Goal: Task Accomplishment & Management: Manage account settings

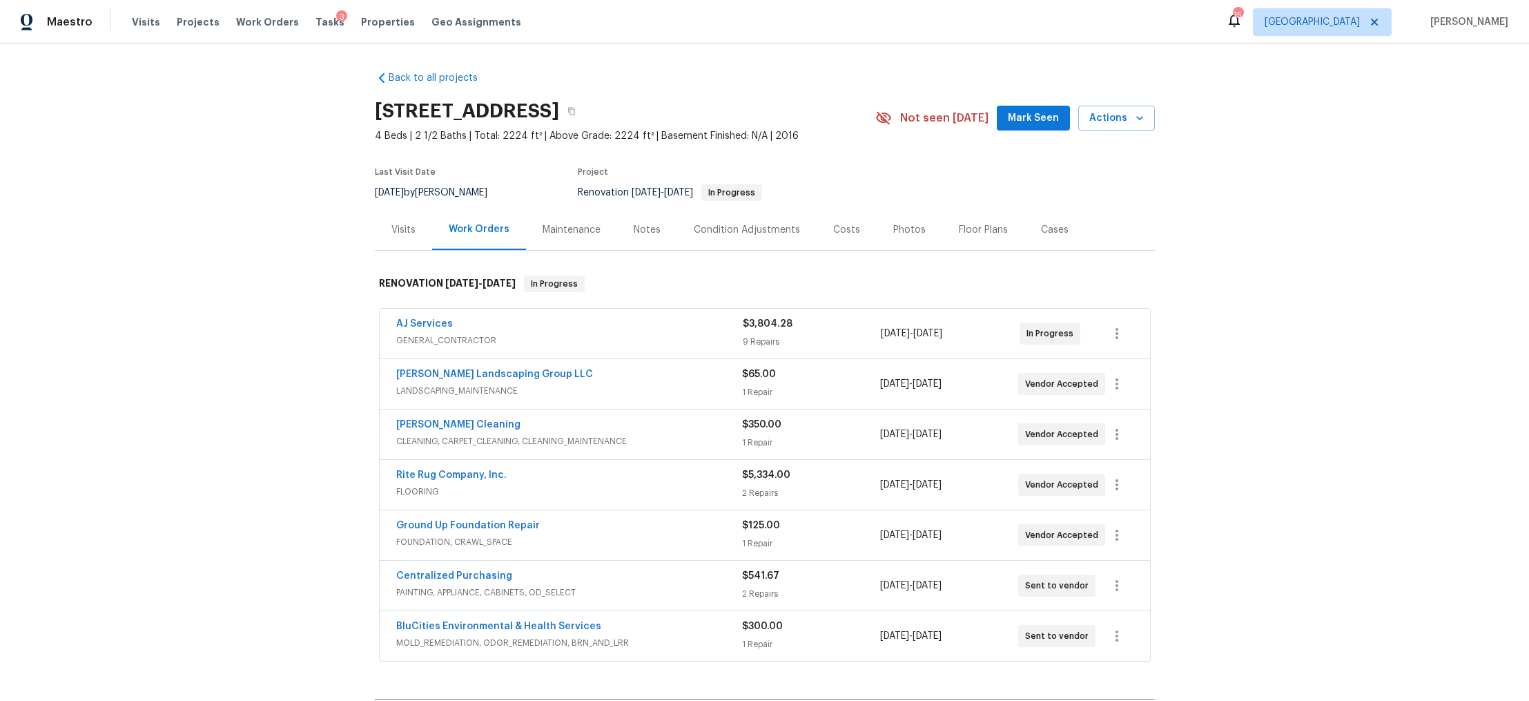
click at [307, 12] on div "Visits Projects Work Orders Tasks 3 Properties Geo Assignments" at bounding box center [335, 22] width 406 height 28
click at [315, 18] on span "Tasks" at bounding box center [329, 22] width 29 height 10
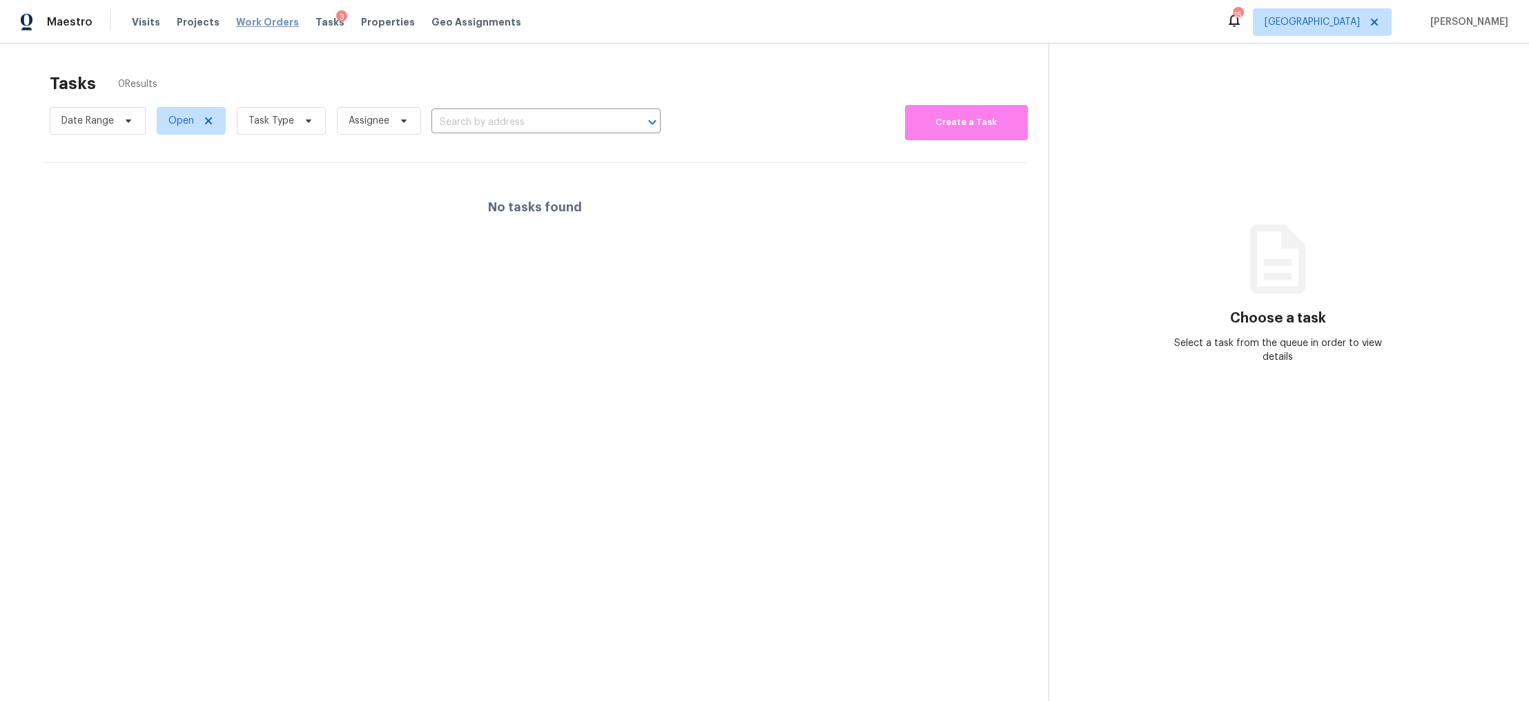
click at [269, 22] on span "Work Orders" at bounding box center [267, 22] width 63 height 14
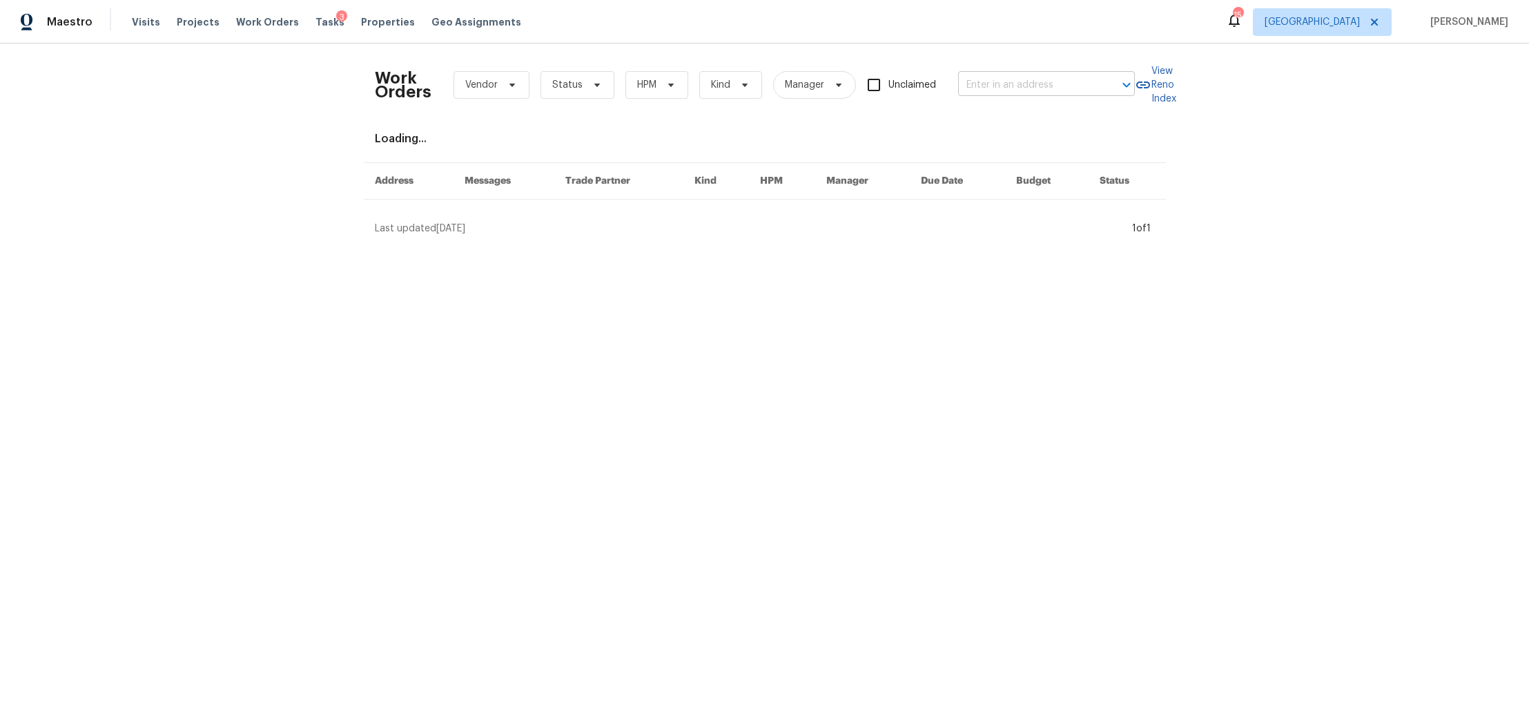
click at [987, 90] on input "text" at bounding box center [1027, 85] width 138 height 21
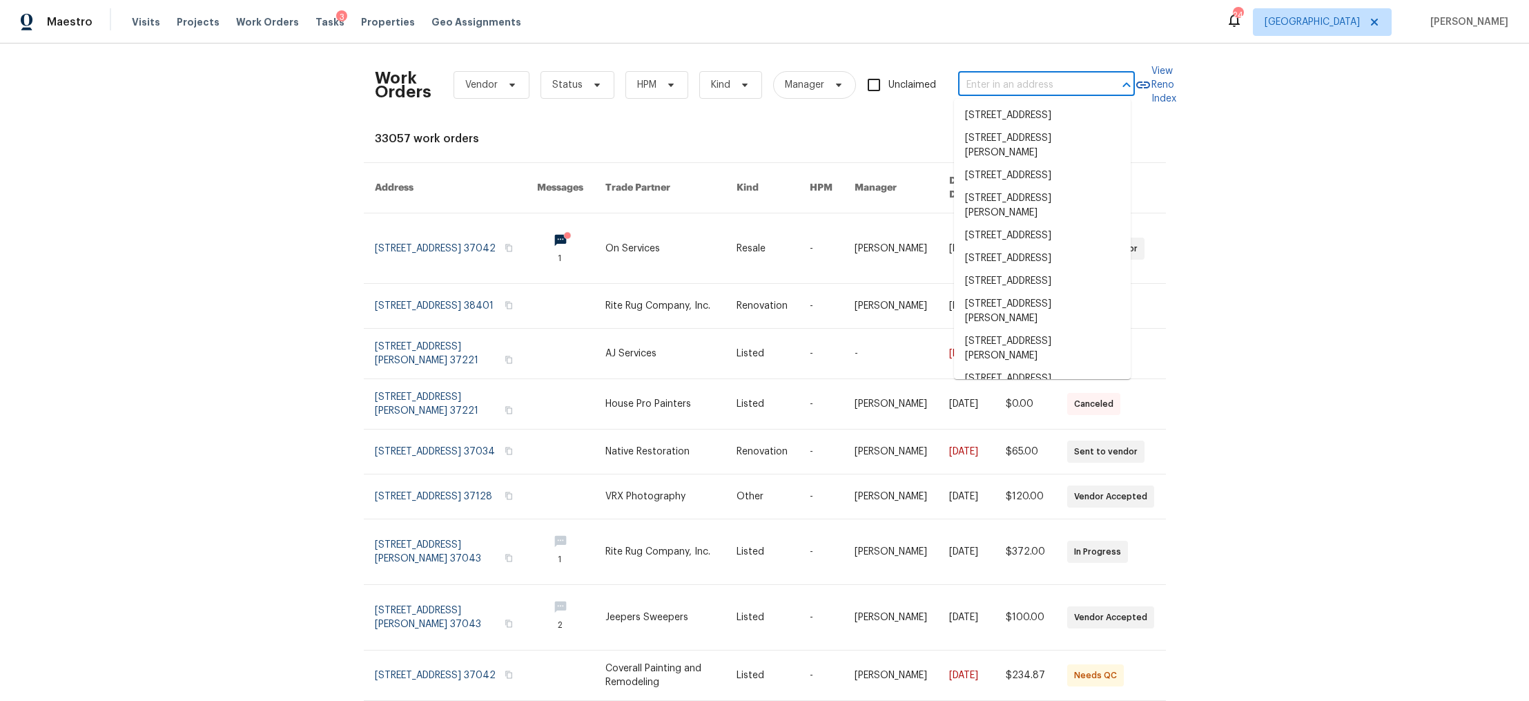
click at [1047, 90] on input "text" at bounding box center [1027, 85] width 138 height 21
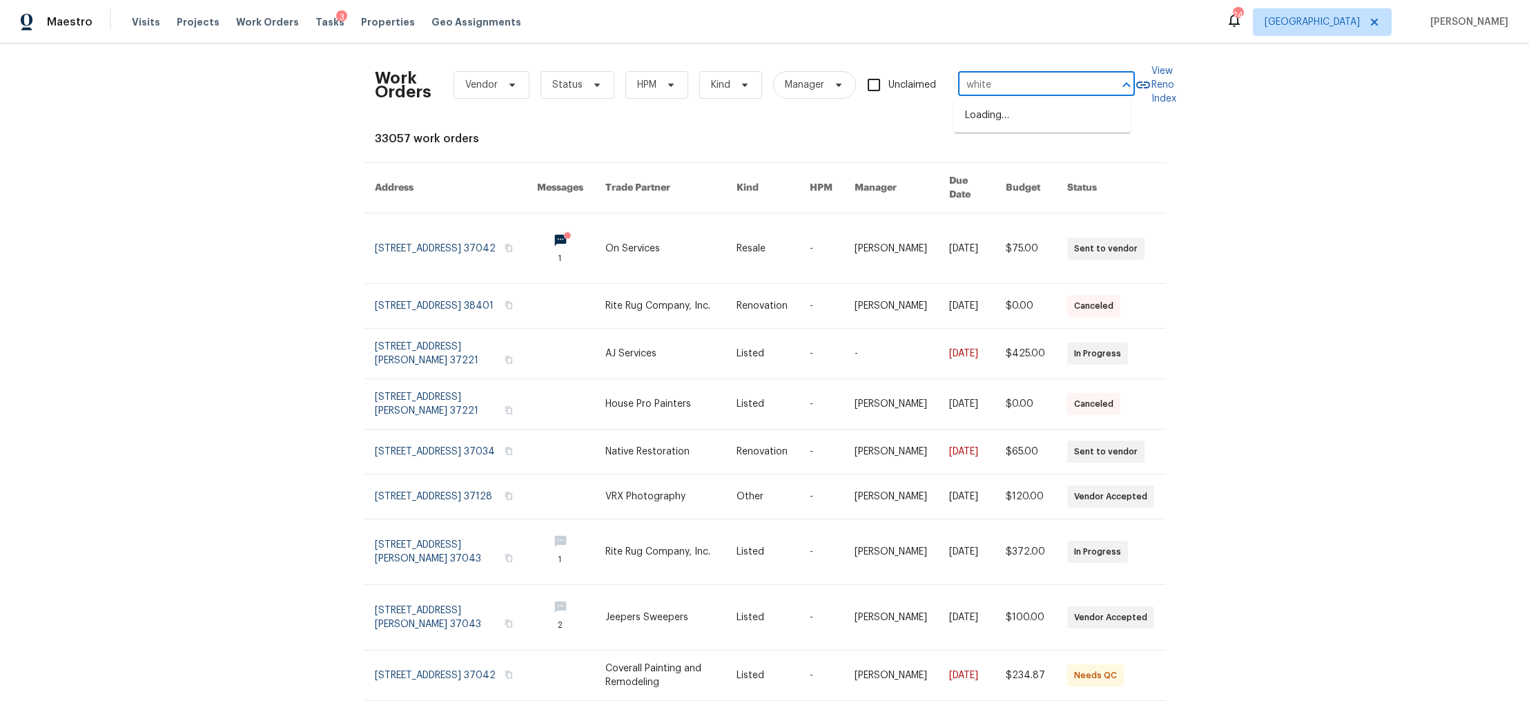
type input "white t"
click at [1011, 122] on li "1507 White Tip Ln Lot 26, Antioch, TN 37013" at bounding box center [1042, 115] width 177 height 23
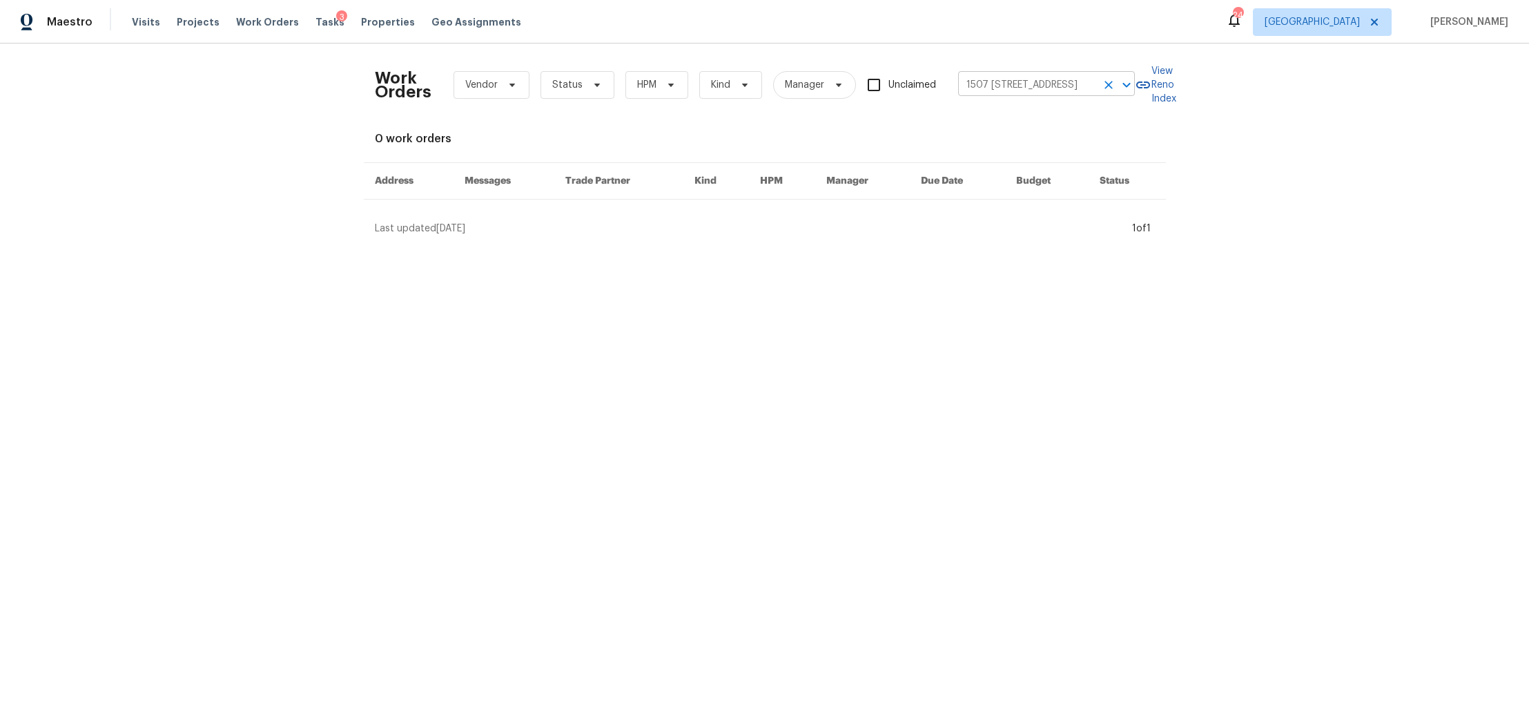
click at [1027, 77] on input "1507 White Tip Ln Lot 26, Antioch, TN 37013" at bounding box center [1027, 85] width 138 height 21
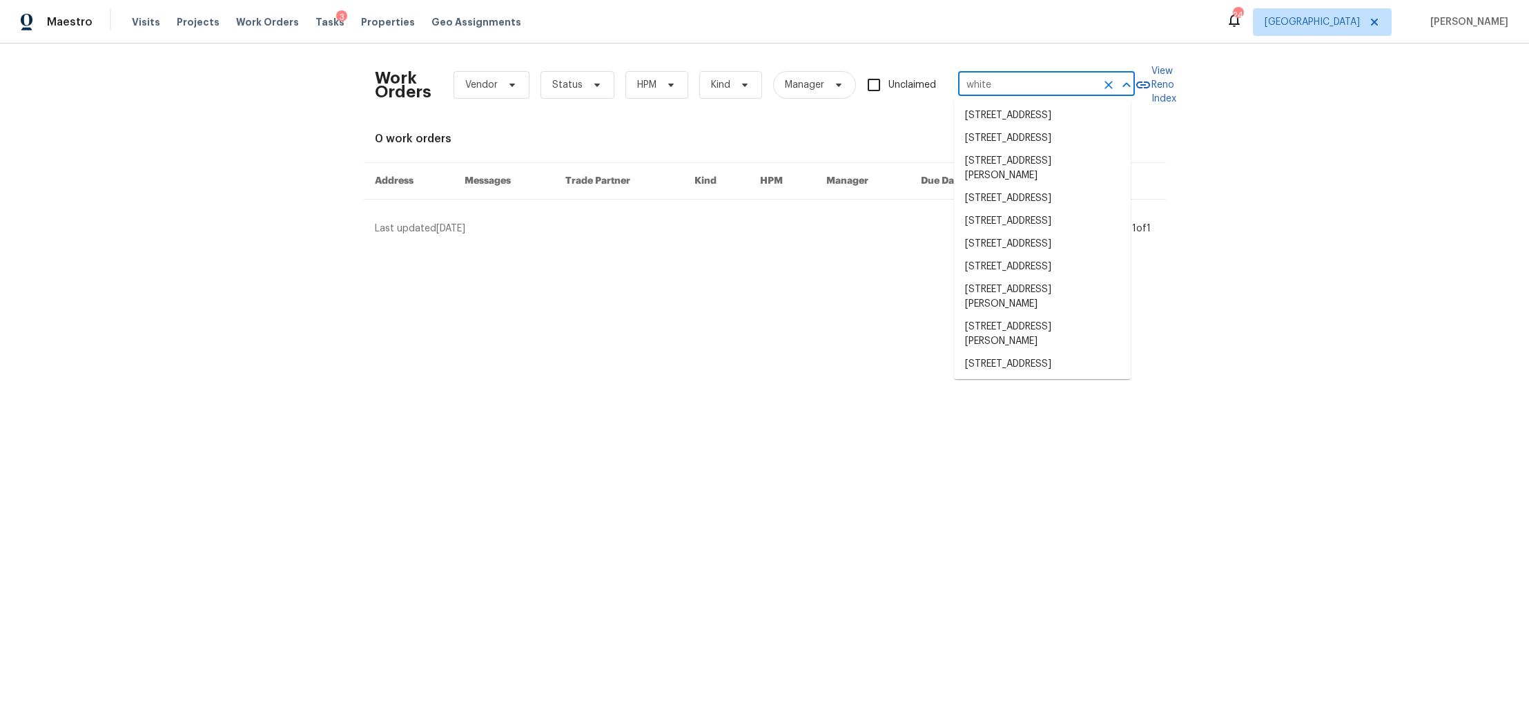
type input "white t"
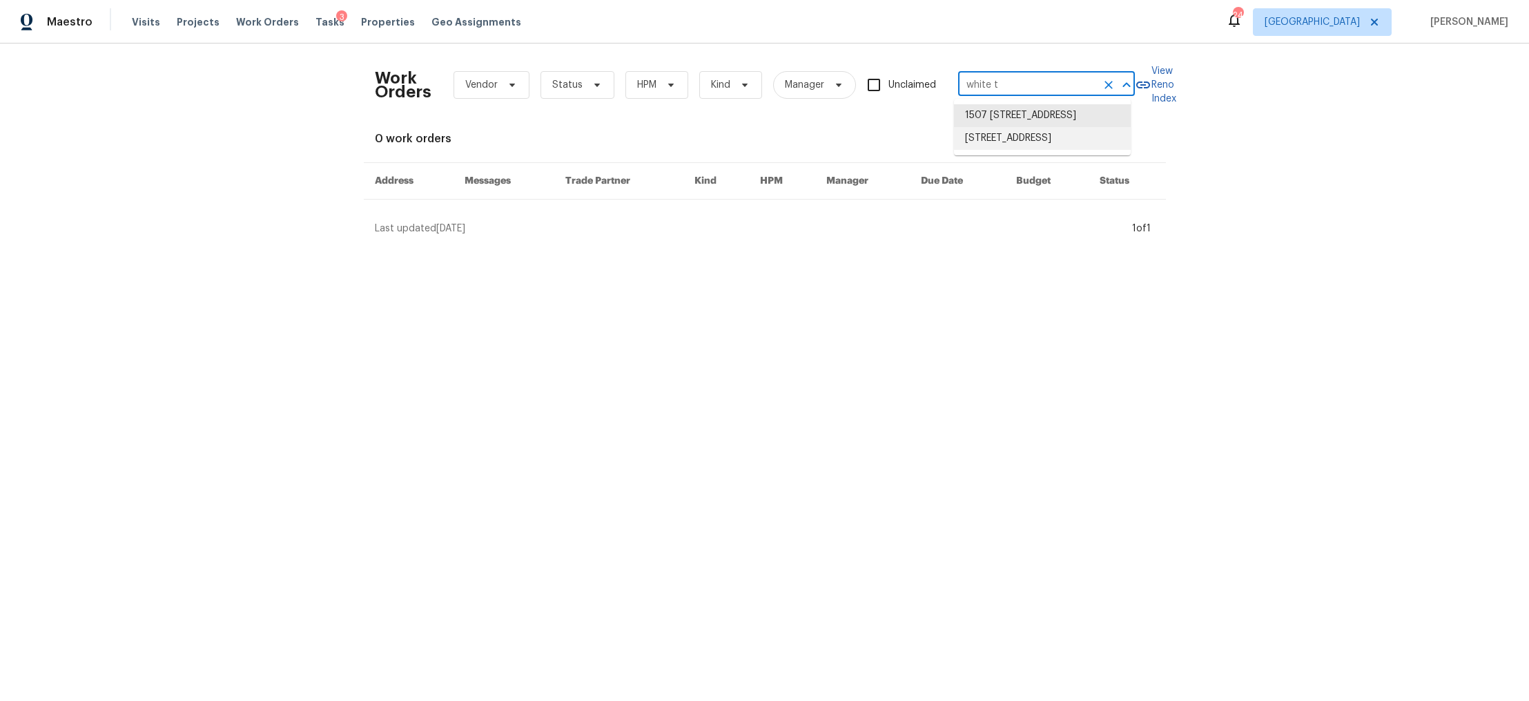
click at [1038, 150] on li "1539 White Tip Ln, Antioch, TN 37013" at bounding box center [1042, 138] width 177 height 23
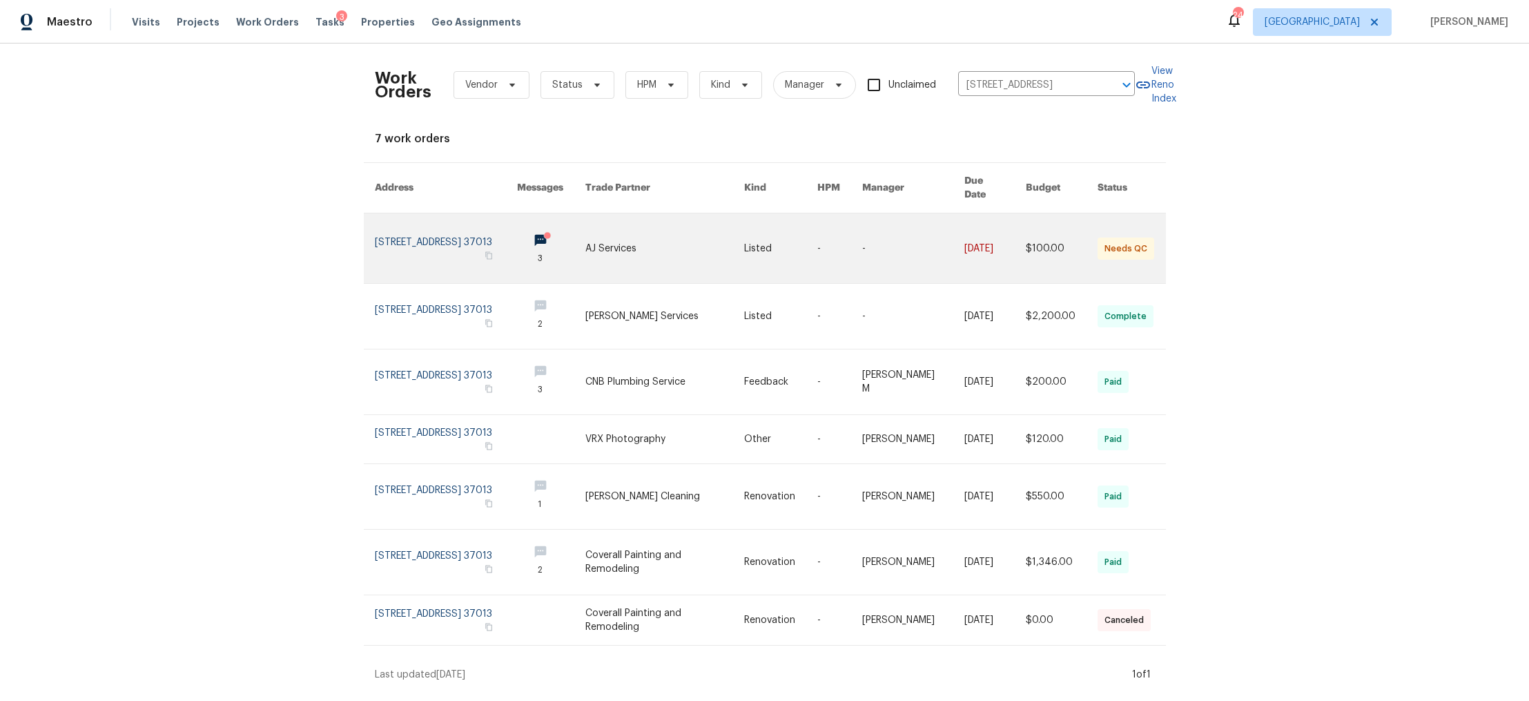
click at [402, 226] on link at bounding box center [446, 248] width 143 height 70
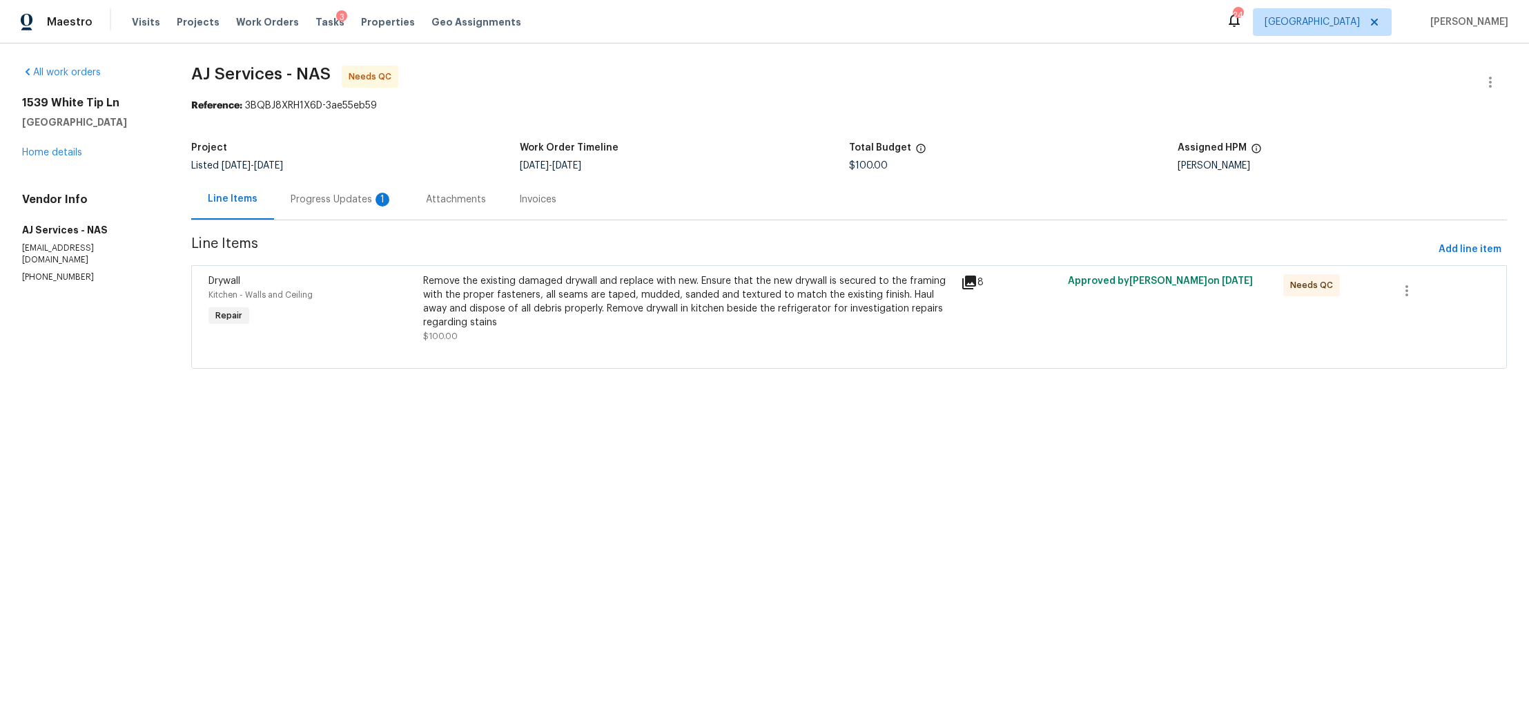
click at [302, 204] on div "Progress Updates 1" at bounding box center [342, 200] width 102 height 14
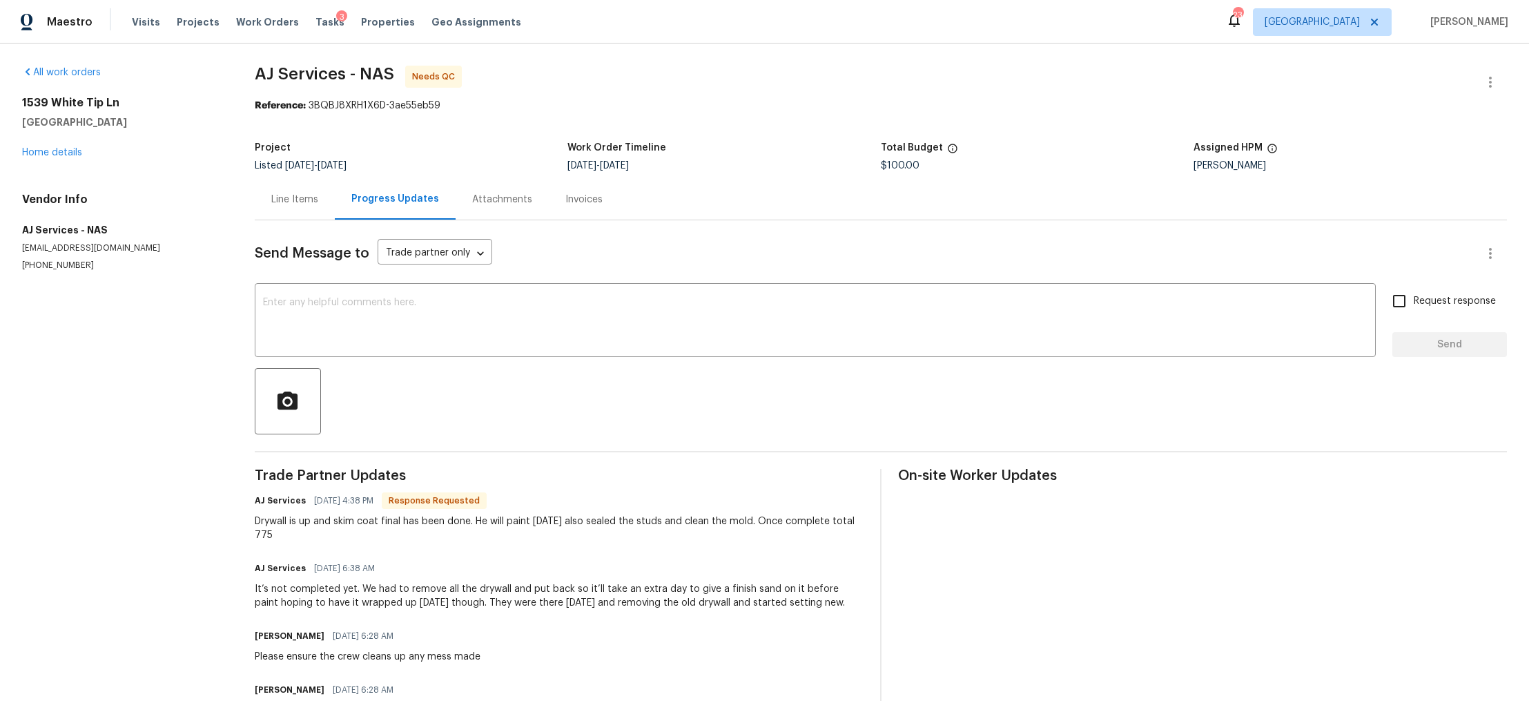
click at [305, 197] on div "Line Items" at bounding box center [294, 200] width 47 height 14
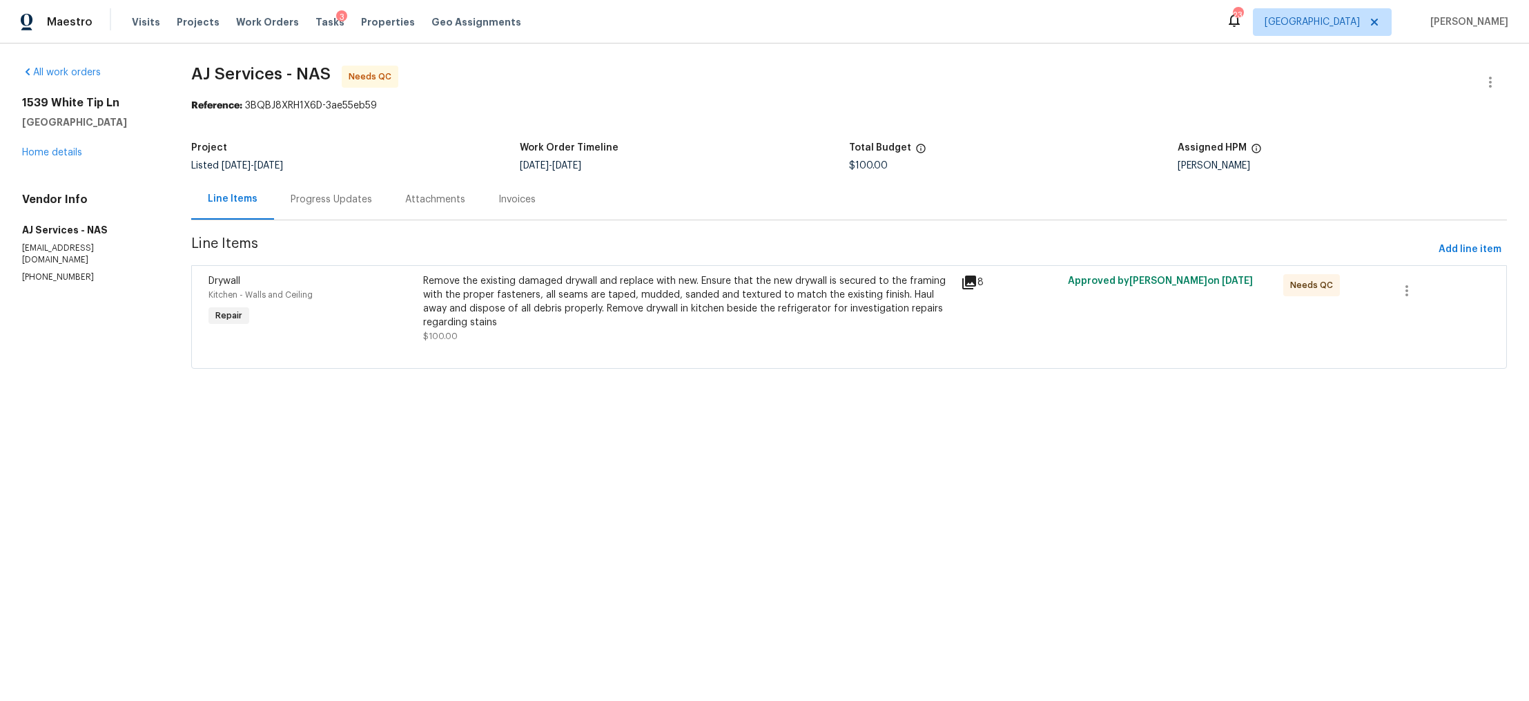
click at [592, 313] on div "Remove the existing damaged drywall and replace with new. Ensure that the new d…" at bounding box center [687, 301] width 529 height 55
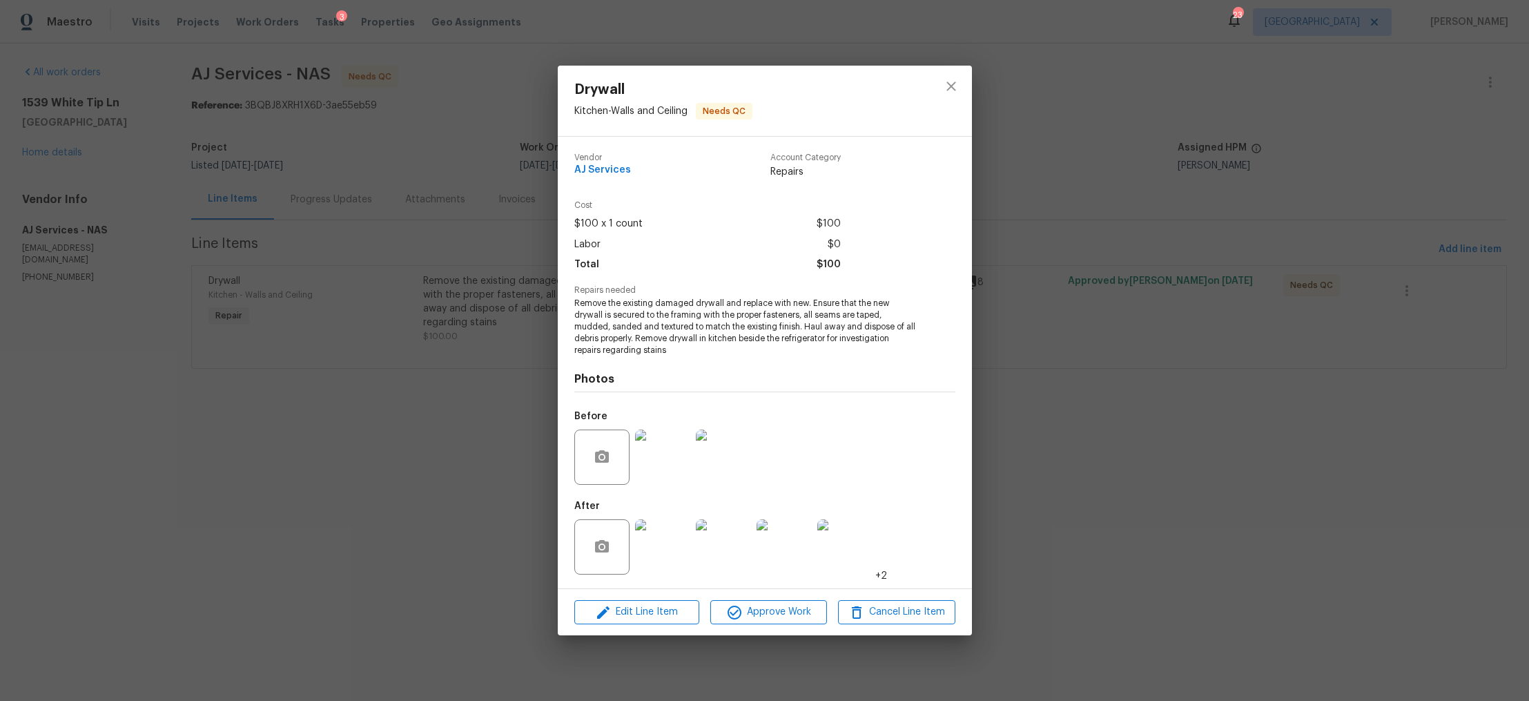
click at [660, 542] on img at bounding box center [662, 546] width 55 height 55
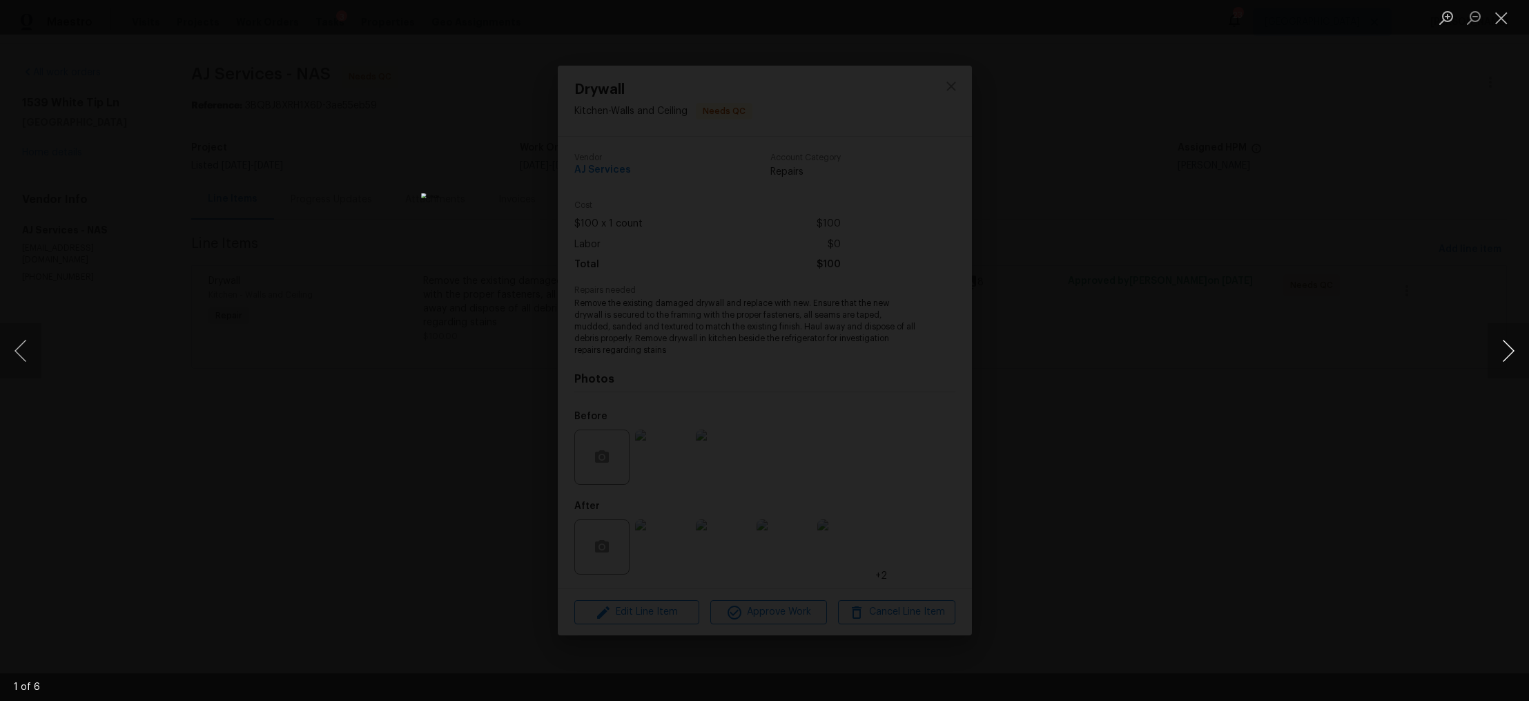
click at [1501, 356] on button "Next image" at bounding box center [1508, 350] width 41 height 55
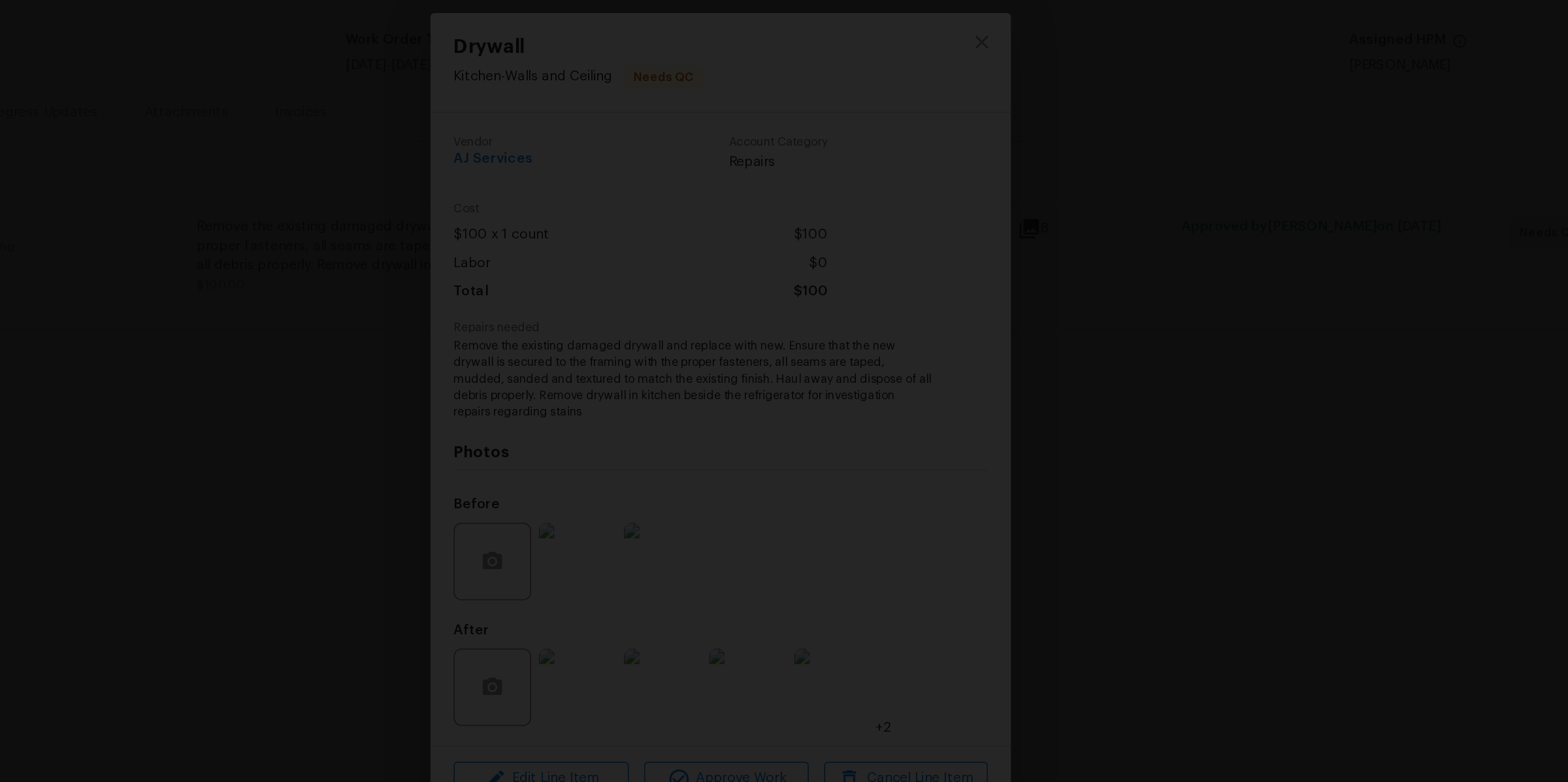
click at [715, 200] on img "Lightbox" at bounding box center [752, 378] width 1511 height 755
click at [792, 371] on img "Lightbox" at bounding box center [593, 215] width 1511 height 755
click at [712, 222] on img "Lightbox" at bounding box center [560, 174] width 1511 height 755
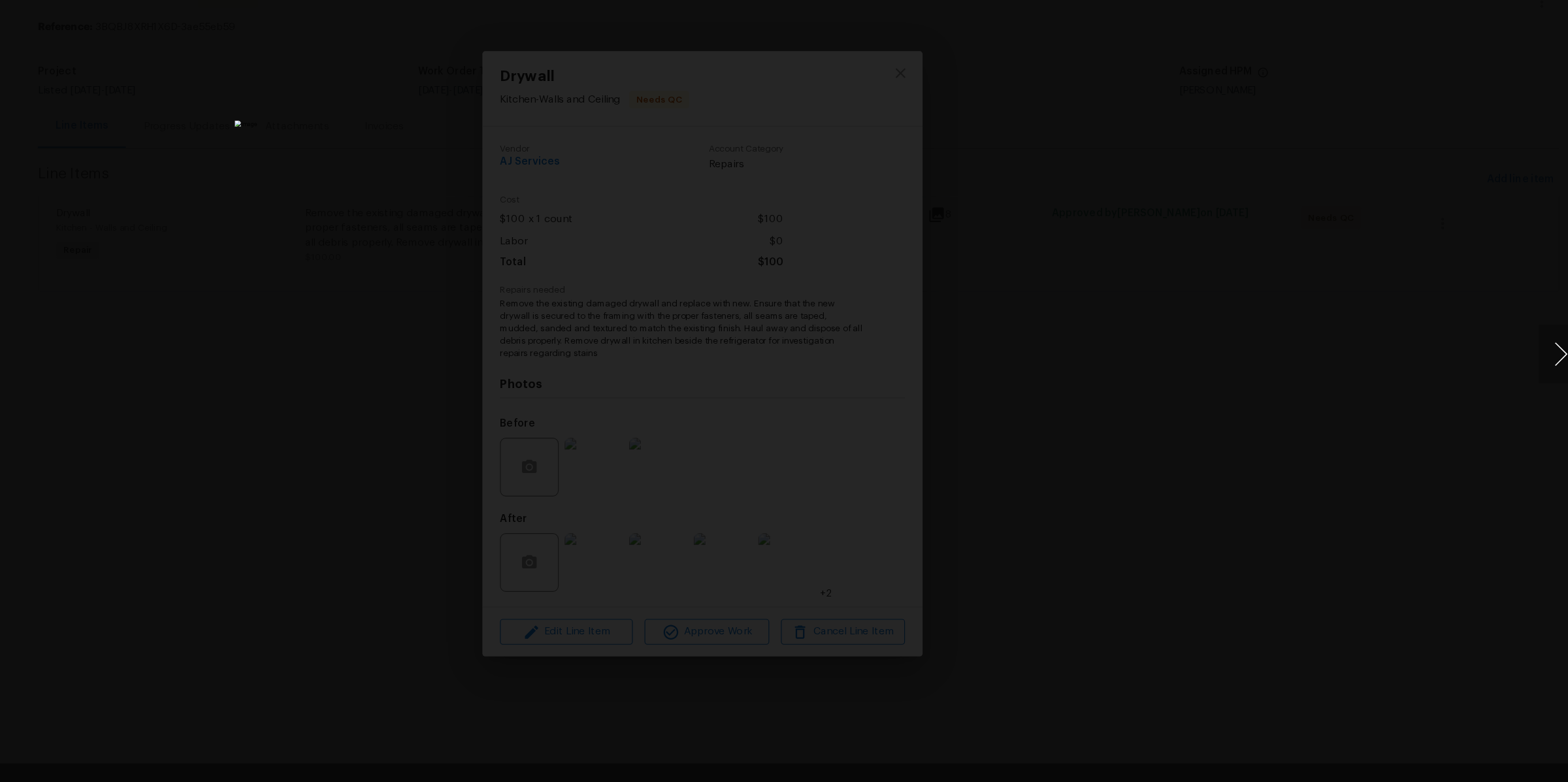
click at [1446, 394] on button "Next image" at bounding box center [1547, 391] width 39 height 52
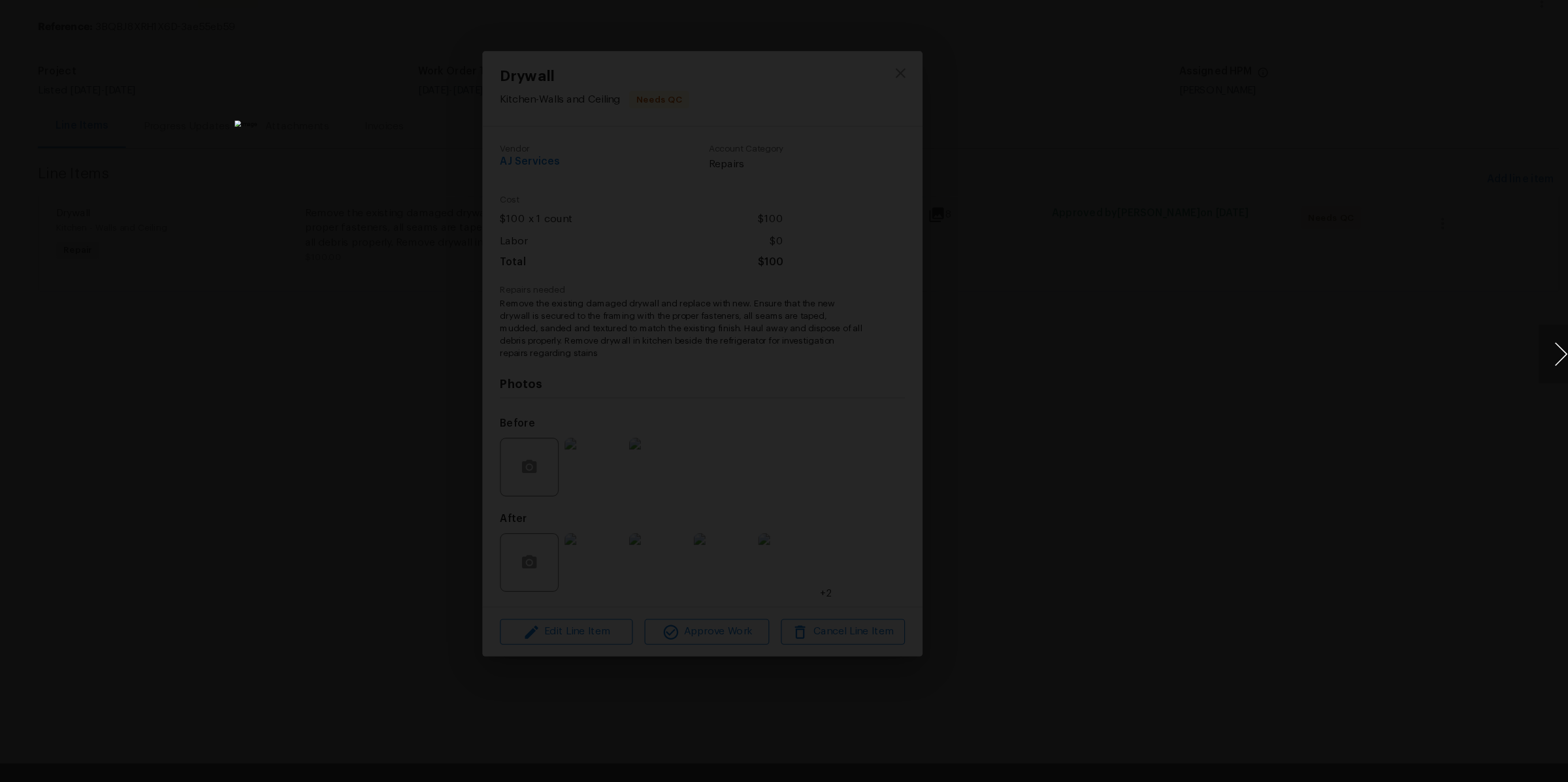
click at [1446, 394] on button "Next image" at bounding box center [1547, 391] width 39 height 52
click at [1367, 434] on div "Lightbox" at bounding box center [784, 391] width 1568 height 782
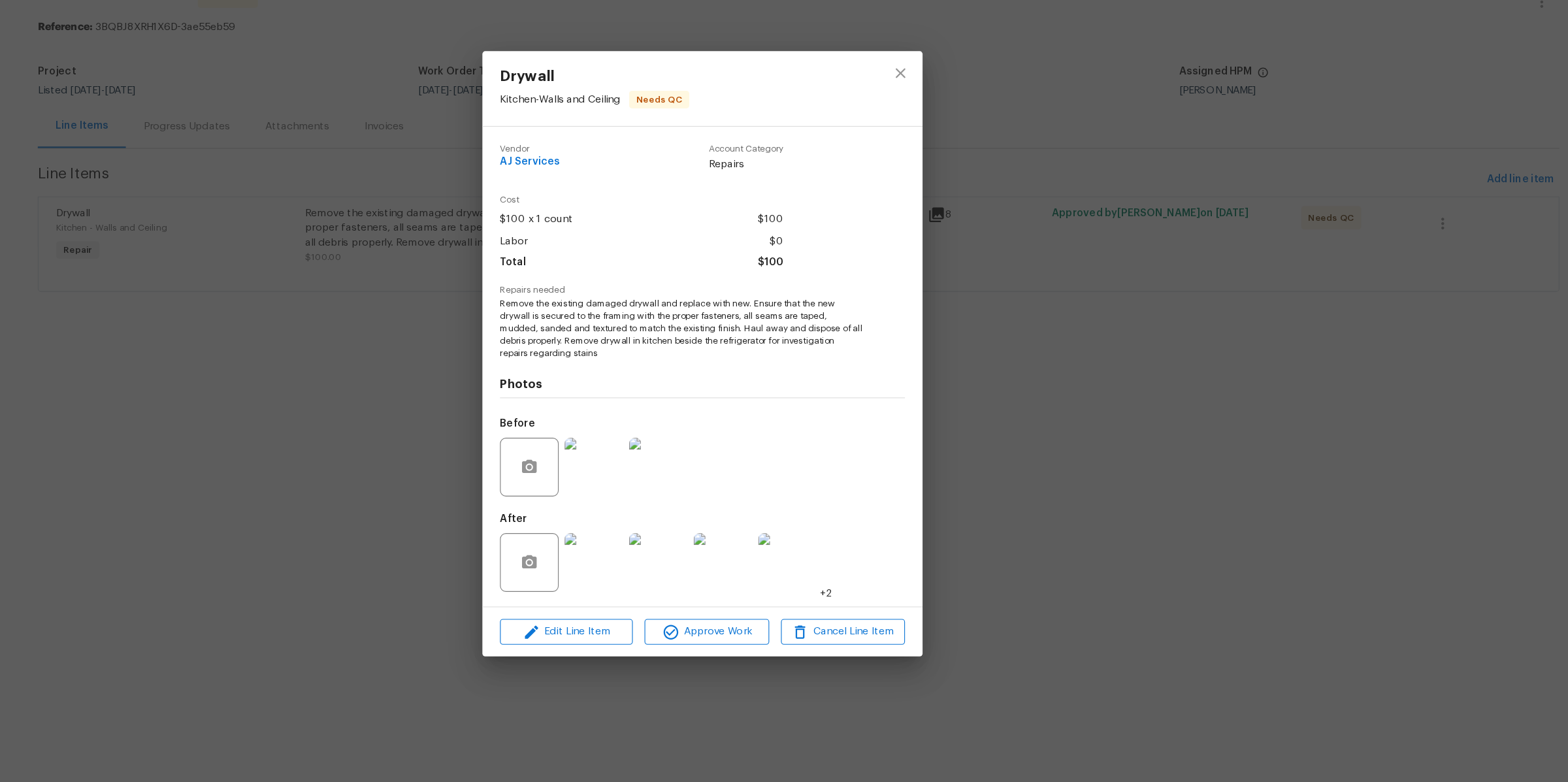
click at [1349, 432] on div "Drywall Kitchen - Walls and Ceiling Needs QC Vendor AJ Services Account Categor…" at bounding box center [784, 391] width 1568 height 782
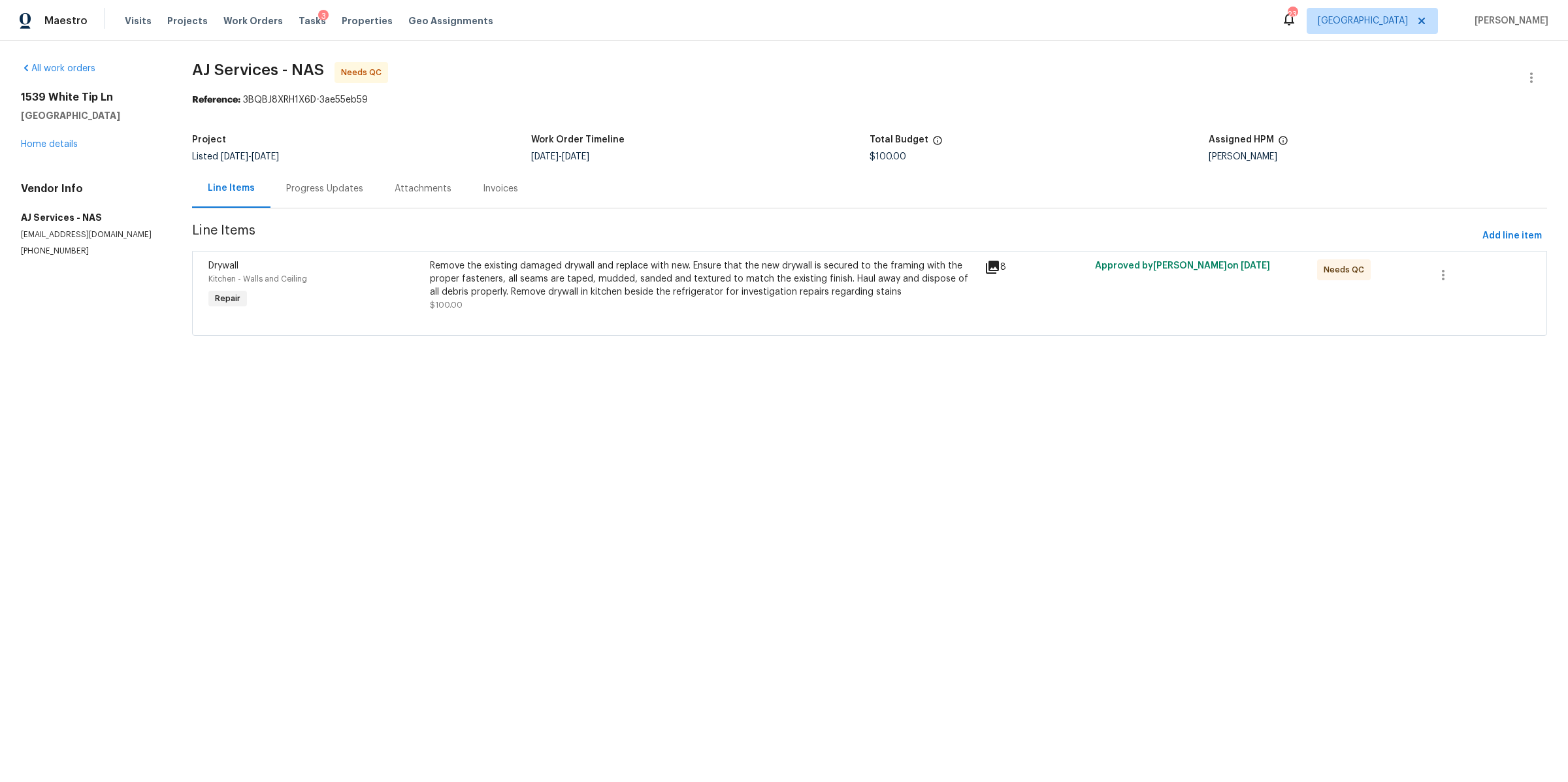
click at [333, 189] on div "Progress Updates" at bounding box center [324, 189] width 77 height 13
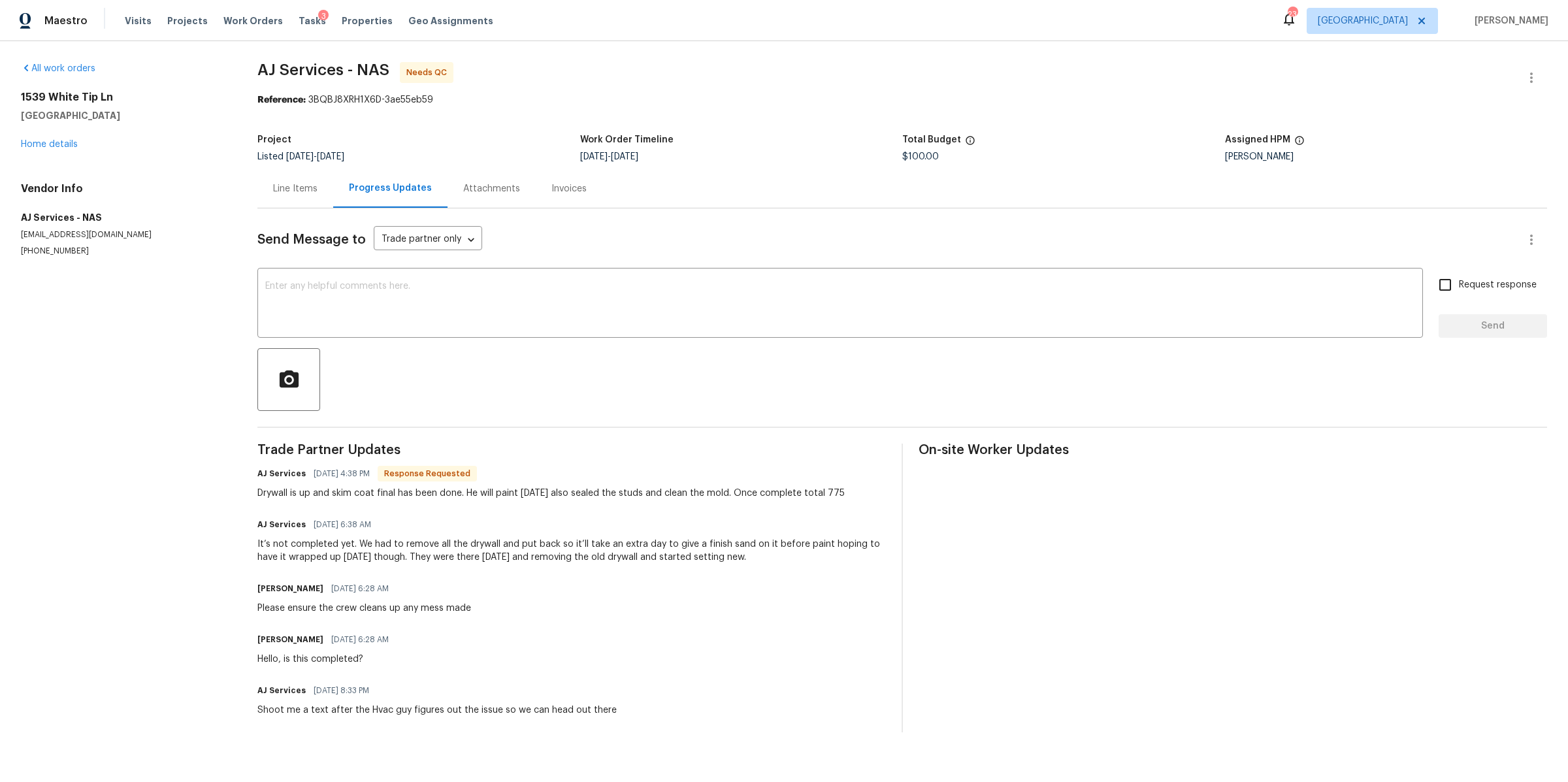
click at [277, 183] on div "Line Items" at bounding box center [295, 189] width 44 height 13
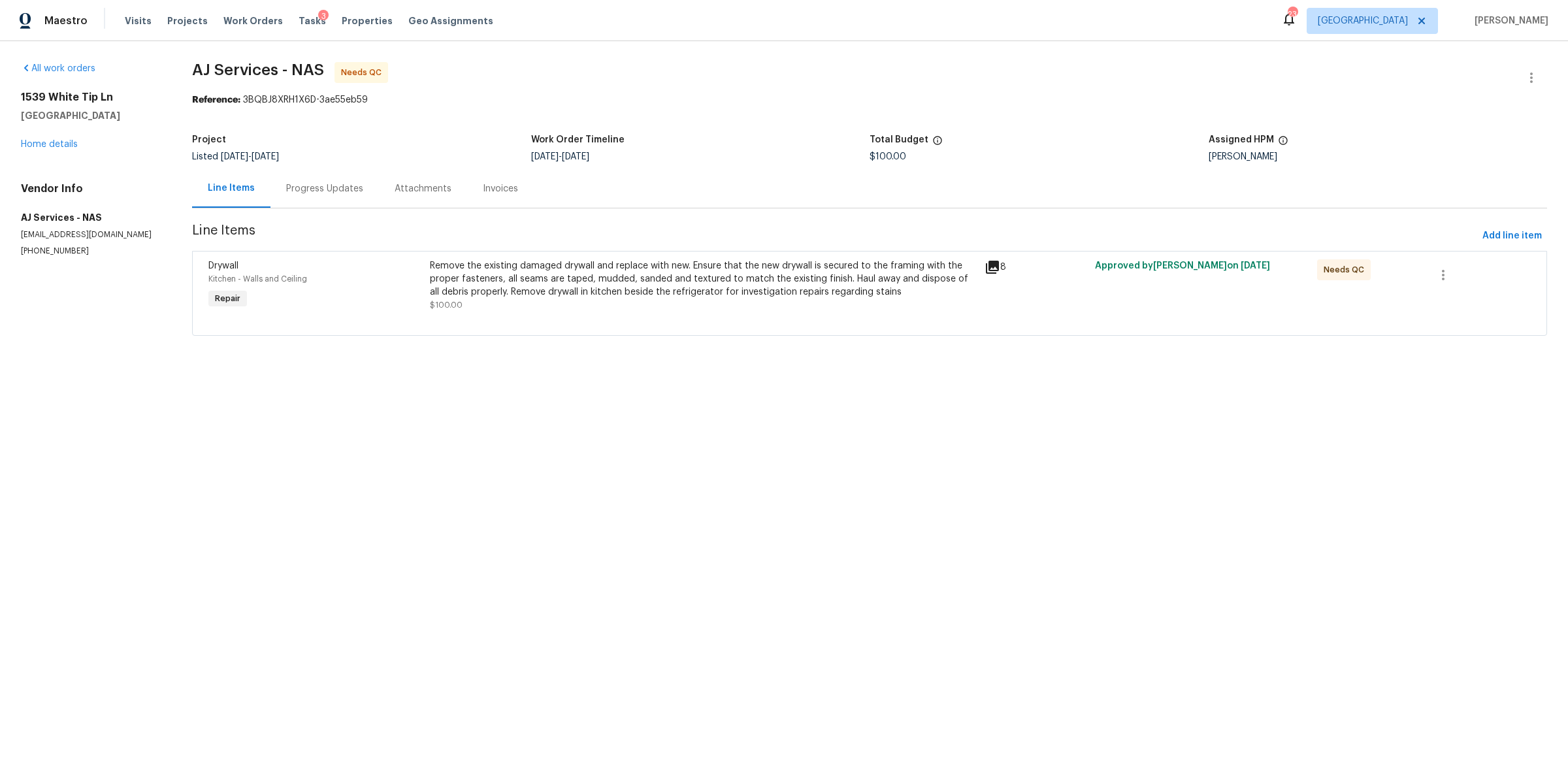
click at [627, 295] on div "Remove the existing damaged drywall and replace with new. Ensure that the new d…" at bounding box center [702, 278] width 546 height 39
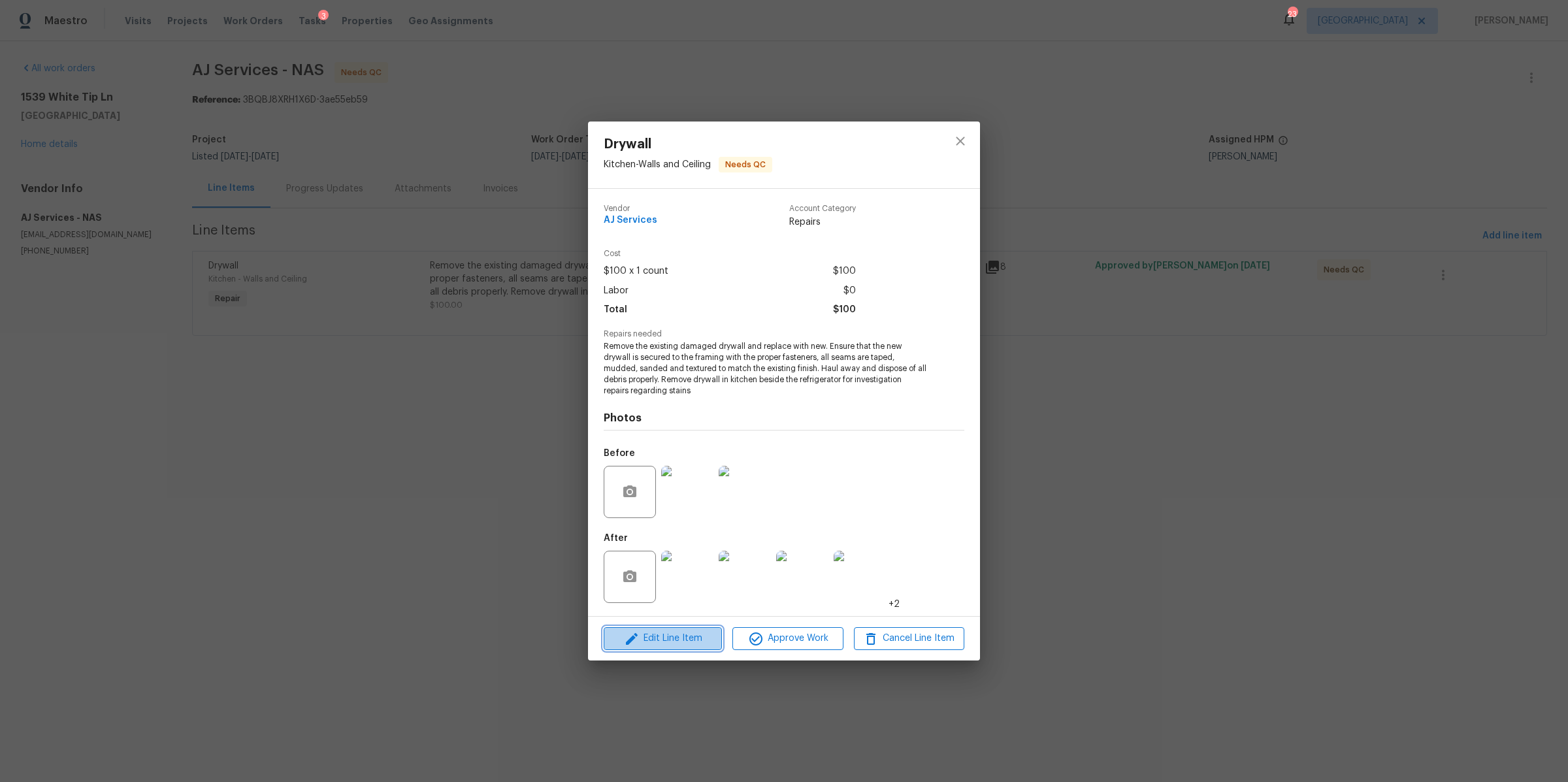
click at [699, 647] on span "Edit Line Item" at bounding box center [662, 638] width 111 height 16
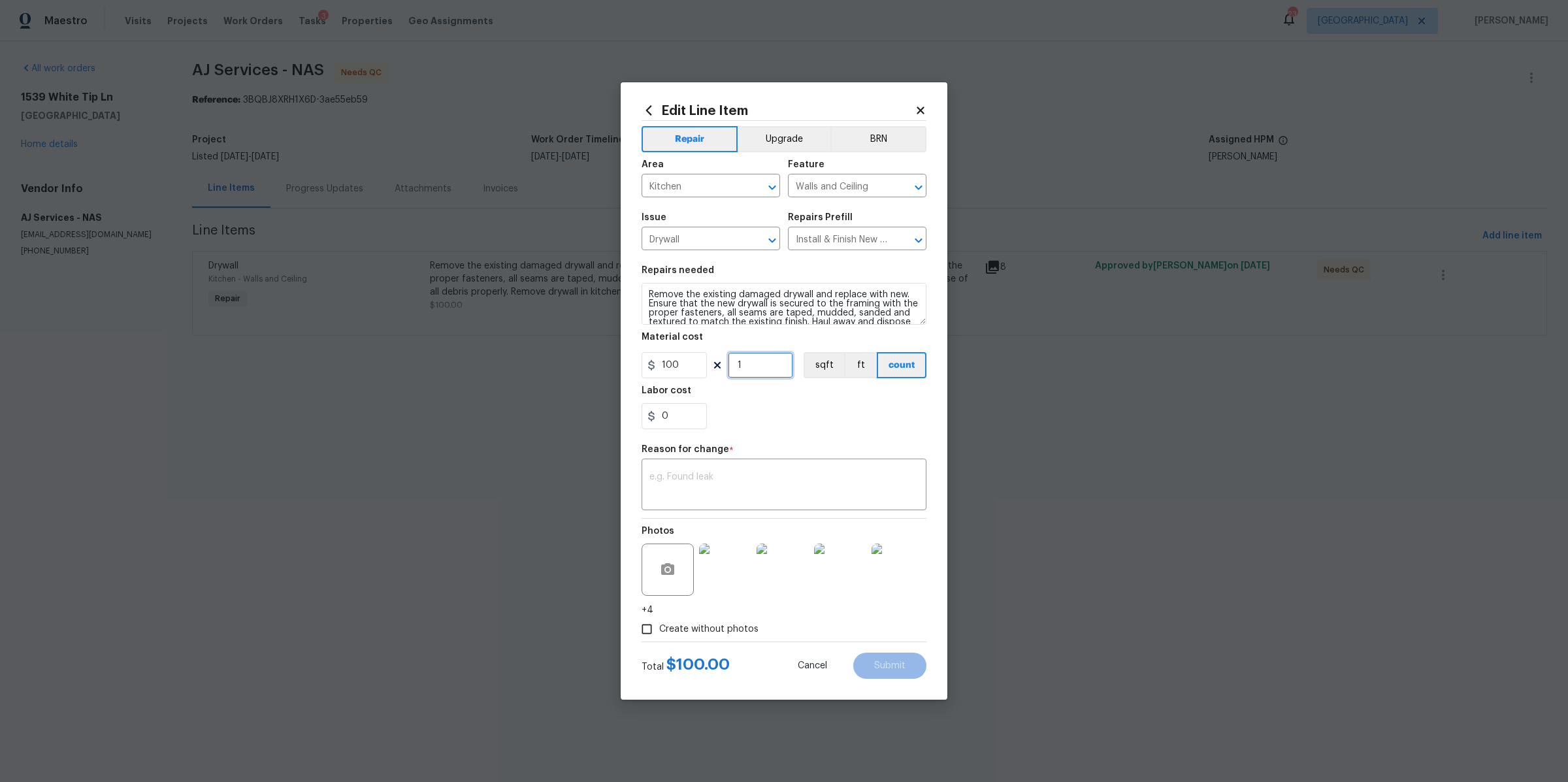
click at [752, 362] on input "1" at bounding box center [760, 365] width 65 height 27
type input "7"
click at [684, 412] on input "0" at bounding box center [674, 417] width 65 height 27
type input "50"
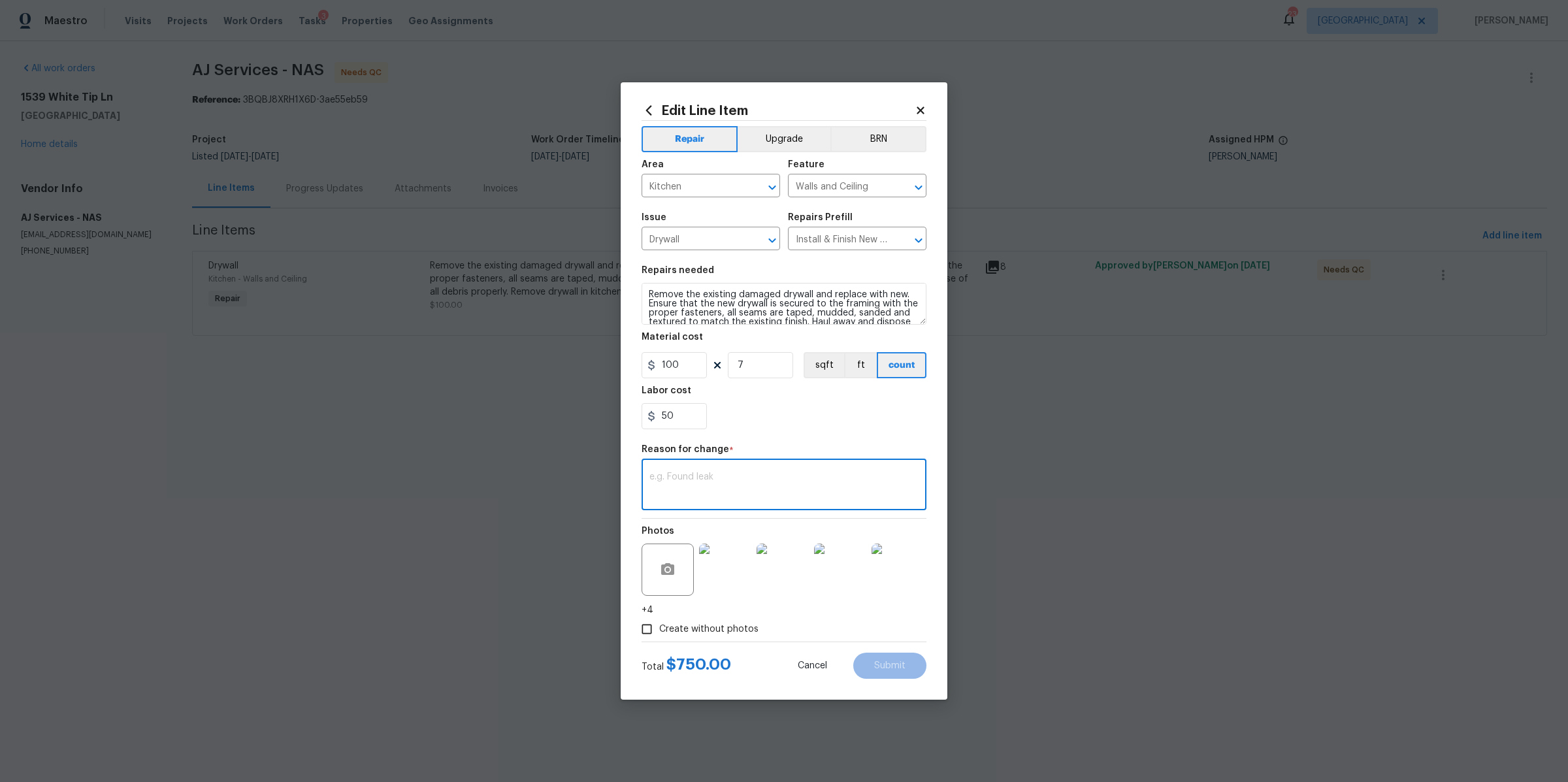
click at [690, 480] on textarea at bounding box center [784, 486] width 269 height 27
type textarea "cost total"
click at [882, 656] on button "Submit" at bounding box center [890, 666] width 73 height 27
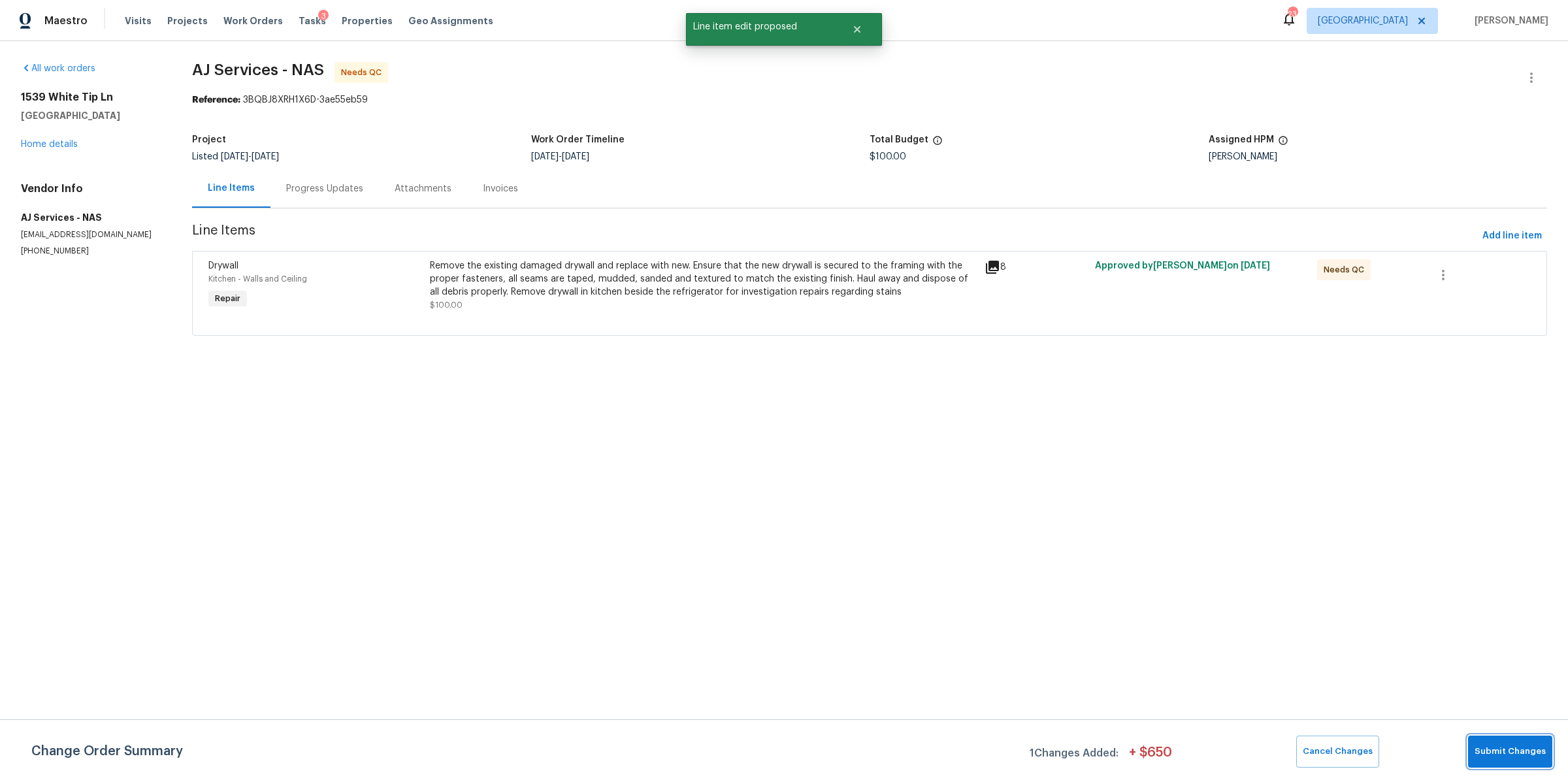
click at [1446, 663] on span "Submit Changes" at bounding box center [1509, 752] width 71 height 15
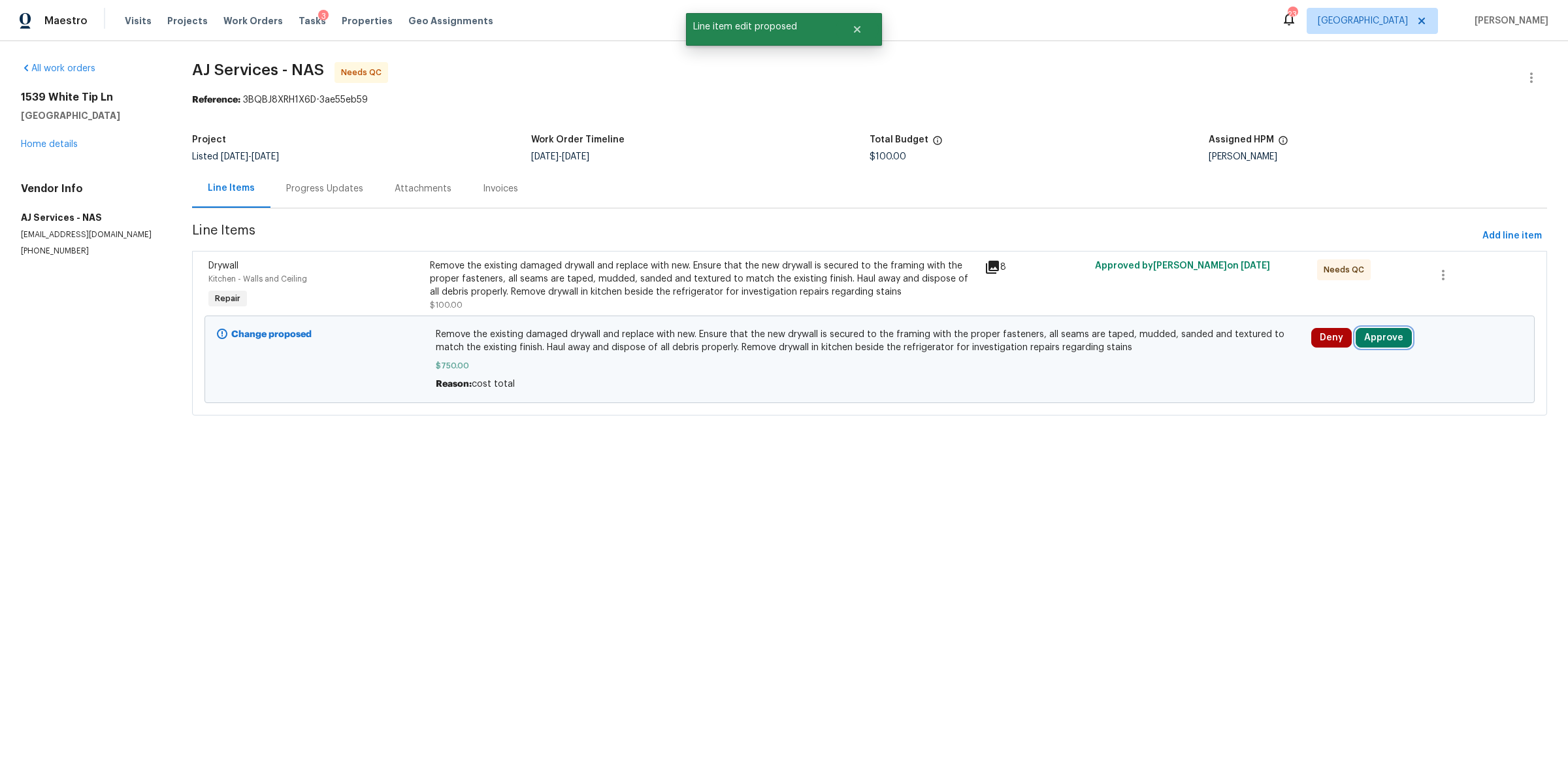
click at [1381, 339] on button "Approve" at bounding box center [1383, 338] width 56 height 20
click at [1193, 347] on span "Approve" at bounding box center [1186, 351] width 37 height 9
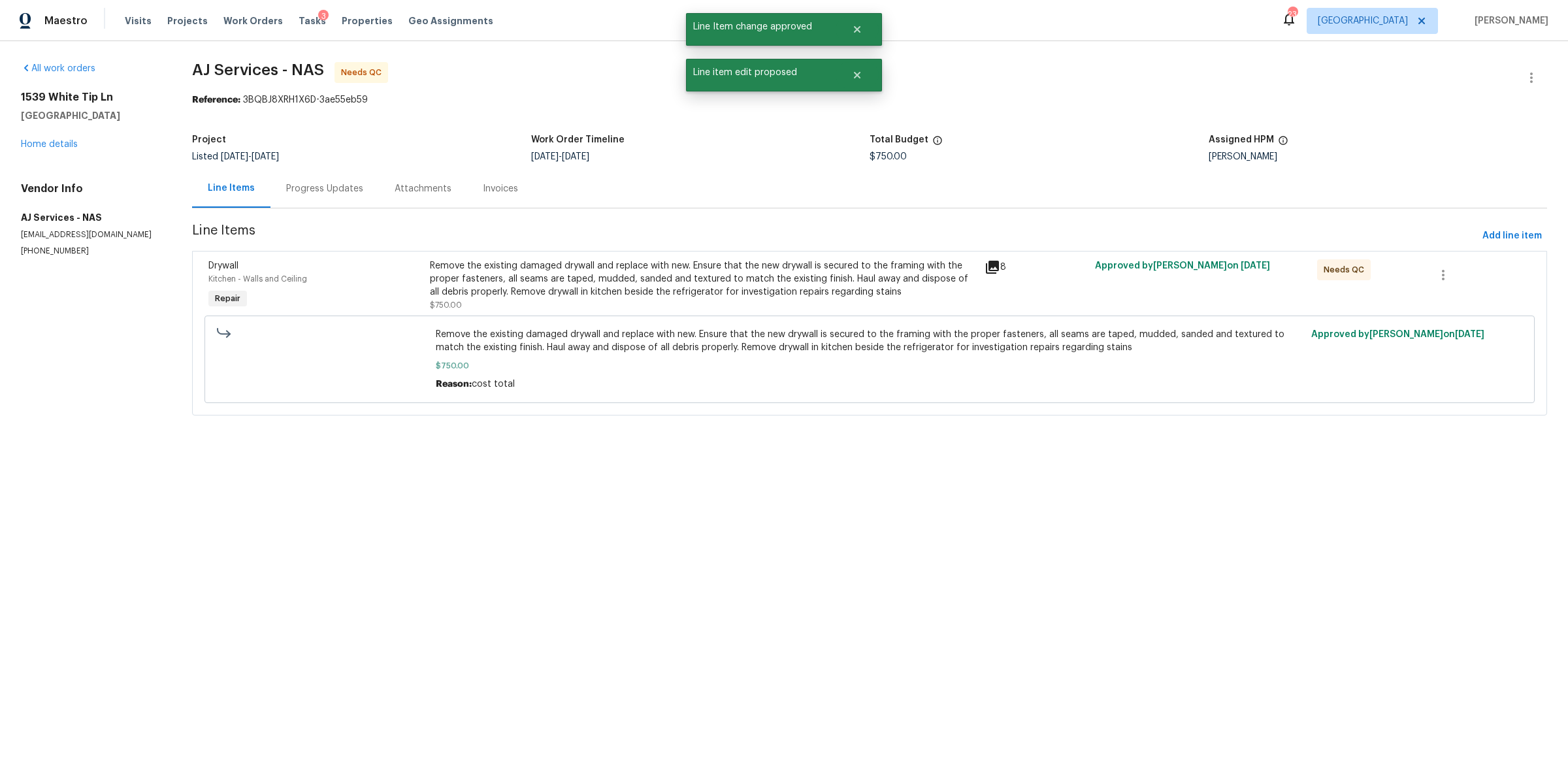
click at [749, 279] on div "Remove the existing damaged drywall and replace with new. Ensure that the new d…" at bounding box center [702, 278] width 546 height 39
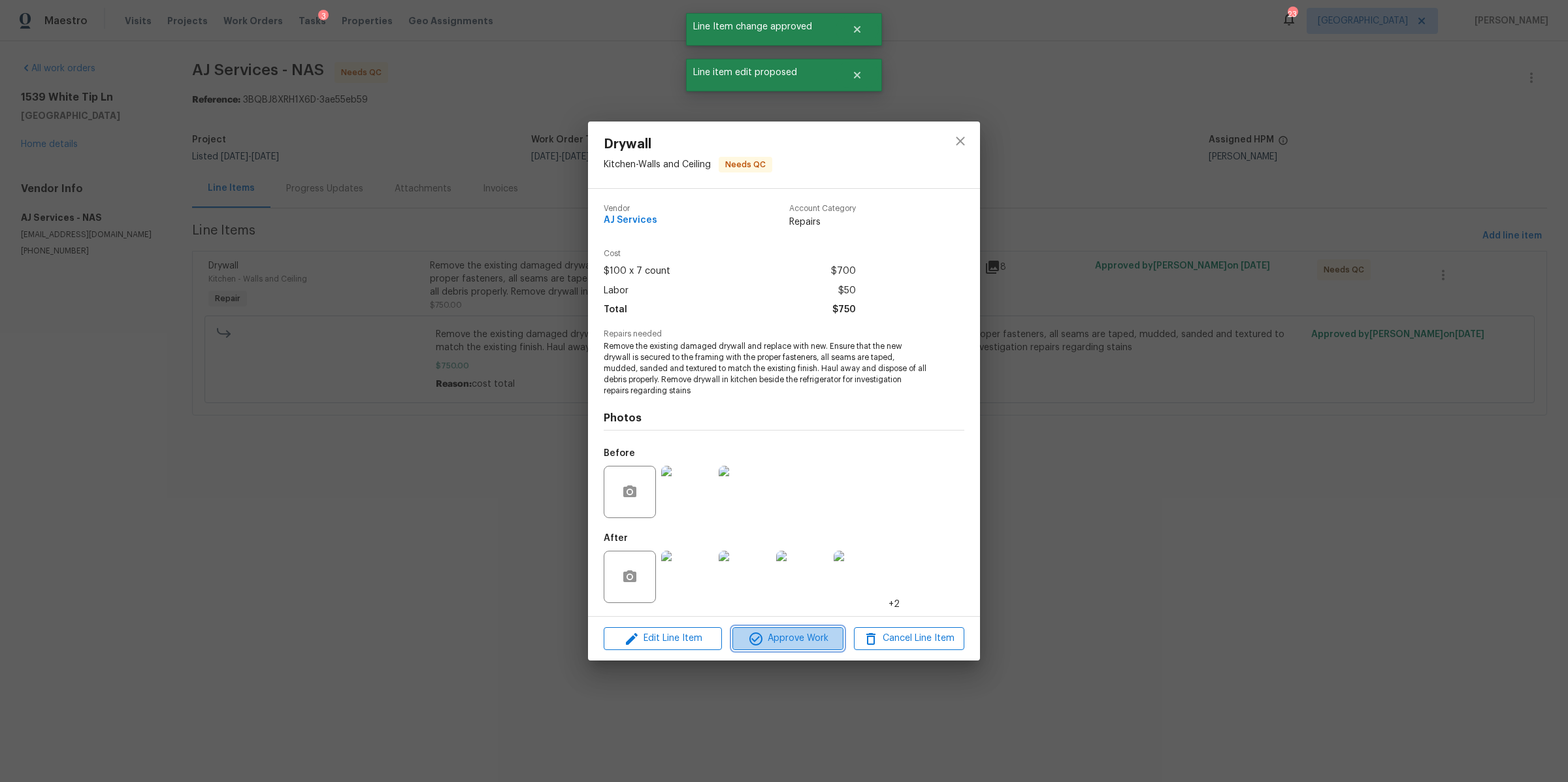
click at [808, 632] on span "Approve Work" at bounding box center [787, 638] width 102 height 16
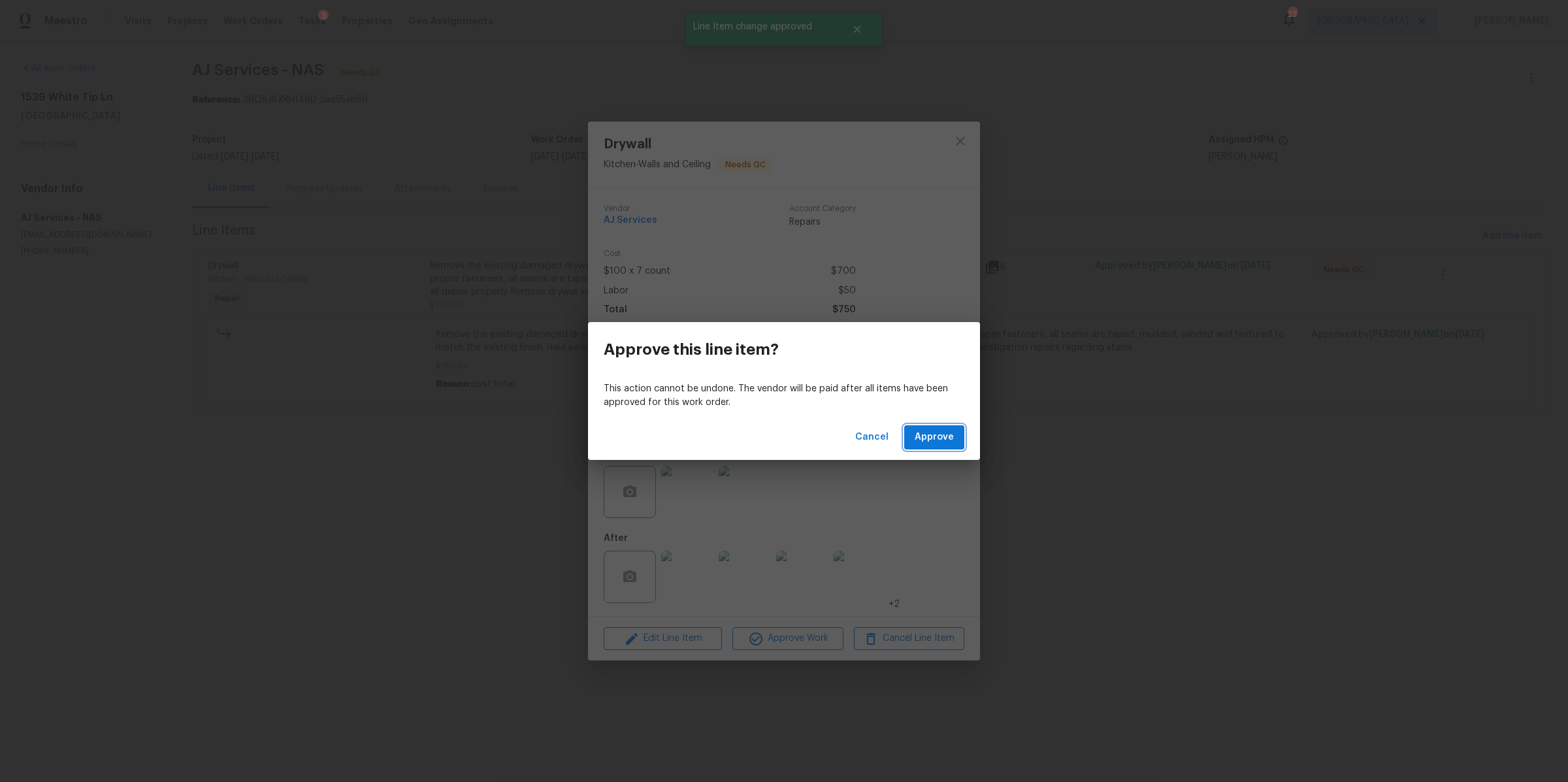
click at [946, 435] on span "Approve" at bounding box center [933, 437] width 39 height 16
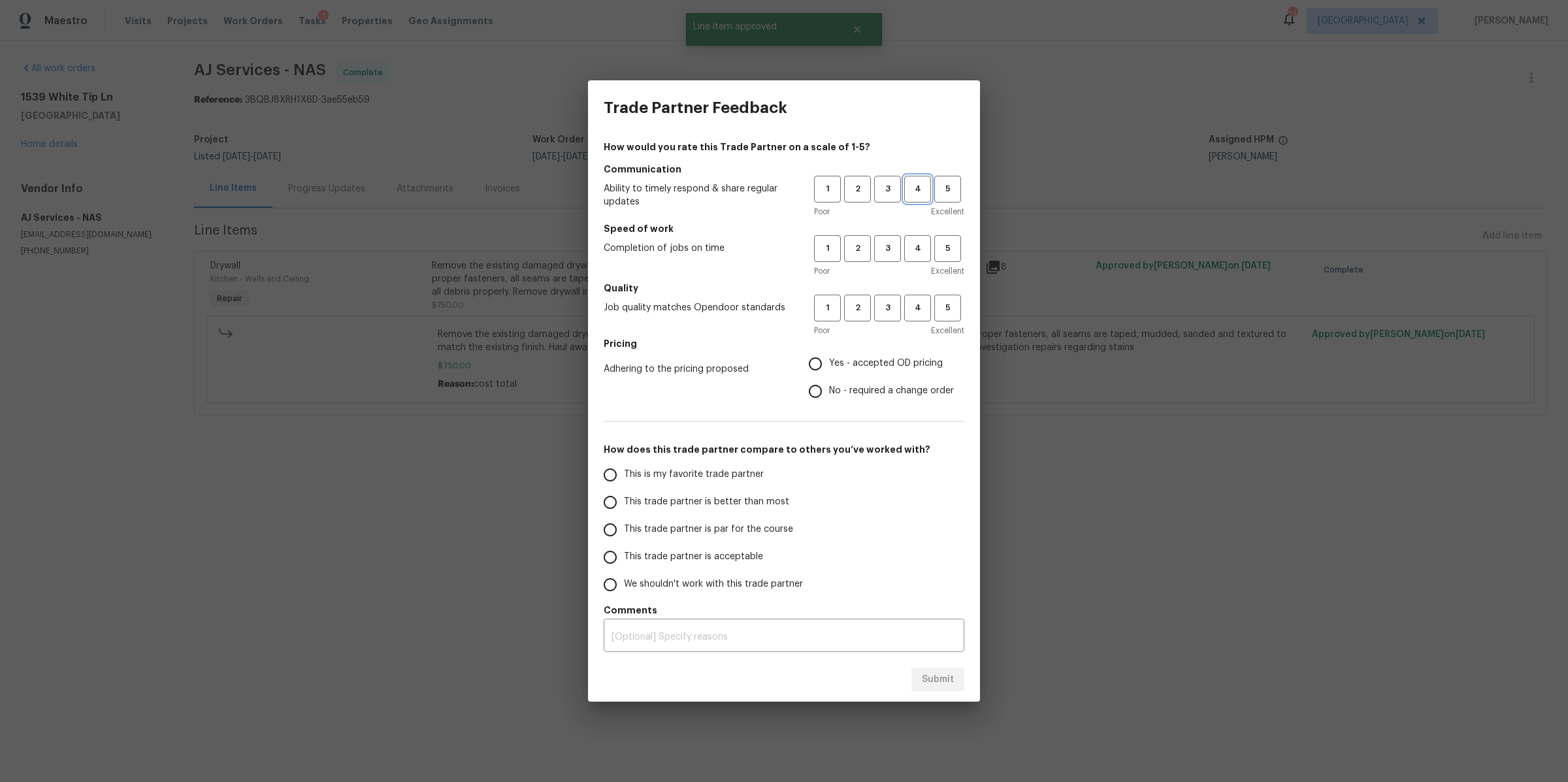
click at [912, 191] on span "4" at bounding box center [918, 189] width 25 height 15
click at [927, 247] on span "4" at bounding box center [918, 249] width 25 height 15
click at [925, 297] on button "4" at bounding box center [917, 308] width 26 height 27
click at [861, 364] on span "Yes - accepted OD pricing" at bounding box center [886, 364] width 114 height 13
click at [829, 364] on input "Yes - accepted OD pricing" at bounding box center [815, 364] width 27 height 27
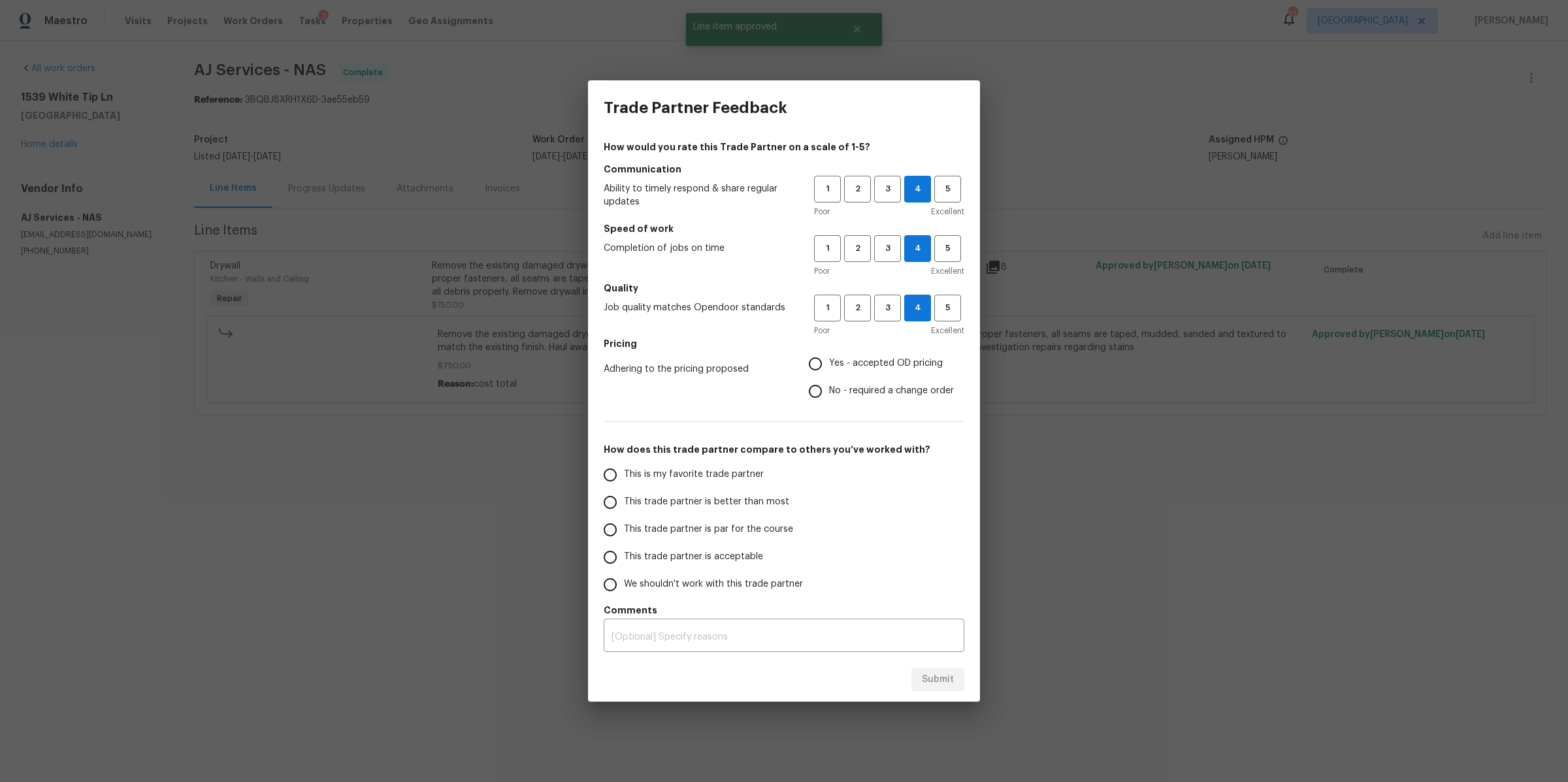
radio input "true"
click at [737, 501] on span "This trade partner is better than most" at bounding box center [706, 502] width 166 height 13
click at [624, 501] on input "This trade partner is better than most" at bounding box center [609, 502] width 27 height 27
click at [933, 663] on span "Submit" at bounding box center [938, 680] width 32 height 16
radio input "true"
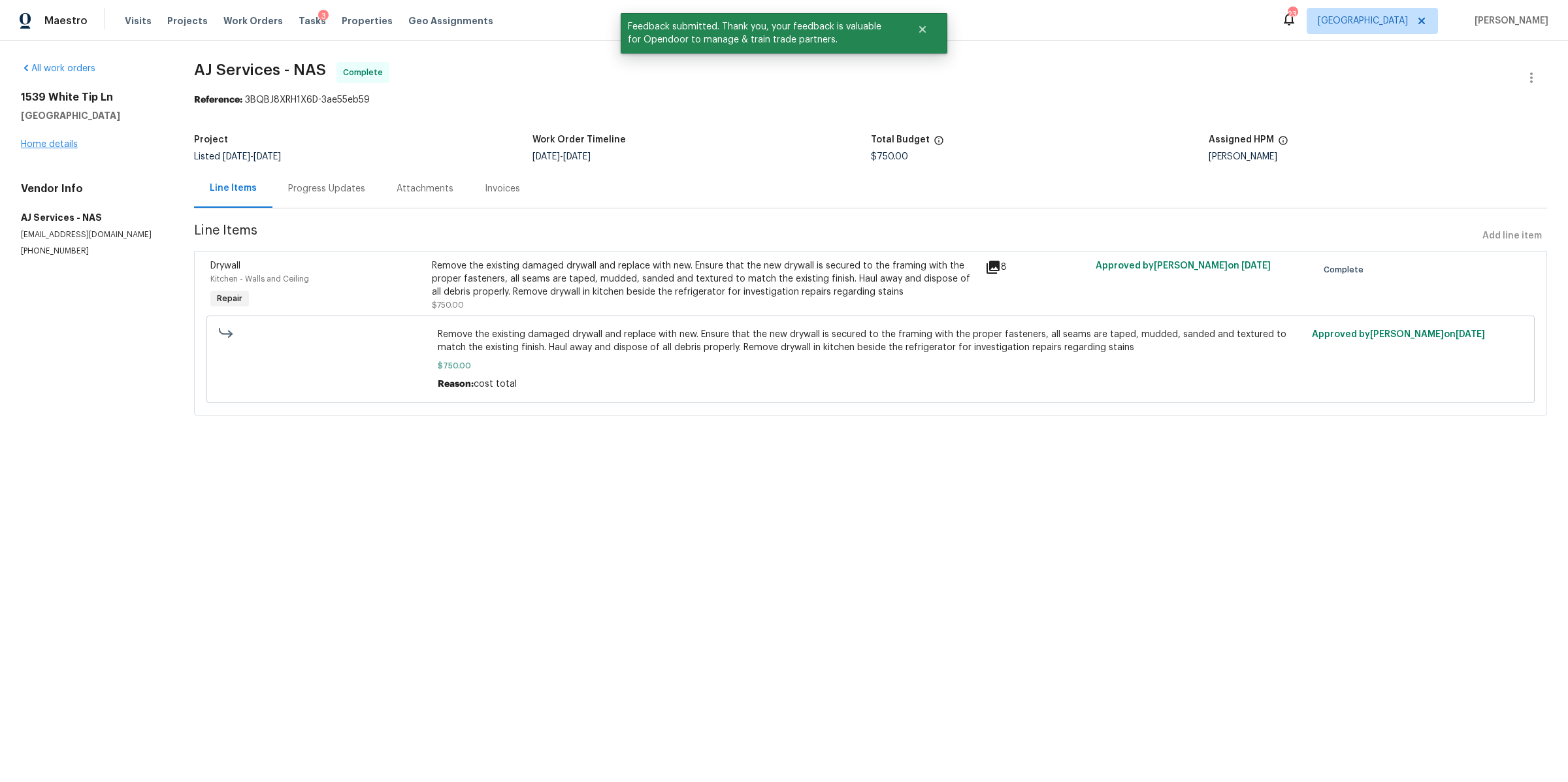
click at [41, 138] on div "1539 White Tip Ln Antioch, TN 37013 Home details" at bounding box center [92, 121] width 142 height 61
click at [41, 142] on link "Home details" at bounding box center [49, 145] width 57 height 9
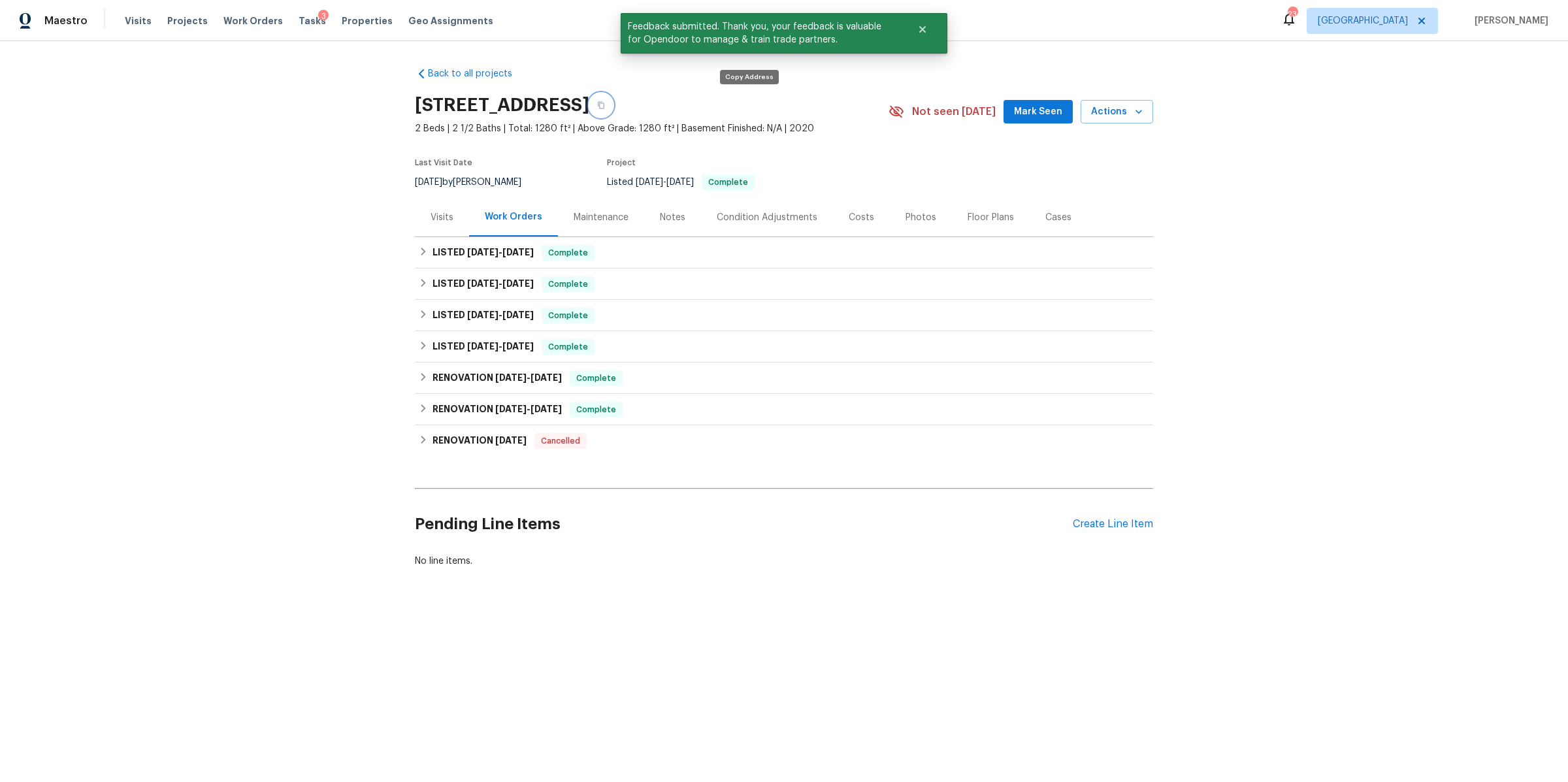
click at [613, 101] on button "button" at bounding box center [601, 105] width 24 height 24
click at [649, 220] on div "Notes" at bounding box center [673, 217] width 57 height 39
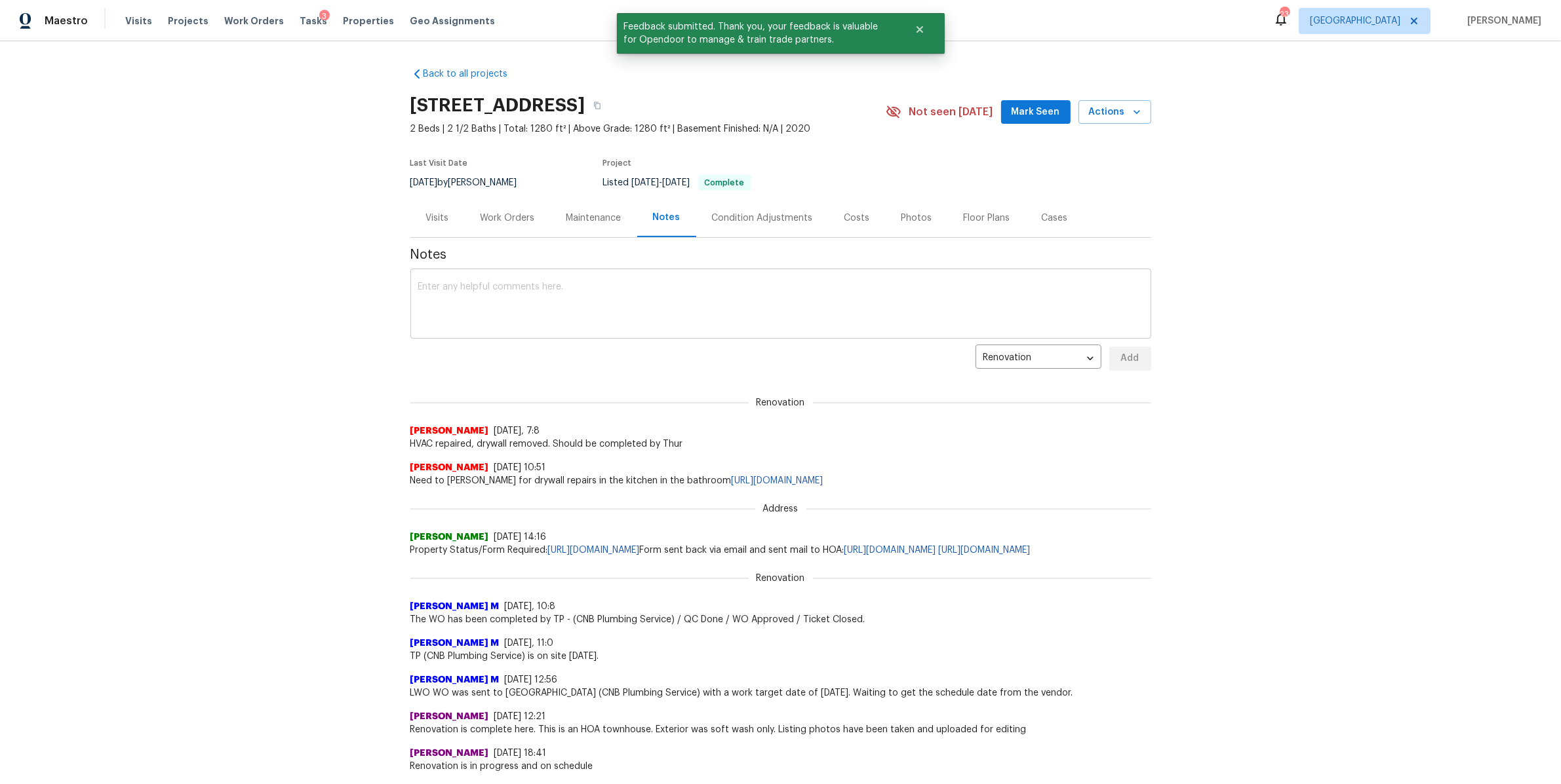
click at [554, 299] on textarea at bounding box center [780, 306] width 725 height 46
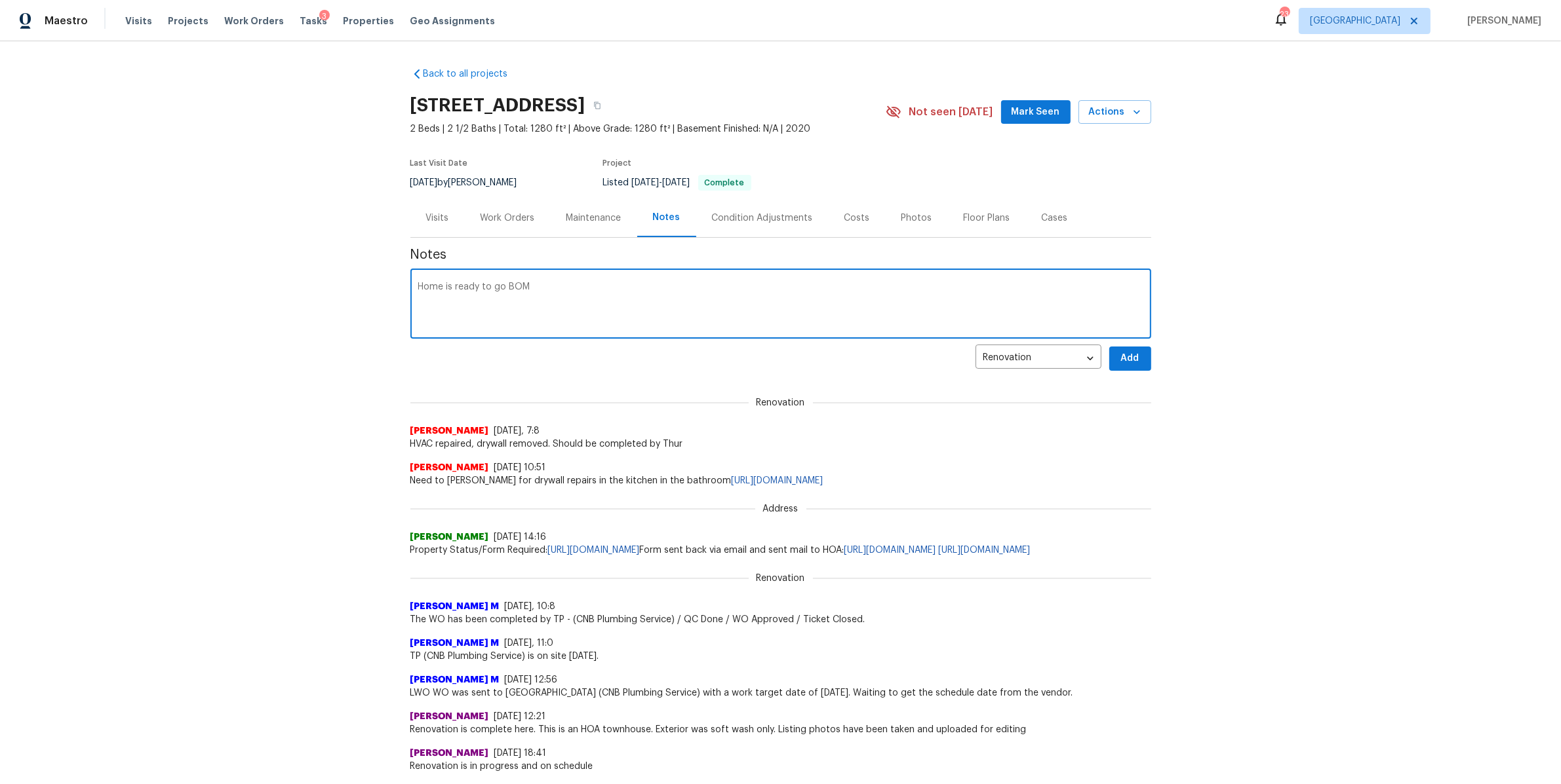
type textarea "Home is ready to go BOM"
click at [1130, 365] on span "Add" at bounding box center [1130, 358] width 21 height 16
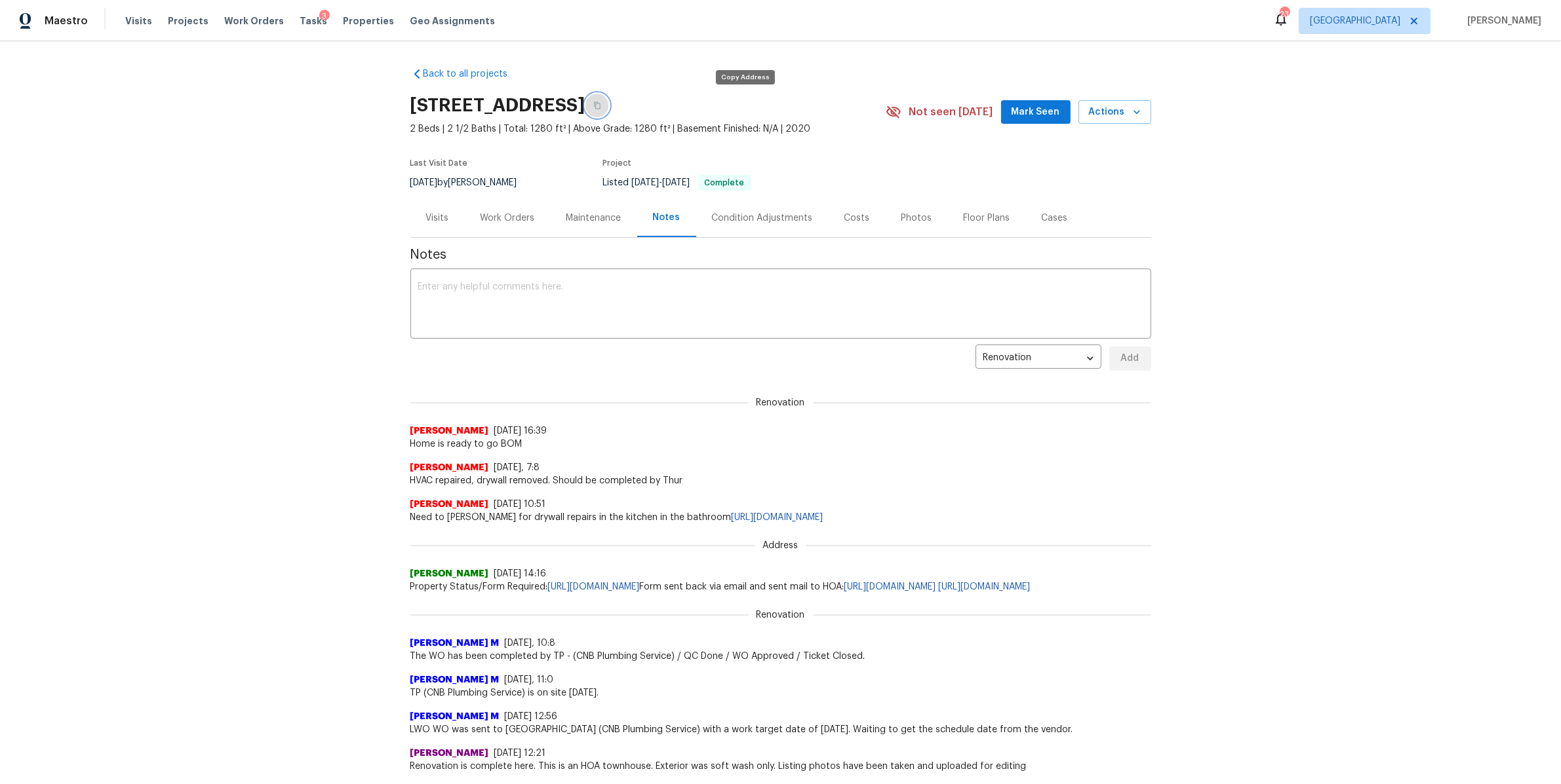
click at [601, 104] on icon "button" at bounding box center [597, 105] width 8 height 8
click at [823, 515] on link "https://opendoor.atlassian.net/servicedesk/customer/portal/6/HSR-706677?created…" at bounding box center [777, 518] width 92 height 9
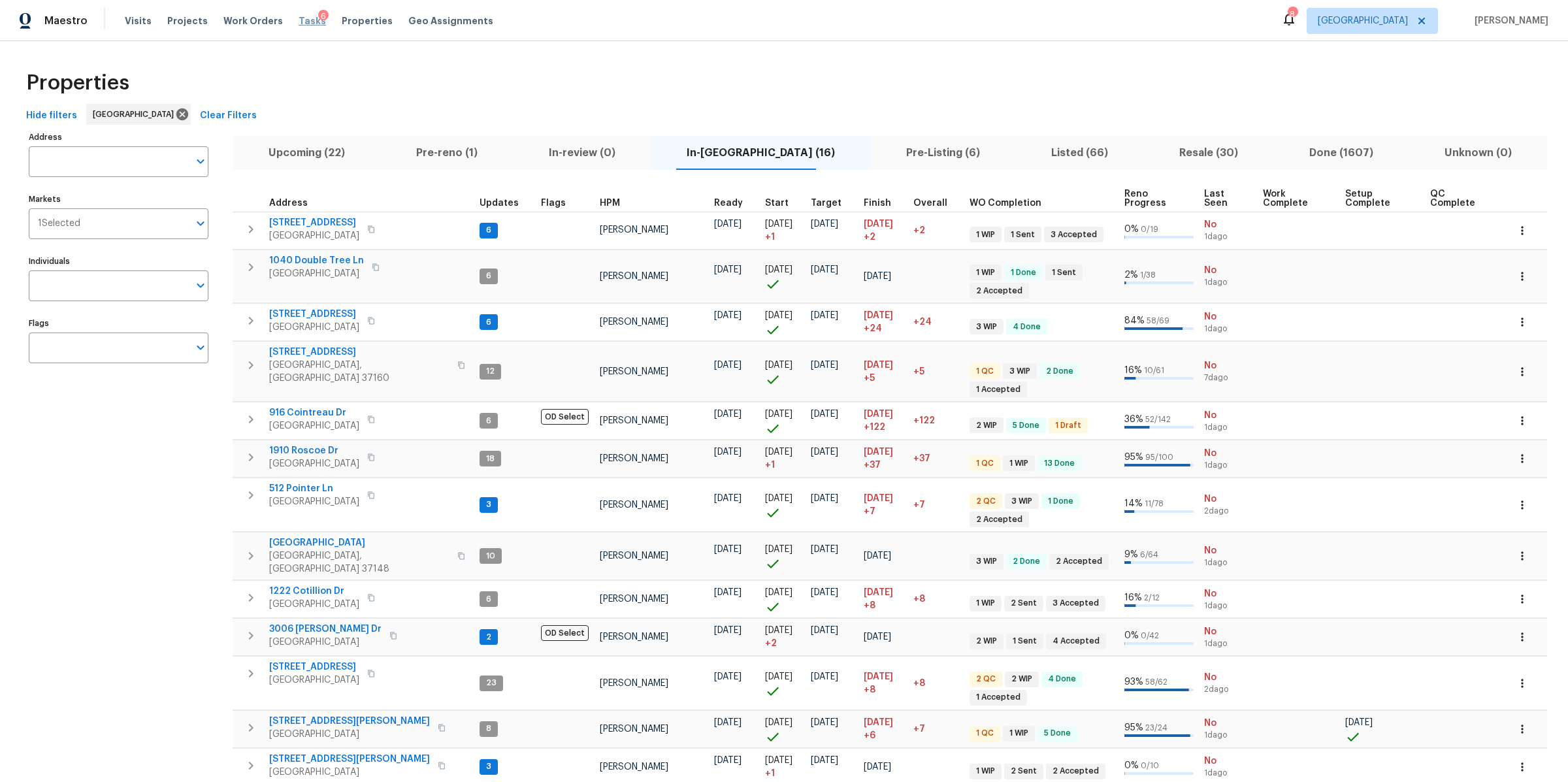
click at [298, 20] on span "Tasks" at bounding box center [311, 21] width 27 height 9
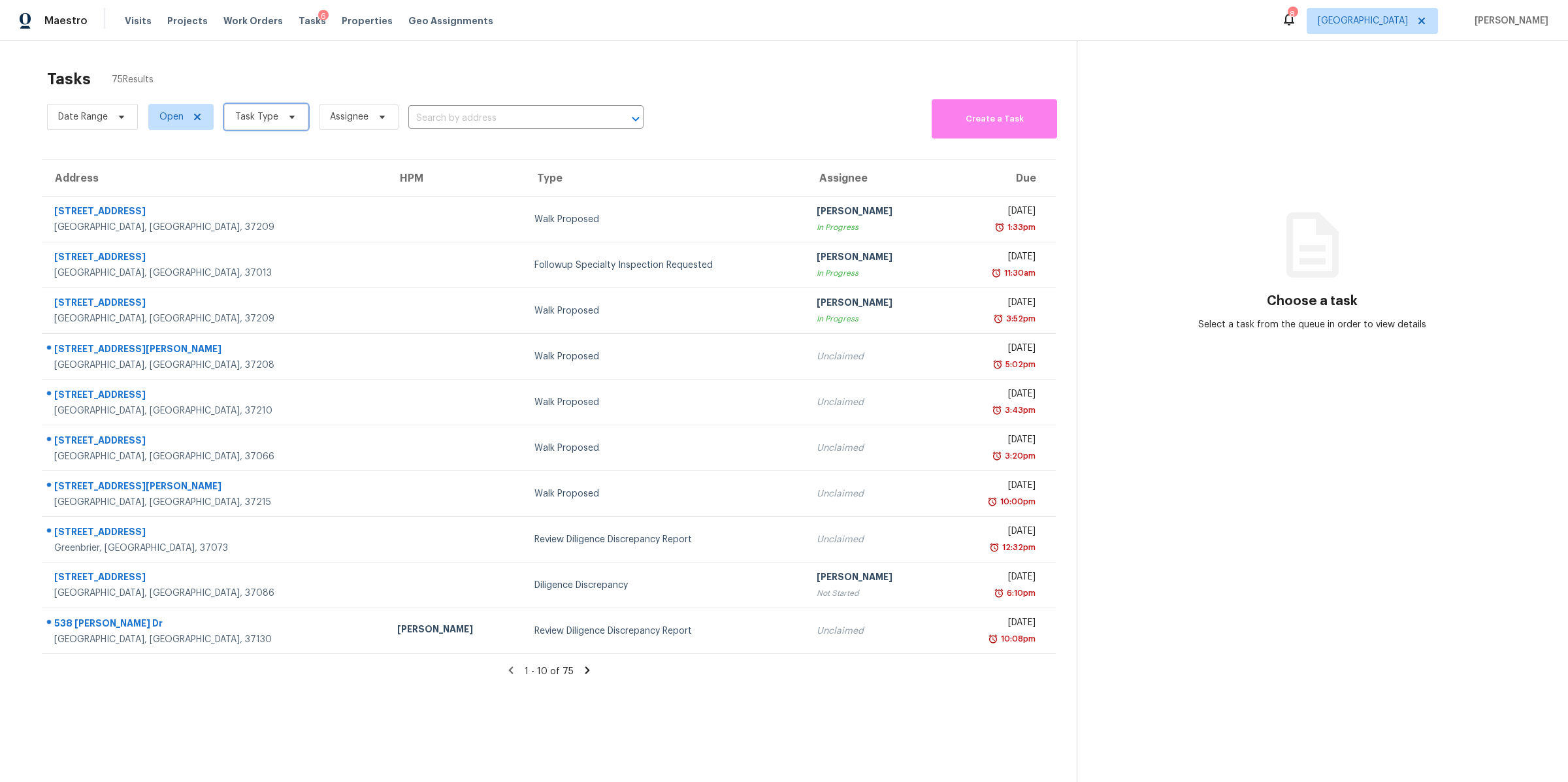
click at [287, 116] on icon at bounding box center [291, 116] width 10 height 10
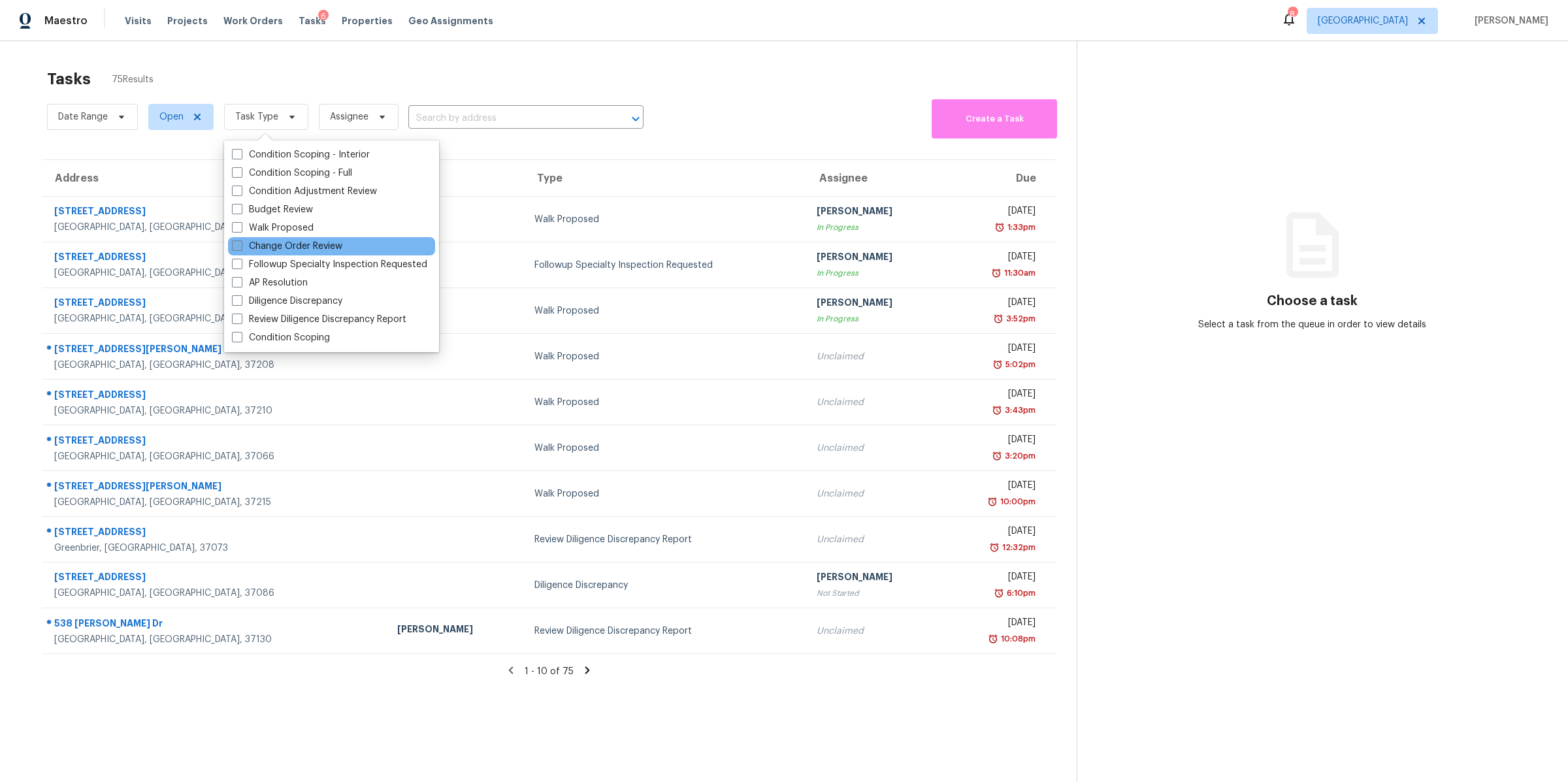
click at [281, 241] on label "Change Order Review" at bounding box center [287, 246] width 111 height 13
click at [240, 241] on input "Change Order Review" at bounding box center [236, 243] width 9 height 9
checkbox input "true"
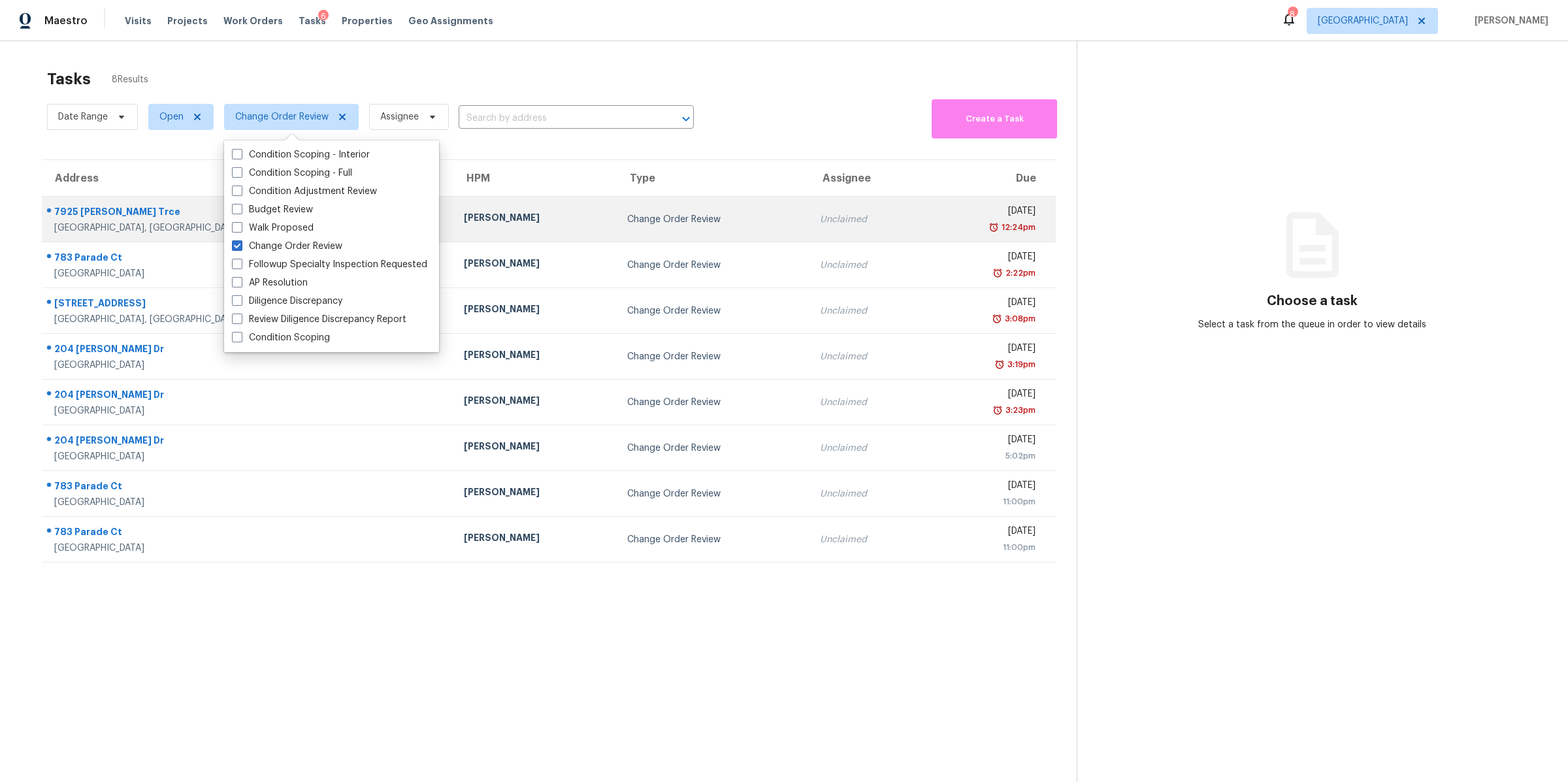
click at [100, 216] on div "7925 [PERSON_NAME] Trce" at bounding box center [248, 213] width 389 height 16
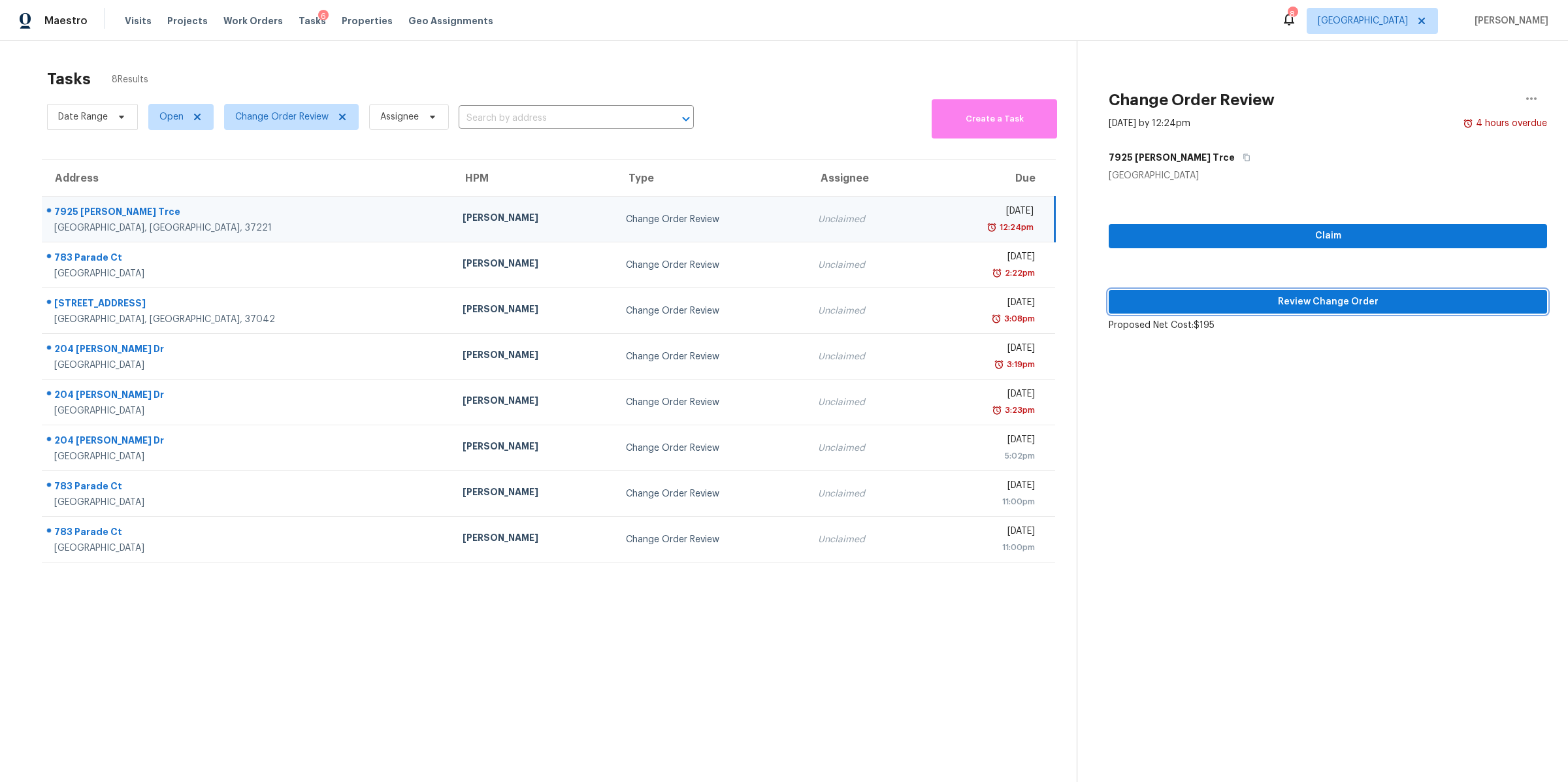
click at [1324, 294] on span "Review Change Order" at bounding box center [1328, 302] width 417 height 16
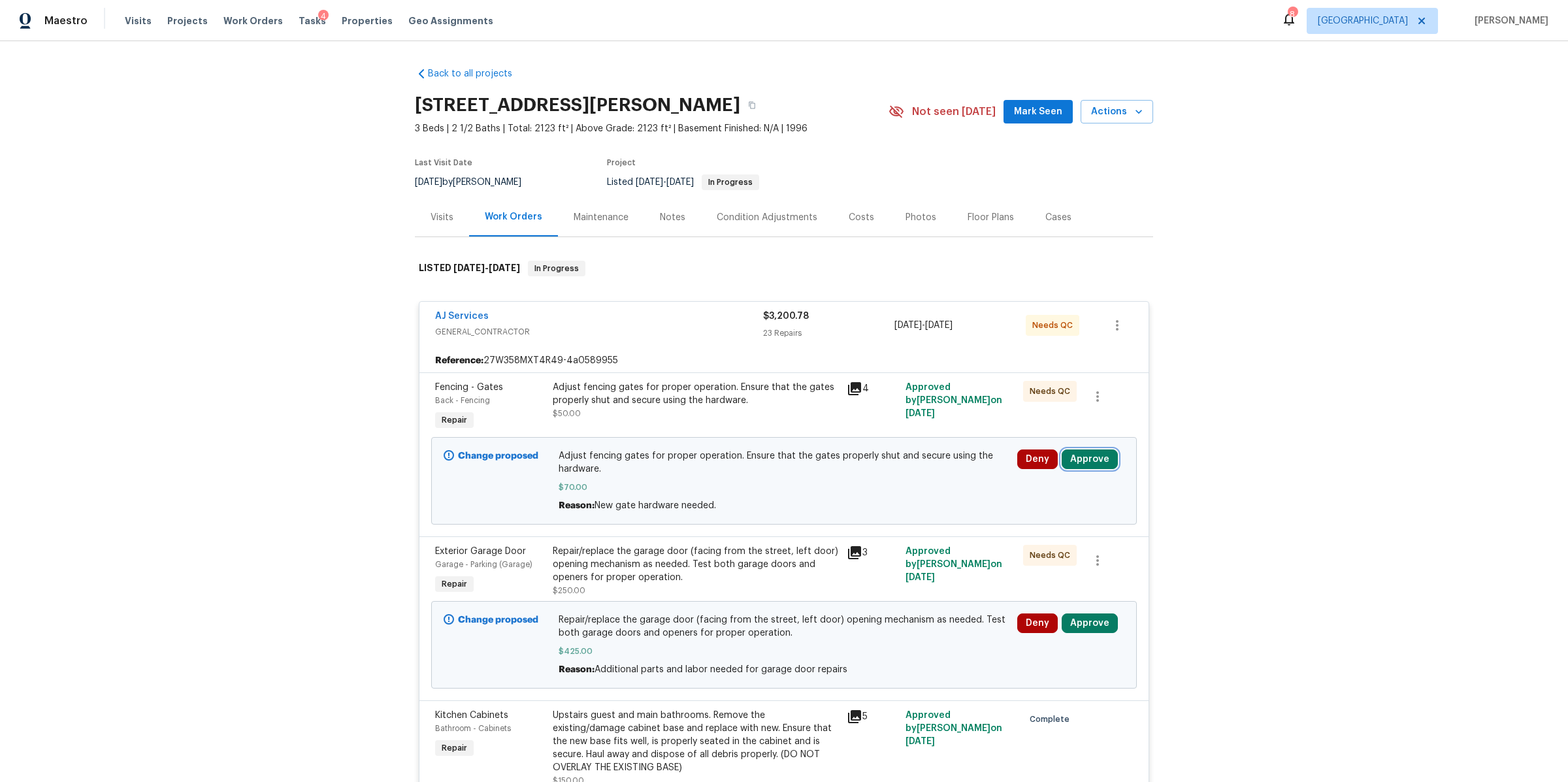
click at [1084, 459] on button "Approve" at bounding box center [1089, 459] width 56 height 20
click at [902, 468] on span "Approve" at bounding box center [896, 472] width 37 height 9
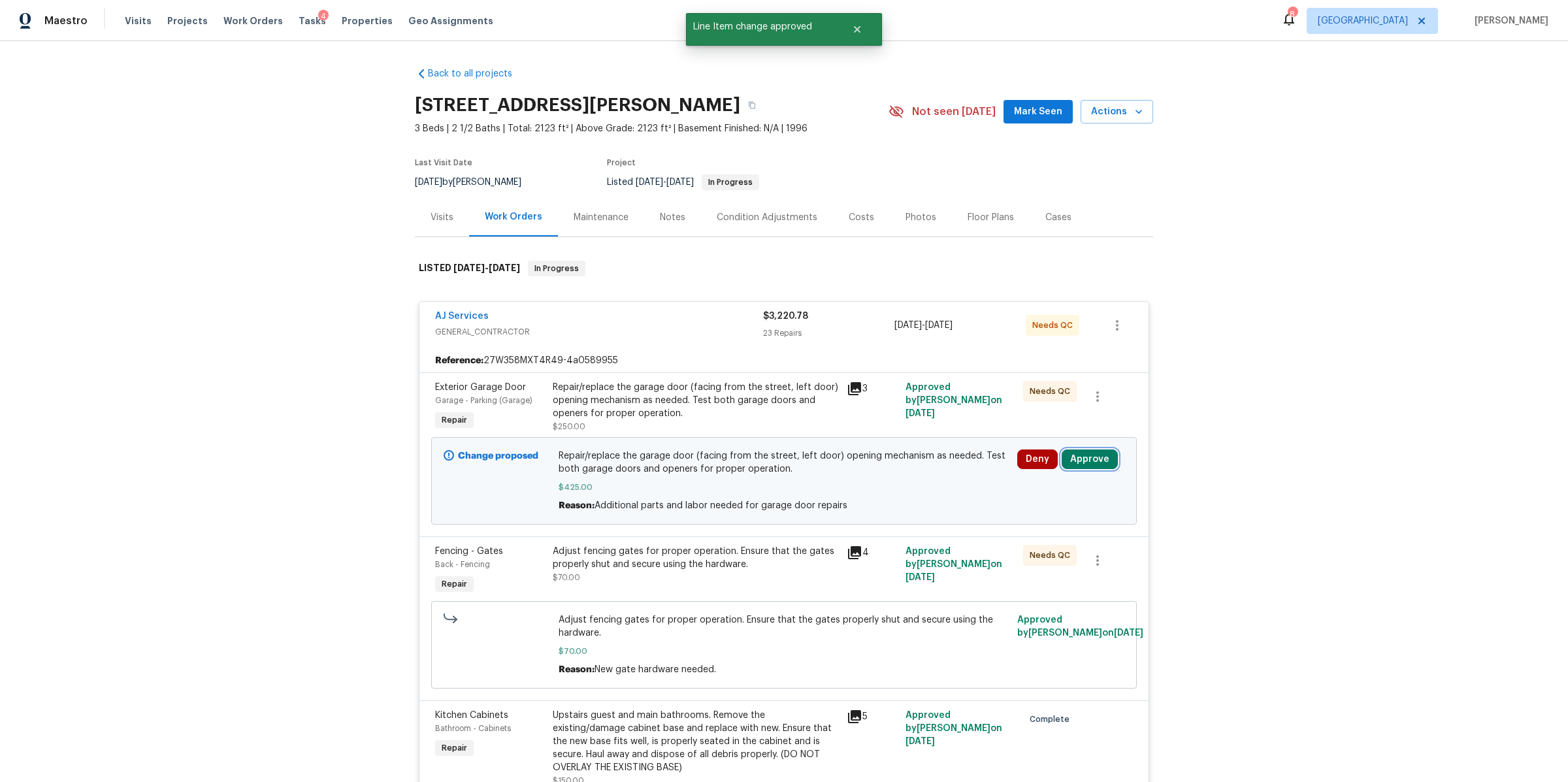
click at [1079, 459] on button "Approve" at bounding box center [1089, 459] width 56 height 20
click at [881, 471] on span "Approve" at bounding box center [896, 472] width 37 height 9
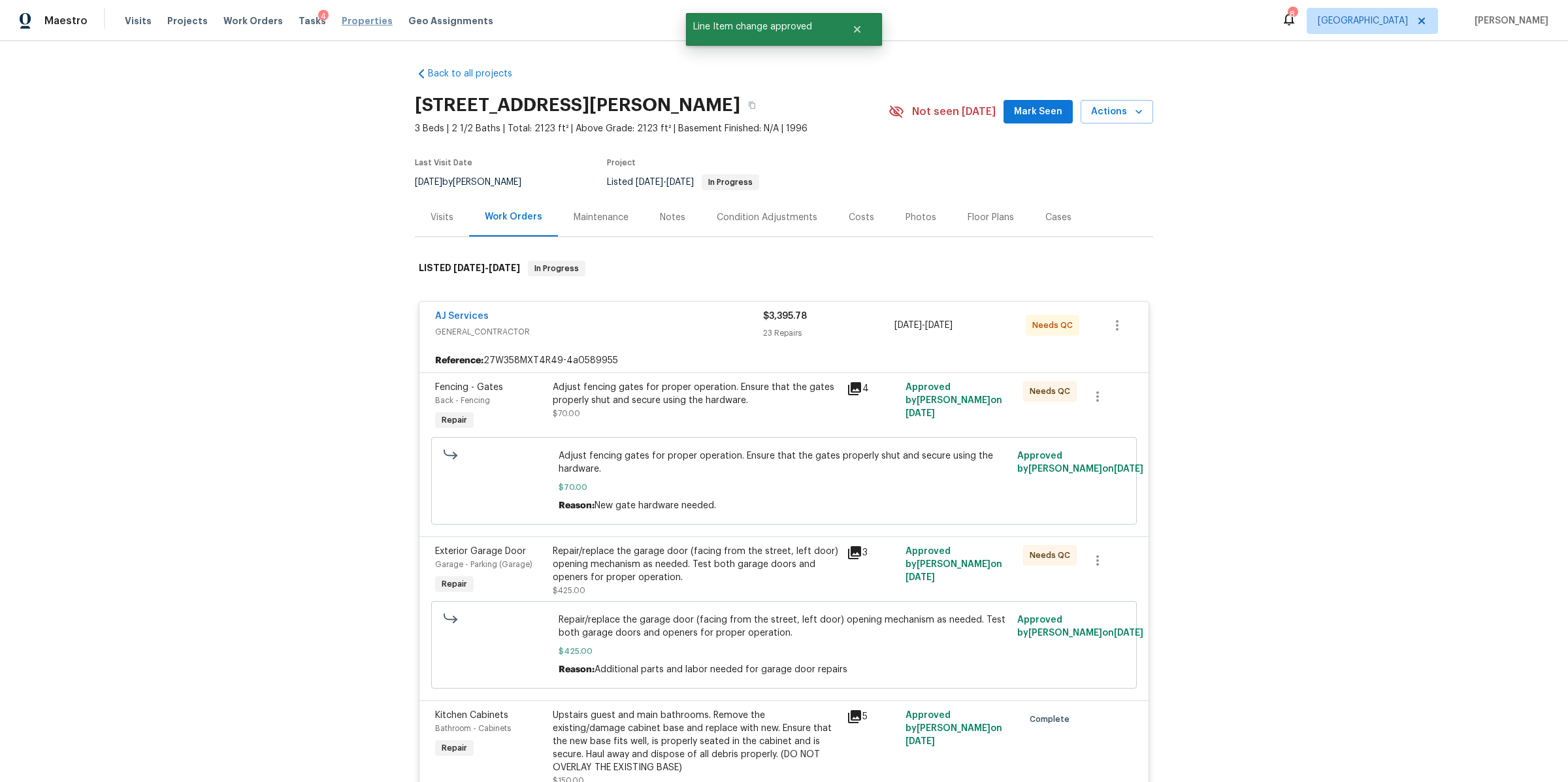
click at [342, 20] on span "Properties" at bounding box center [367, 21] width 51 height 13
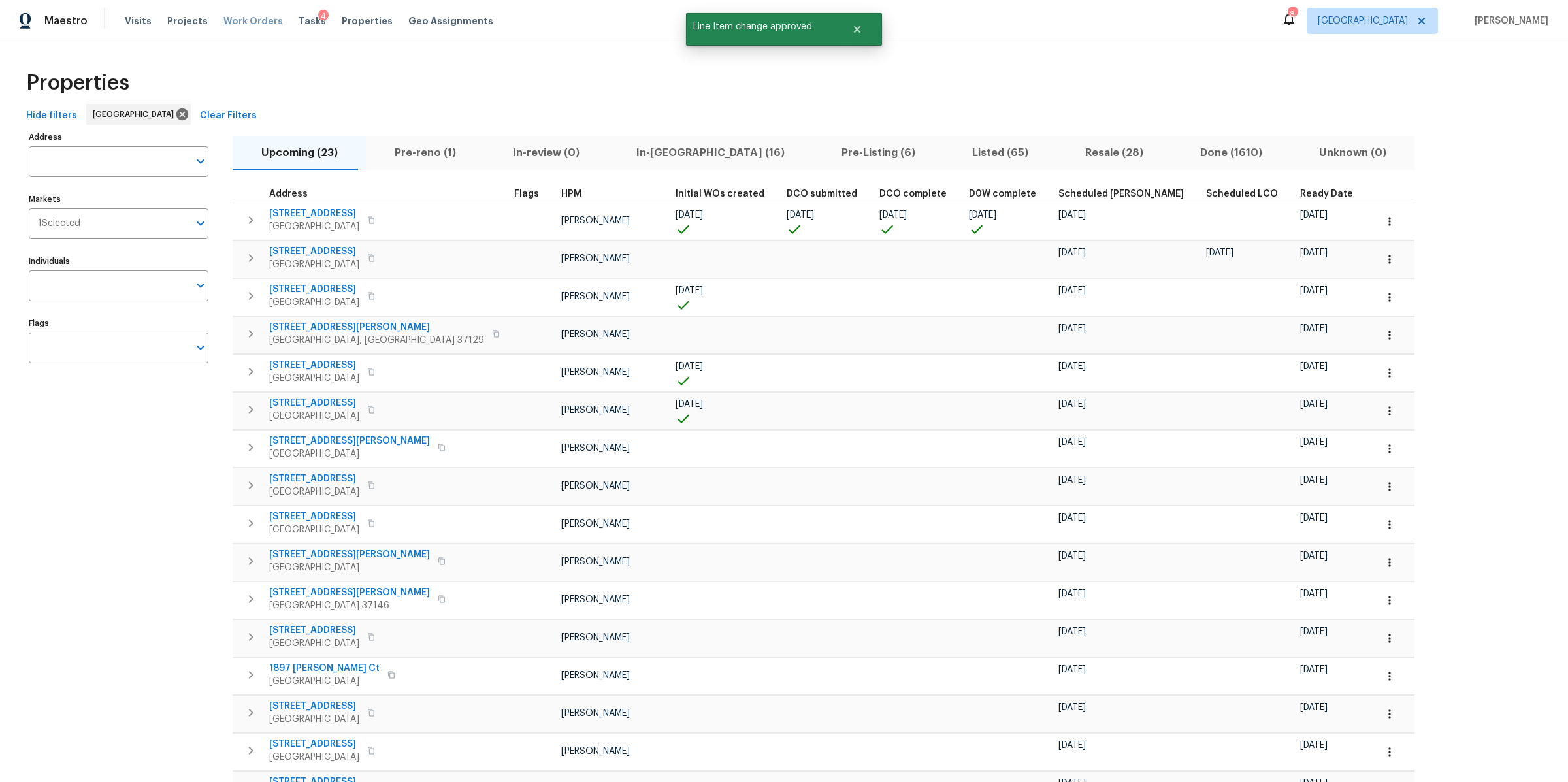
click at [241, 24] on span "Work Orders" at bounding box center [253, 21] width 60 height 13
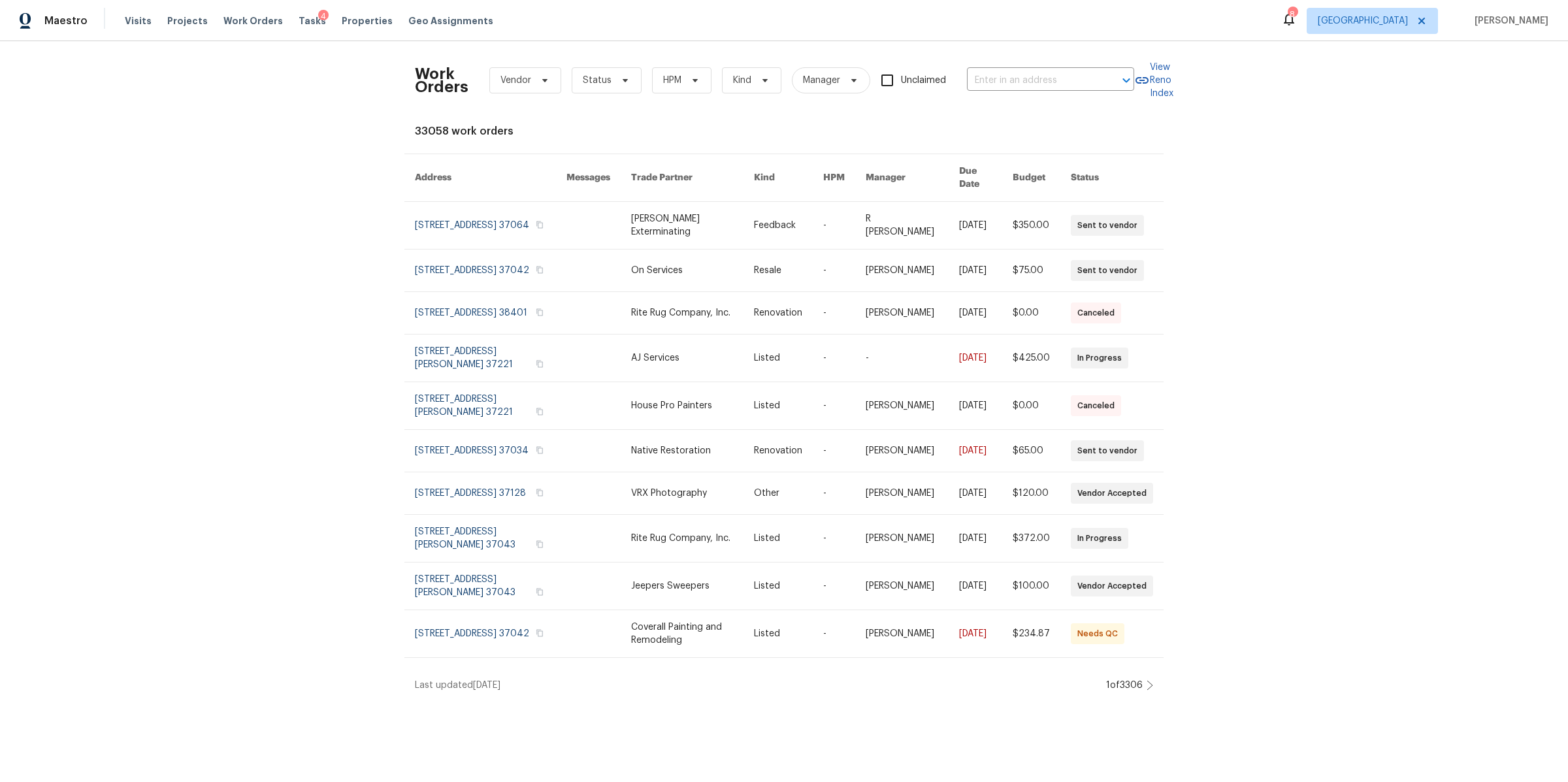
click at [288, 30] on div "Visits Projects Work Orders Tasks 4 Properties Geo Assignments" at bounding box center [317, 21] width 384 height 27
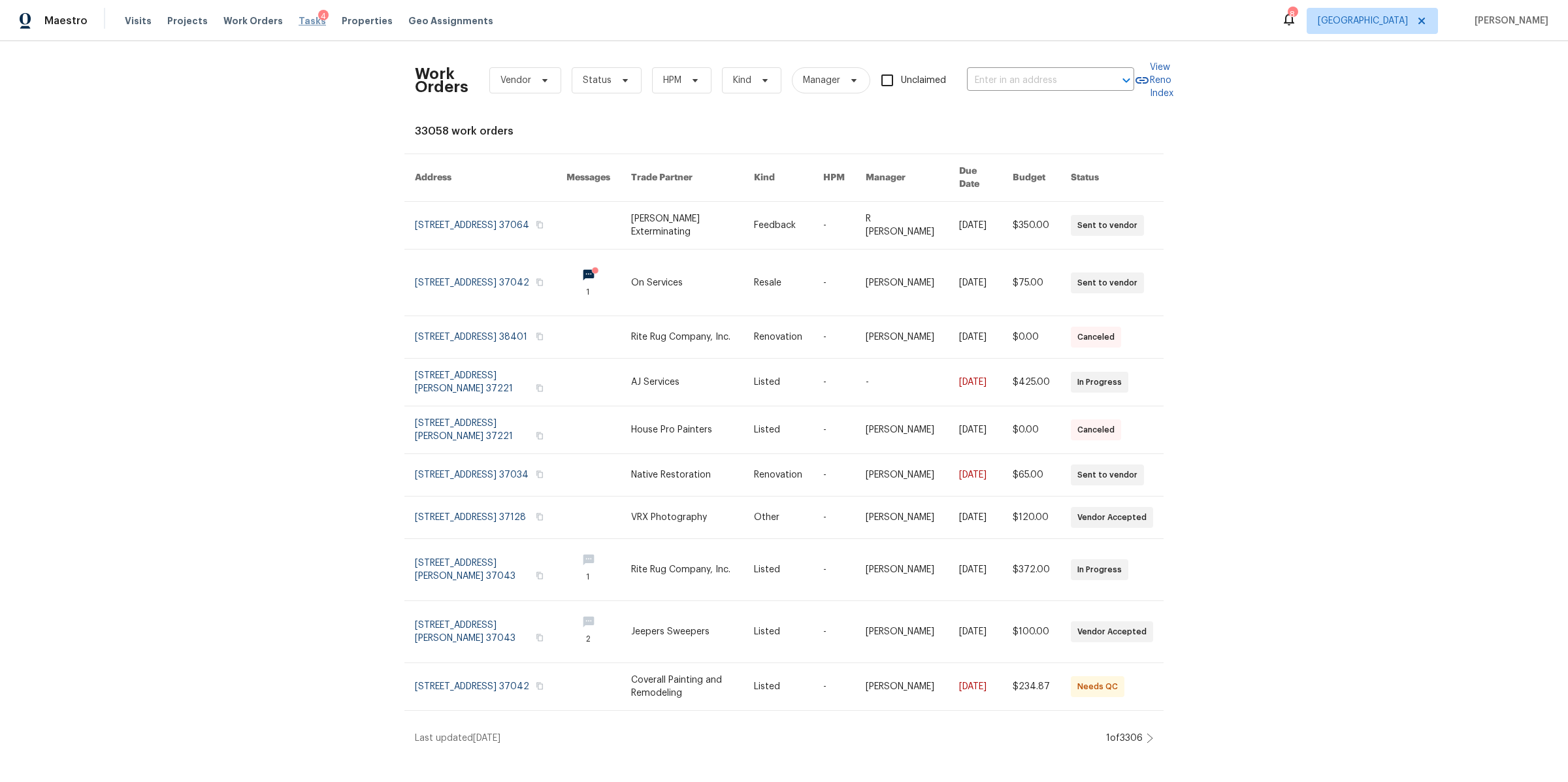
click at [300, 22] on span "Tasks" at bounding box center [311, 21] width 27 height 9
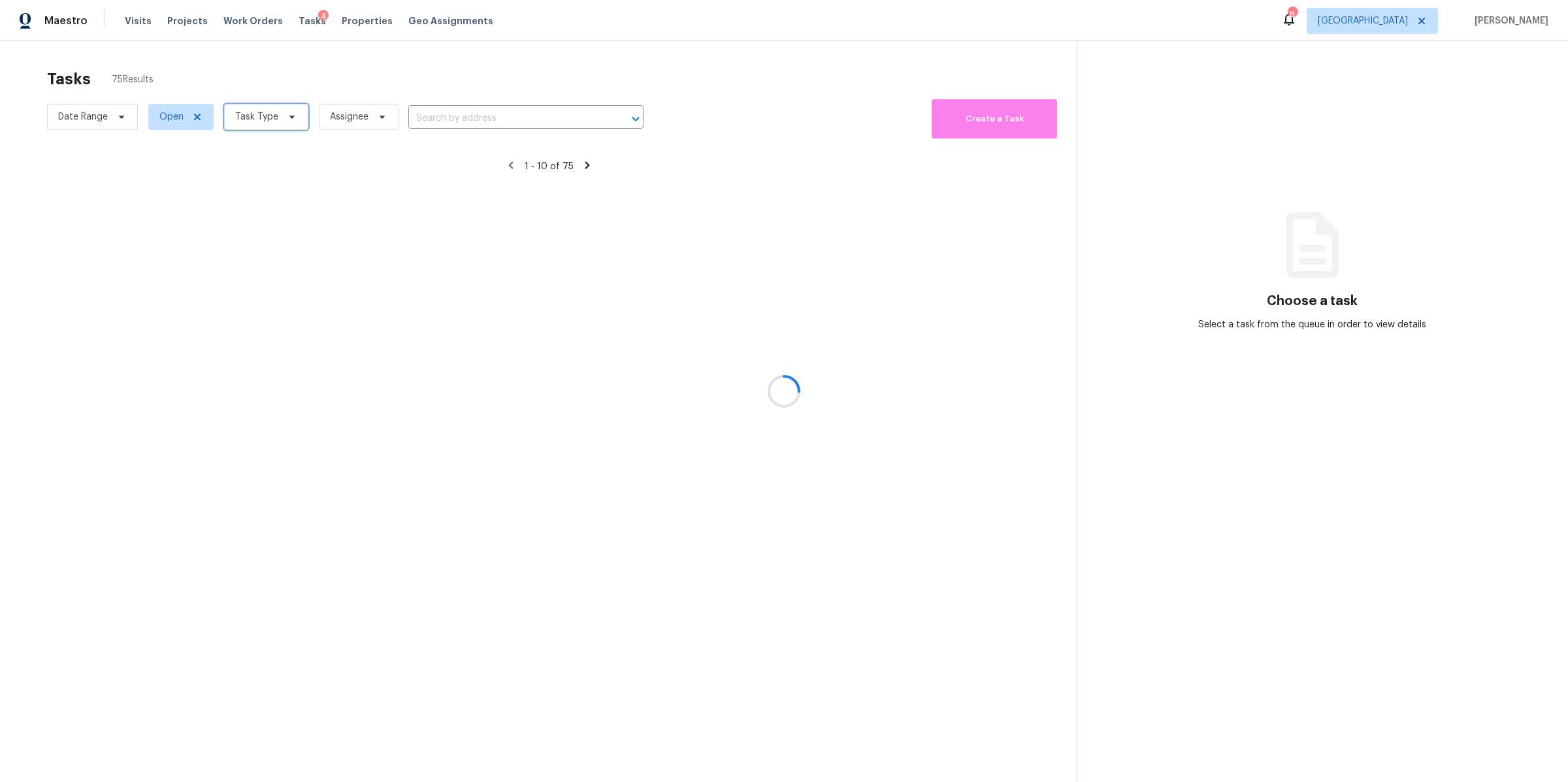
click at [277, 127] on span "Task Type" at bounding box center [266, 117] width 84 height 27
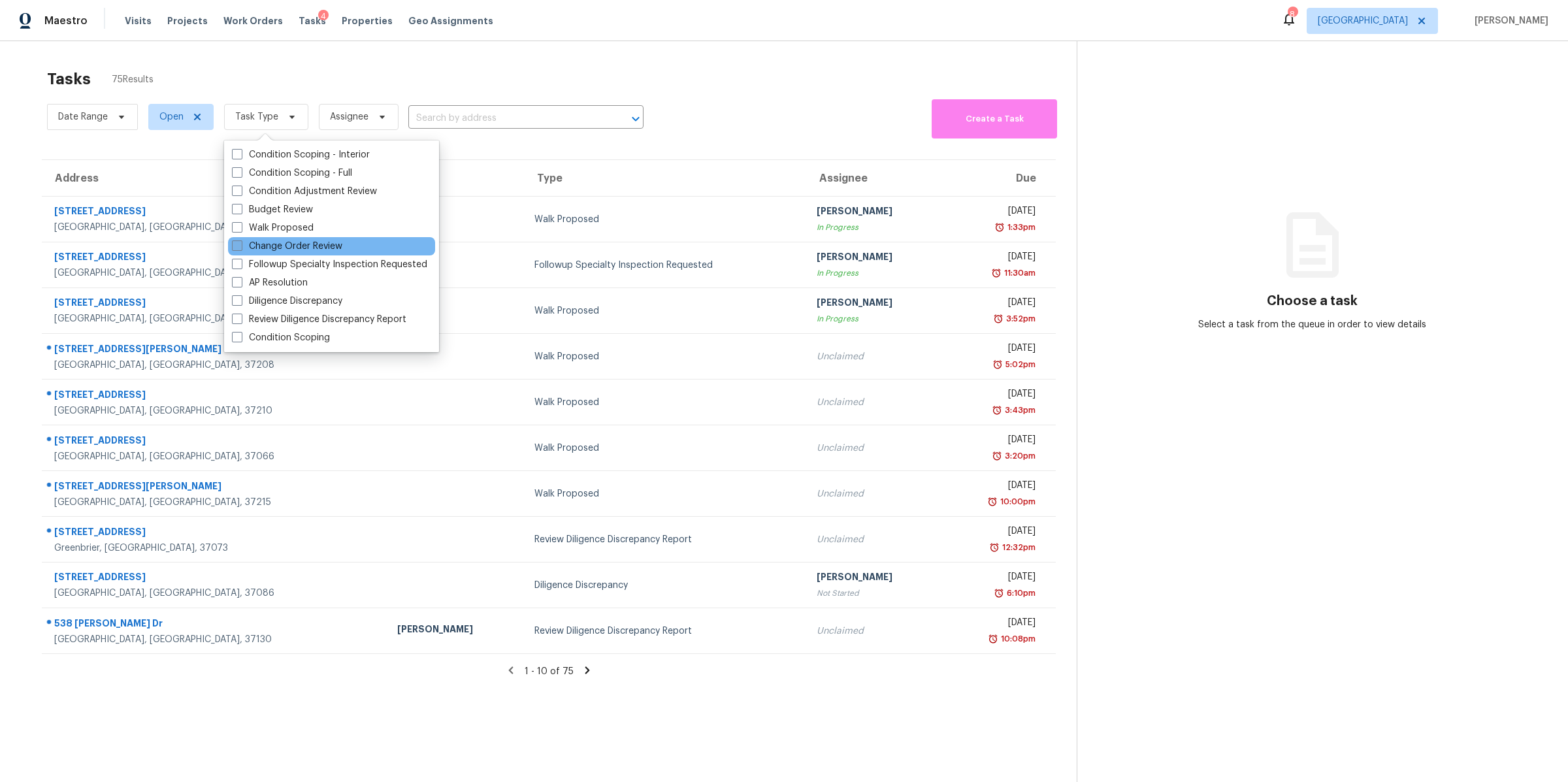
click at [283, 250] on label "Change Order Review" at bounding box center [287, 246] width 111 height 13
click at [240, 248] on input "Change Order Review" at bounding box center [236, 243] width 9 height 9
checkbox input "true"
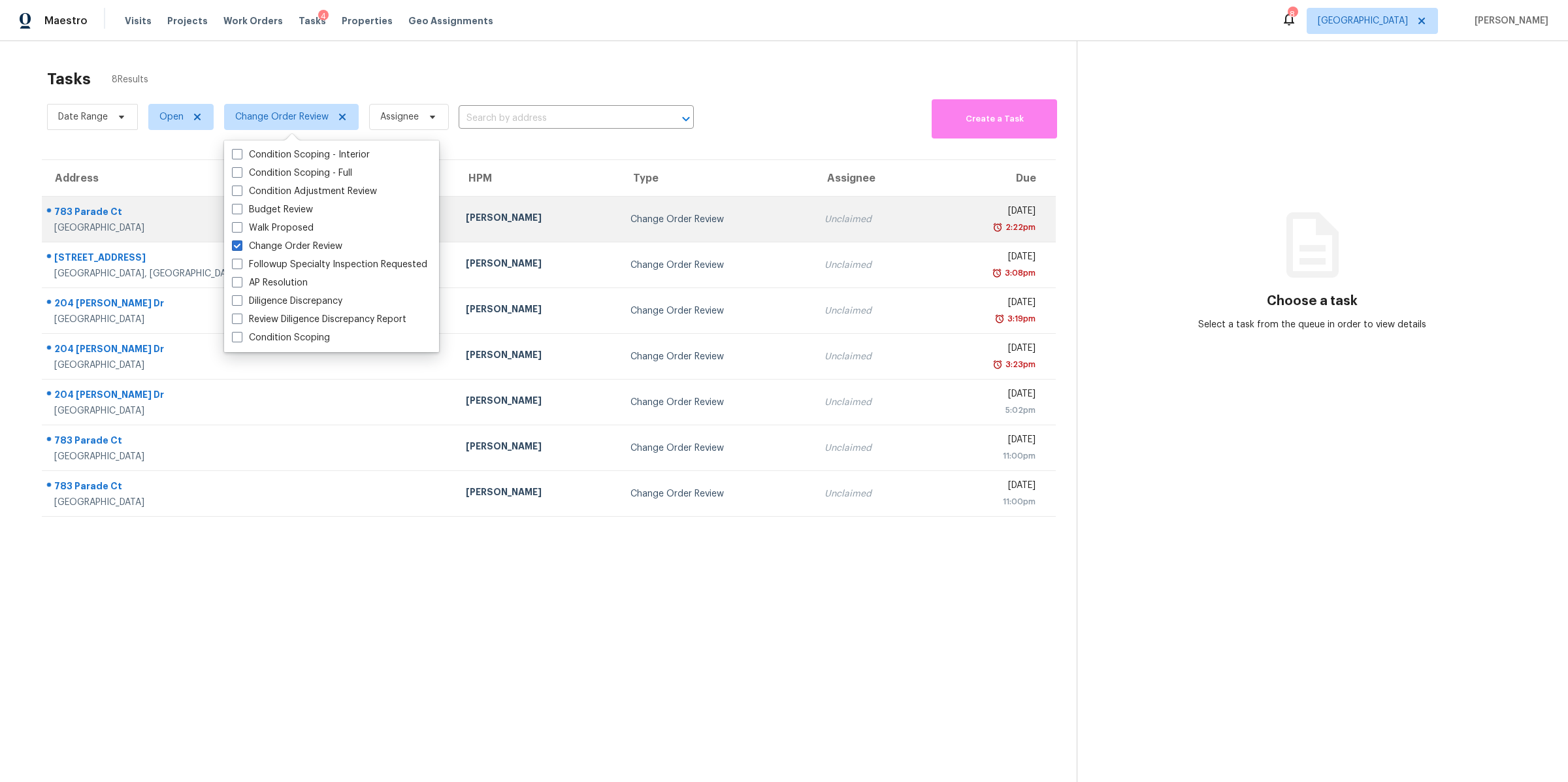
click at [95, 215] on div "783 Parade Ct" at bounding box center [249, 213] width 391 height 16
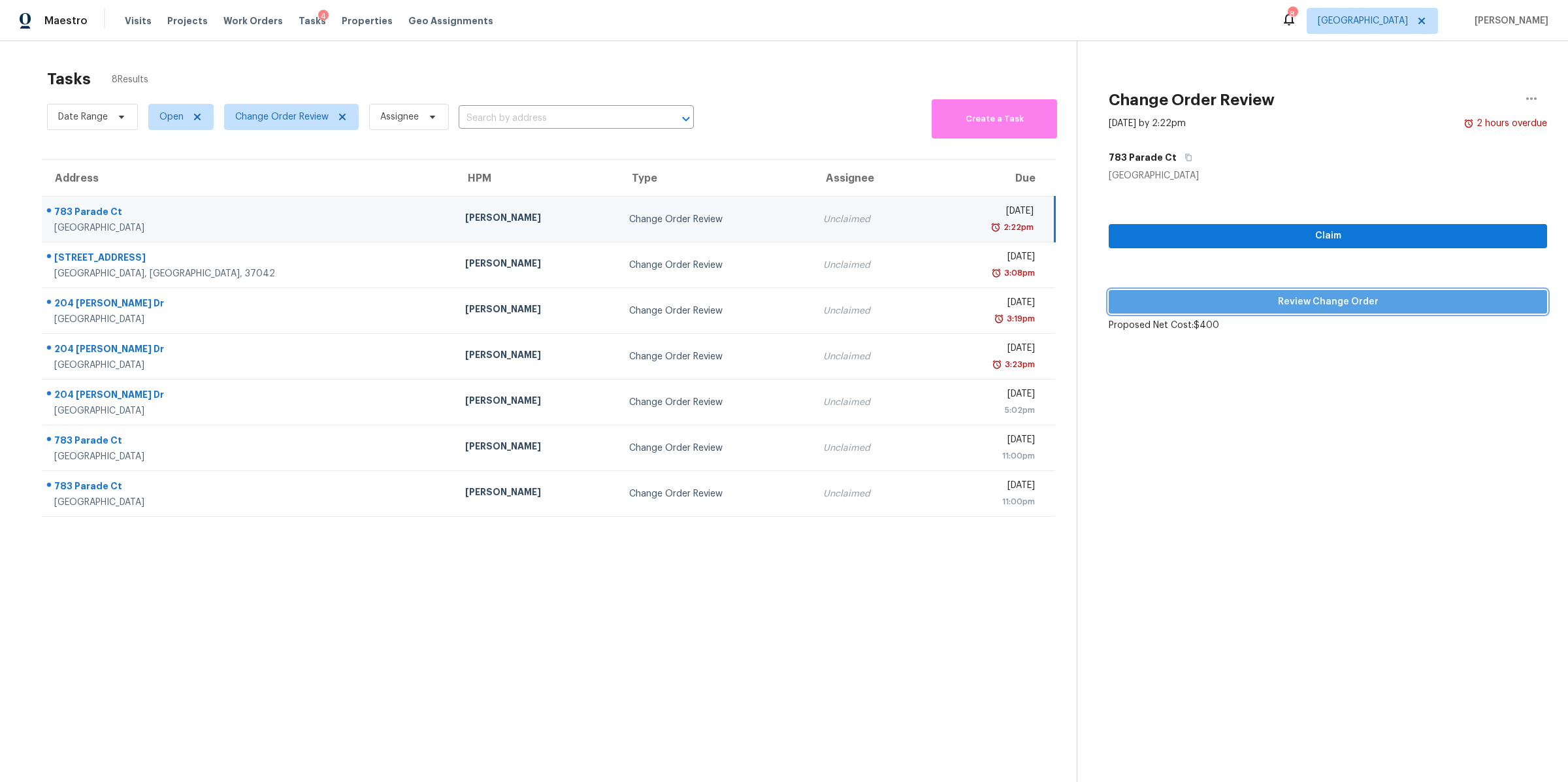
click at [1257, 299] on span "Review Change Order" at bounding box center [1328, 302] width 417 height 16
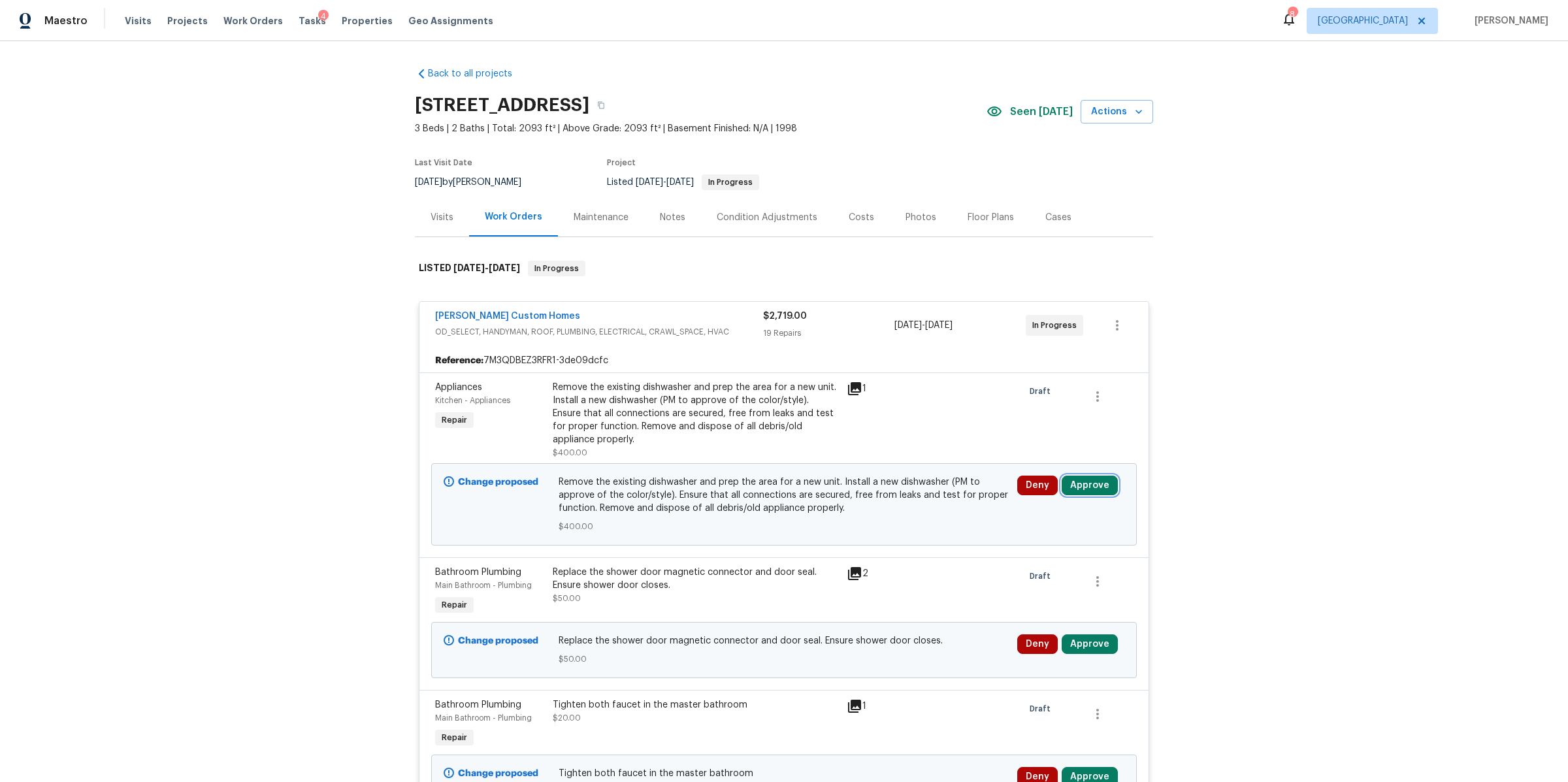
click at [1084, 485] on button "Approve" at bounding box center [1089, 486] width 56 height 20
click at [894, 490] on button "Approve" at bounding box center [896, 498] width 79 height 27
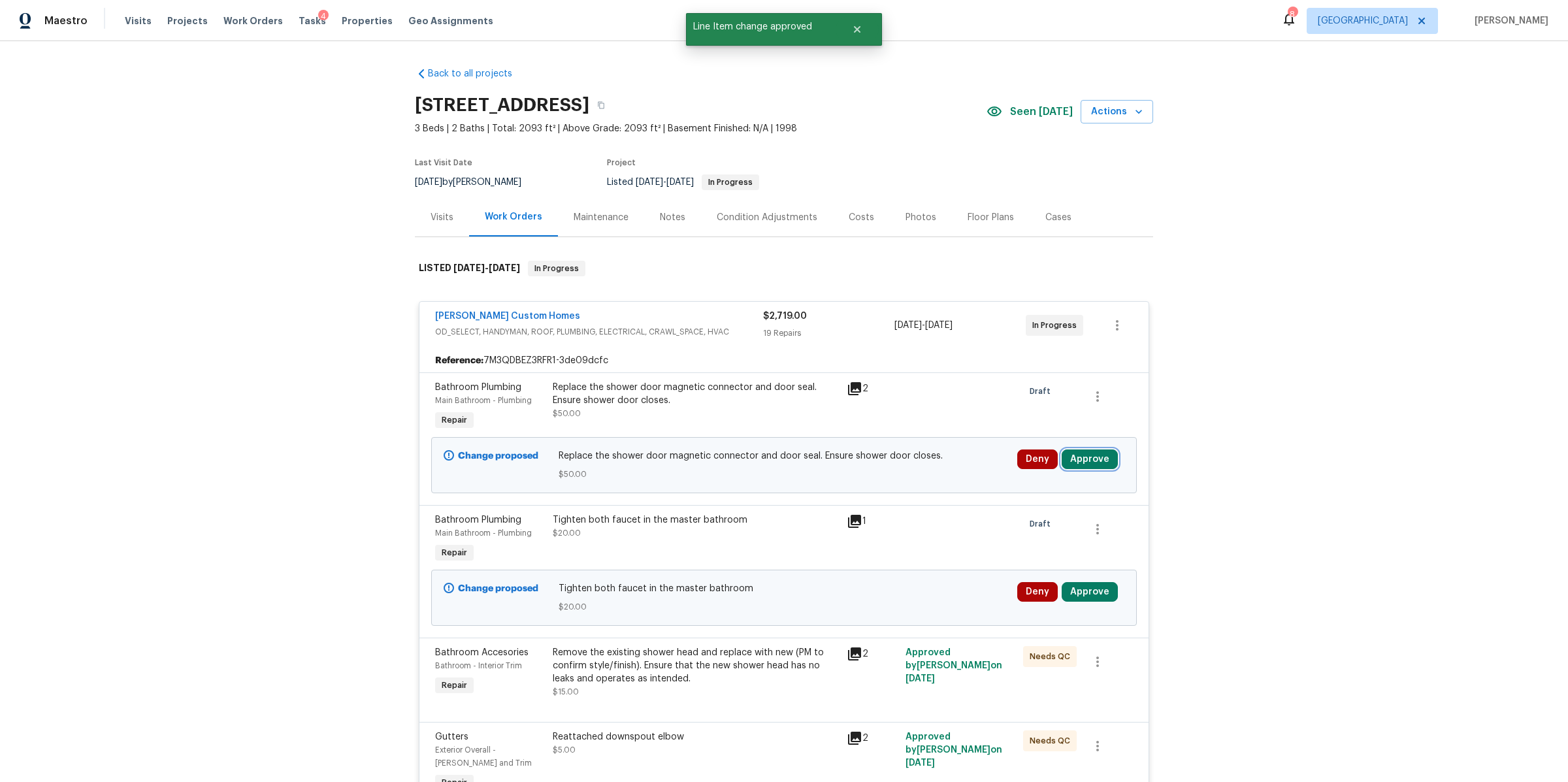
click at [1078, 461] on button "Approve" at bounding box center [1089, 459] width 56 height 20
click at [883, 480] on button "Approve" at bounding box center [896, 472] width 79 height 27
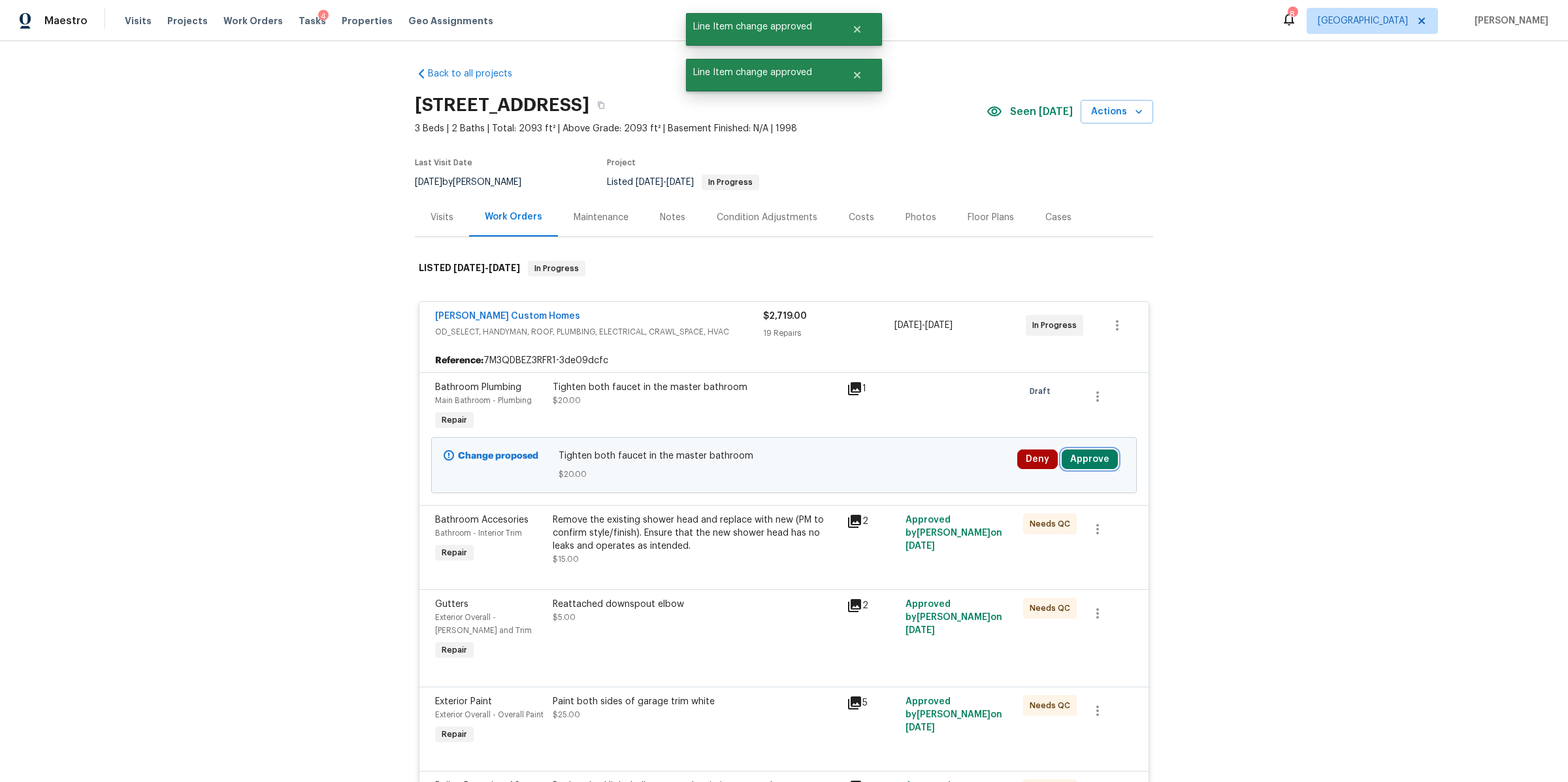
click at [1096, 457] on button "Approve" at bounding box center [1089, 459] width 56 height 20
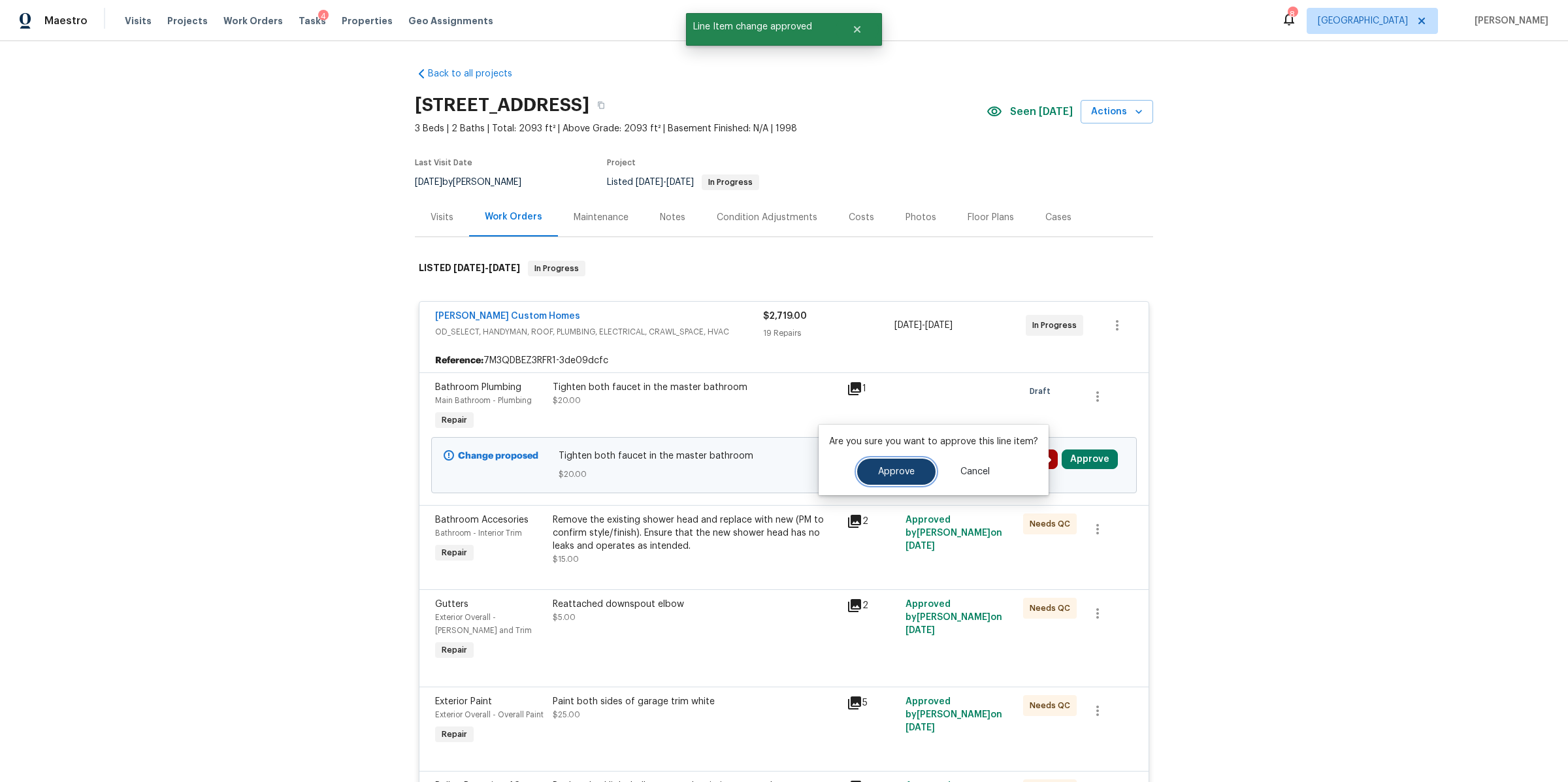
click at [873, 478] on button "Approve" at bounding box center [896, 472] width 79 height 27
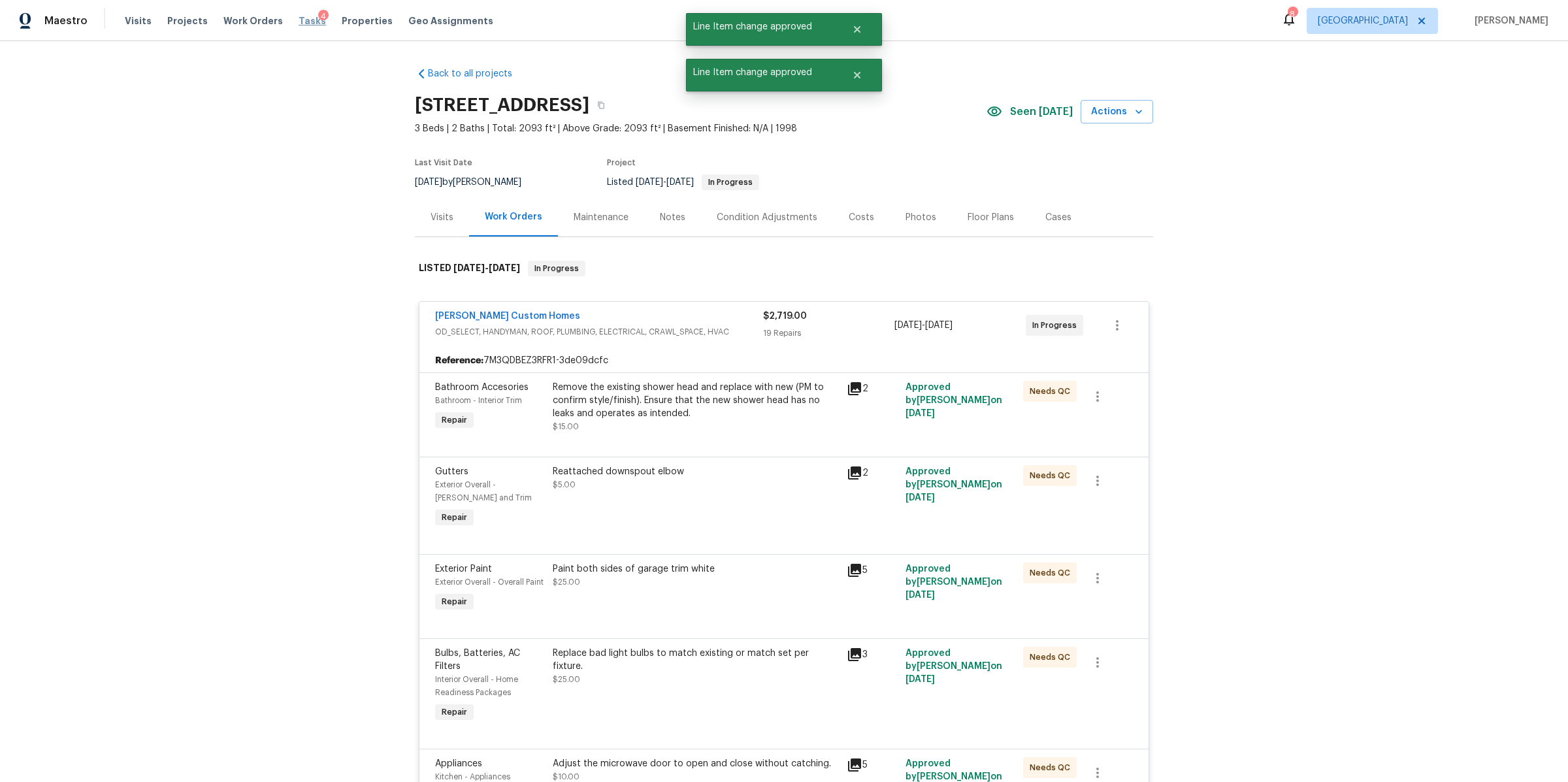
click at [298, 24] on span "Tasks" at bounding box center [311, 21] width 27 height 9
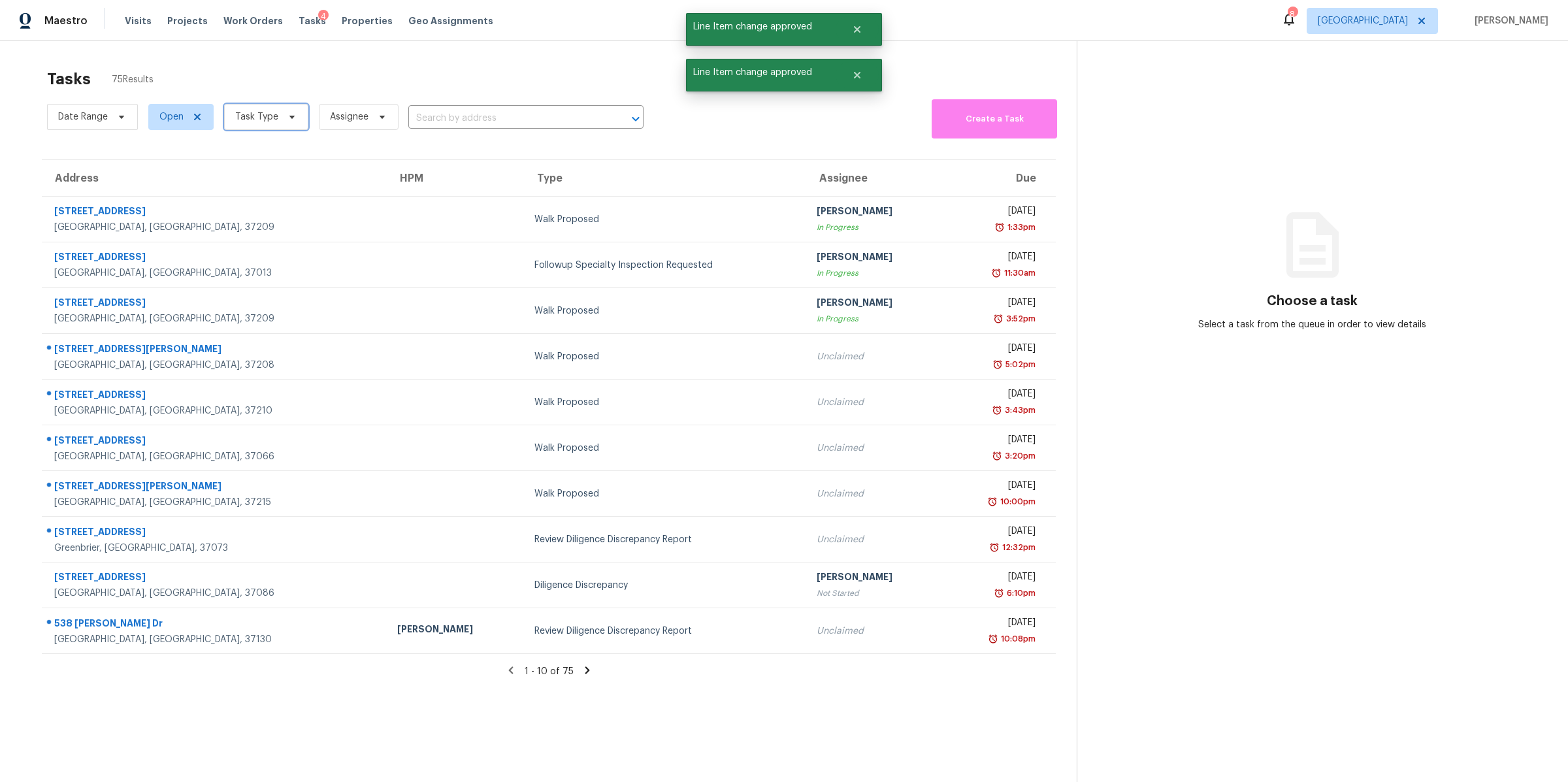
click at [279, 122] on span "Task Type" at bounding box center [266, 117] width 84 height 27
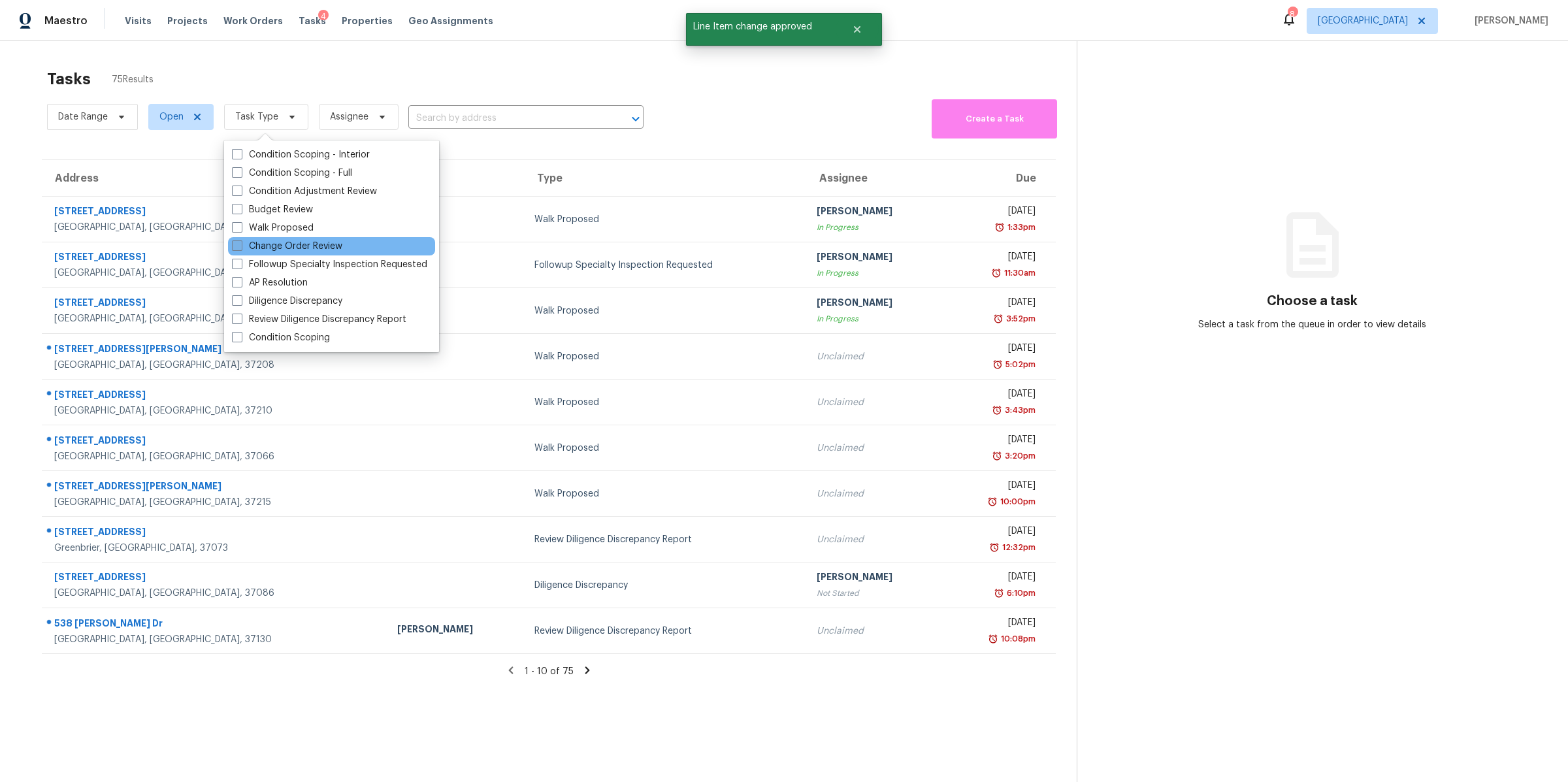
click at [269, 243] on label "Change Order Review" at bounding box center [287, 246] width 111 height 13
click at [240, 243] on input "Change Order Review" at bounding box center [236, 243] width 9 height 9
checkbox input "true"
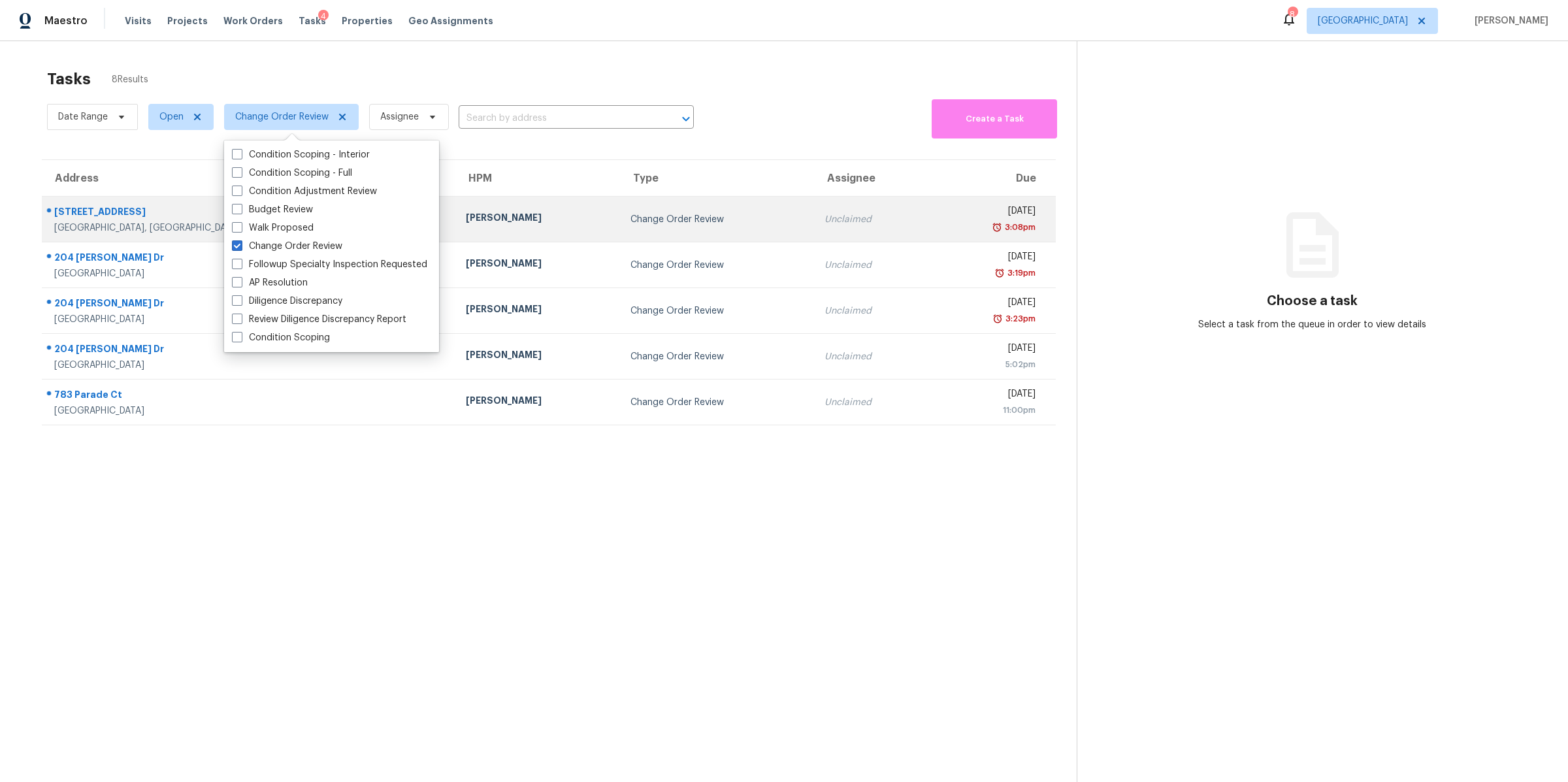
click at [83, 217] on div "[STREET_ADDRESS]" at bounding box center [249, 213] width 391 height 16
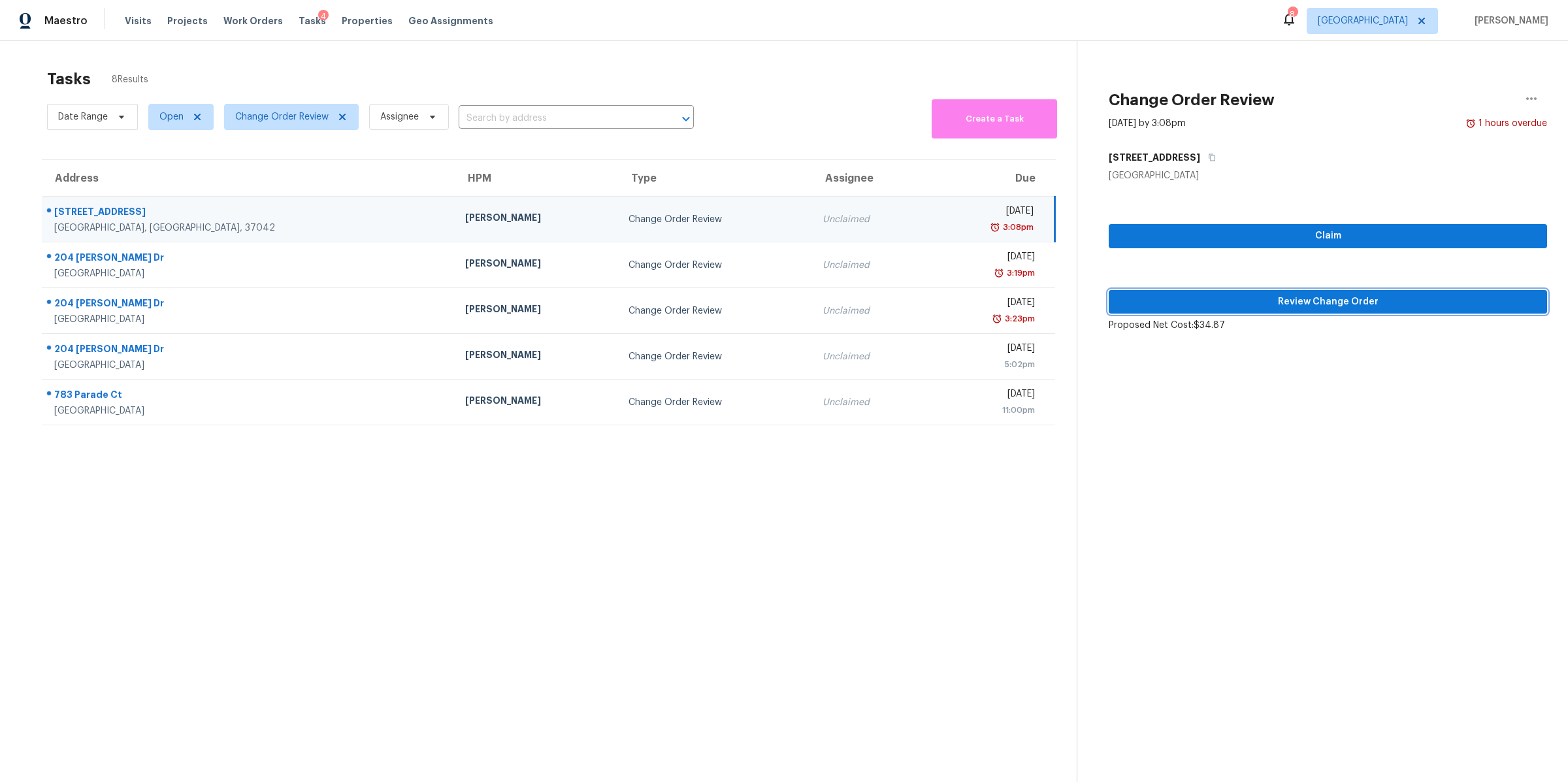
click at [1300, 304] on span "Review Change Order" at bounding box center [1328, 302] width 417 height 16
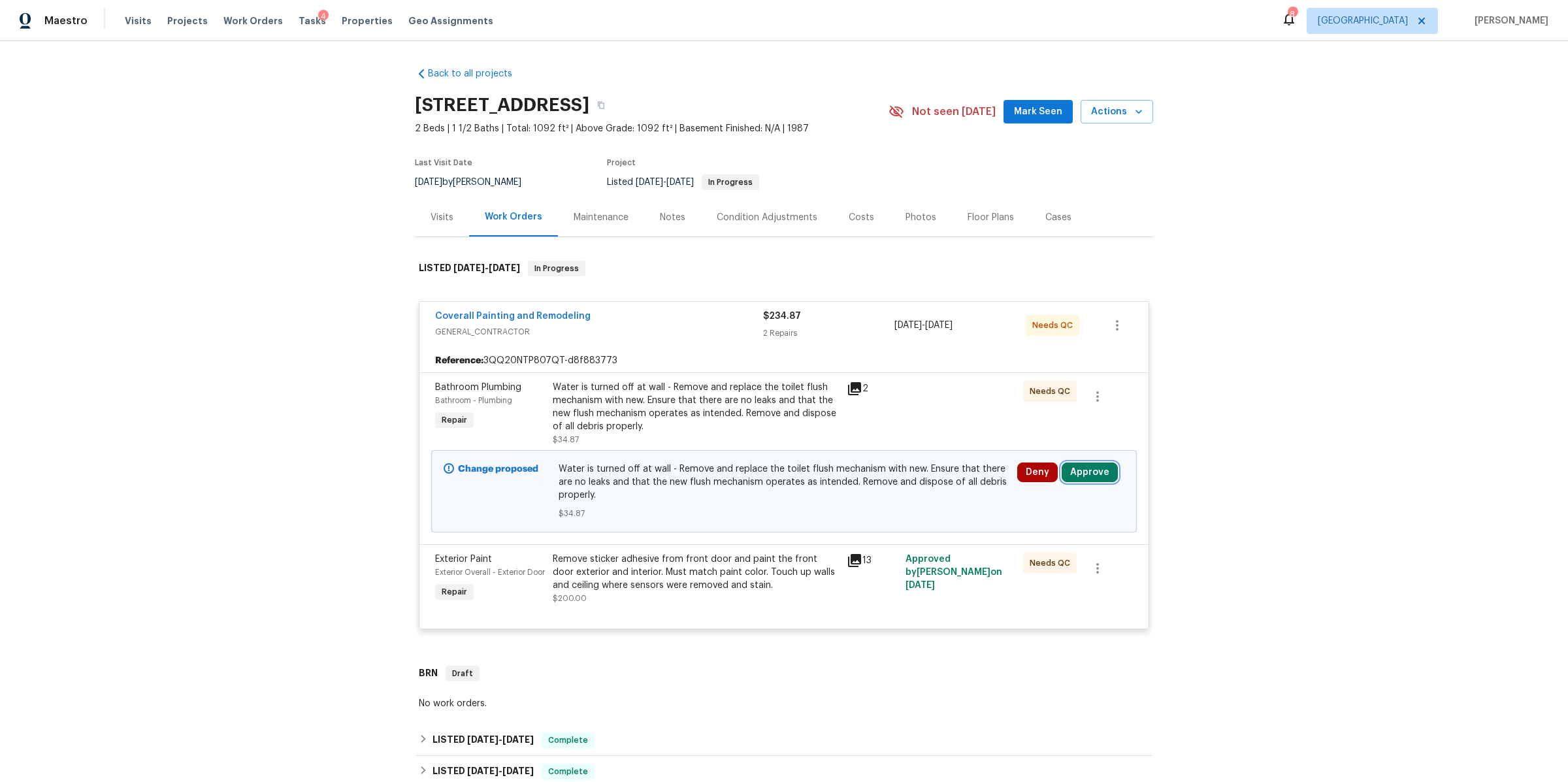
click at [1084, 471] on button "Approve" at bounding box center [1089, 472] width 56 height 20
click at [878, 480] on span "Approve" at bounding box center [896, 485] width 37 height 9
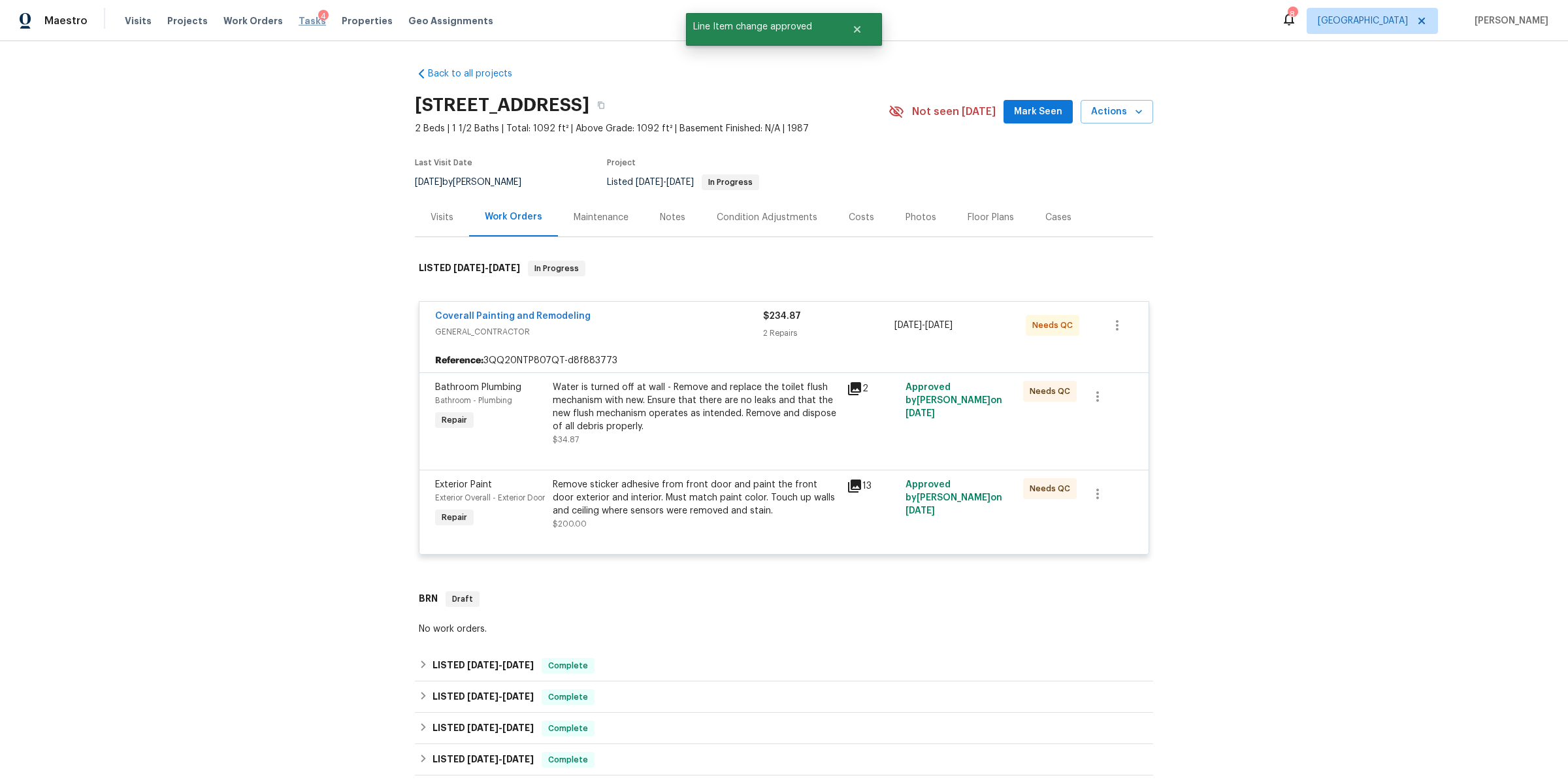
click at [298, 21] on span "Tasks" at bounding box center [311, 21] width 27 height 9
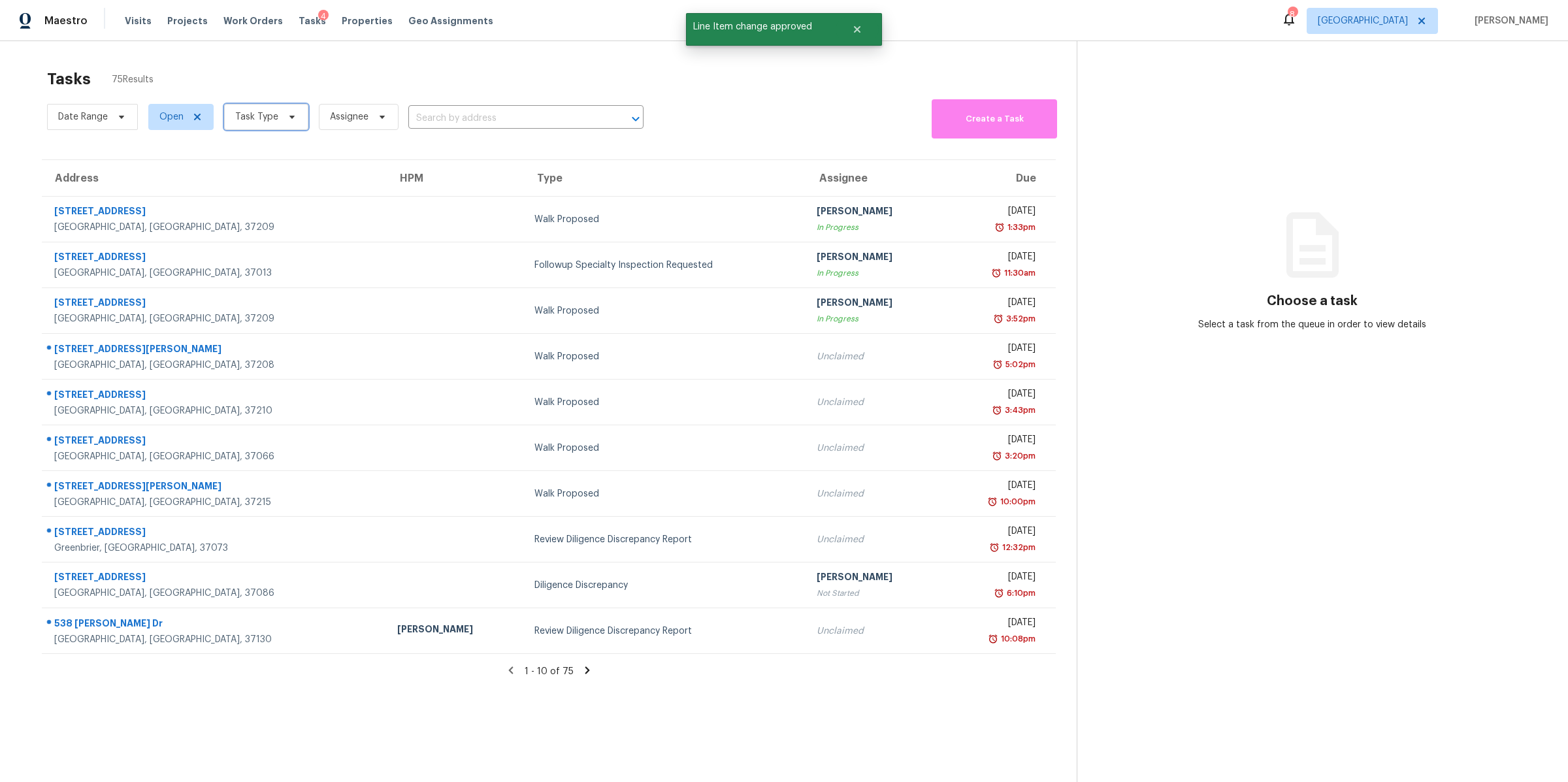
click at [274, 121] on span "Task Type" at bounding box center [257, 117] width 44 height 13
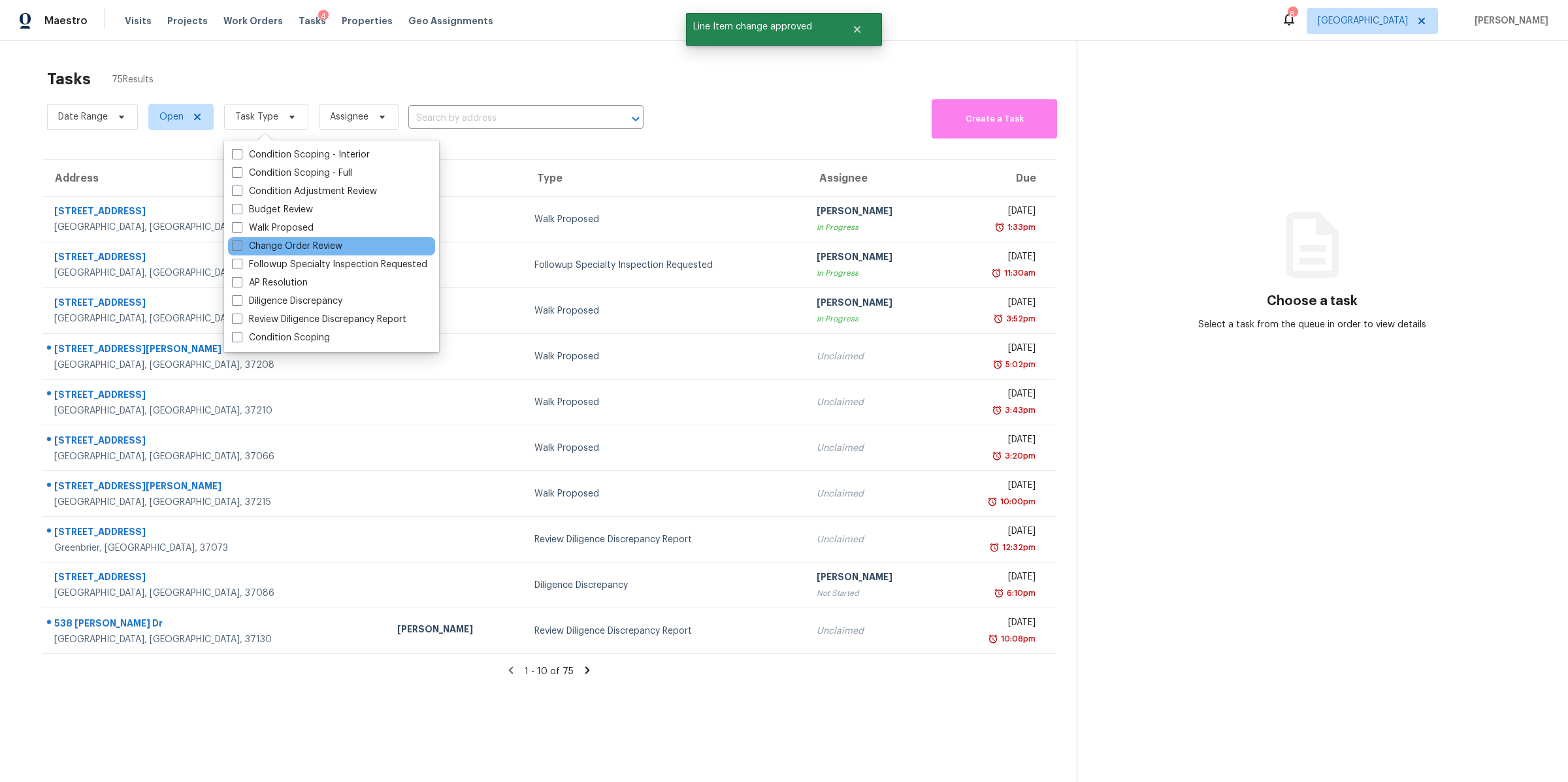
click at [258, 251] on label "Change Order Review" at bounding box center [287, 246] width 111 height 13
click at [240, 248] on input "Change Order Review" at bounding box center [236, 243] width 9 height 9
checkbox input "true"
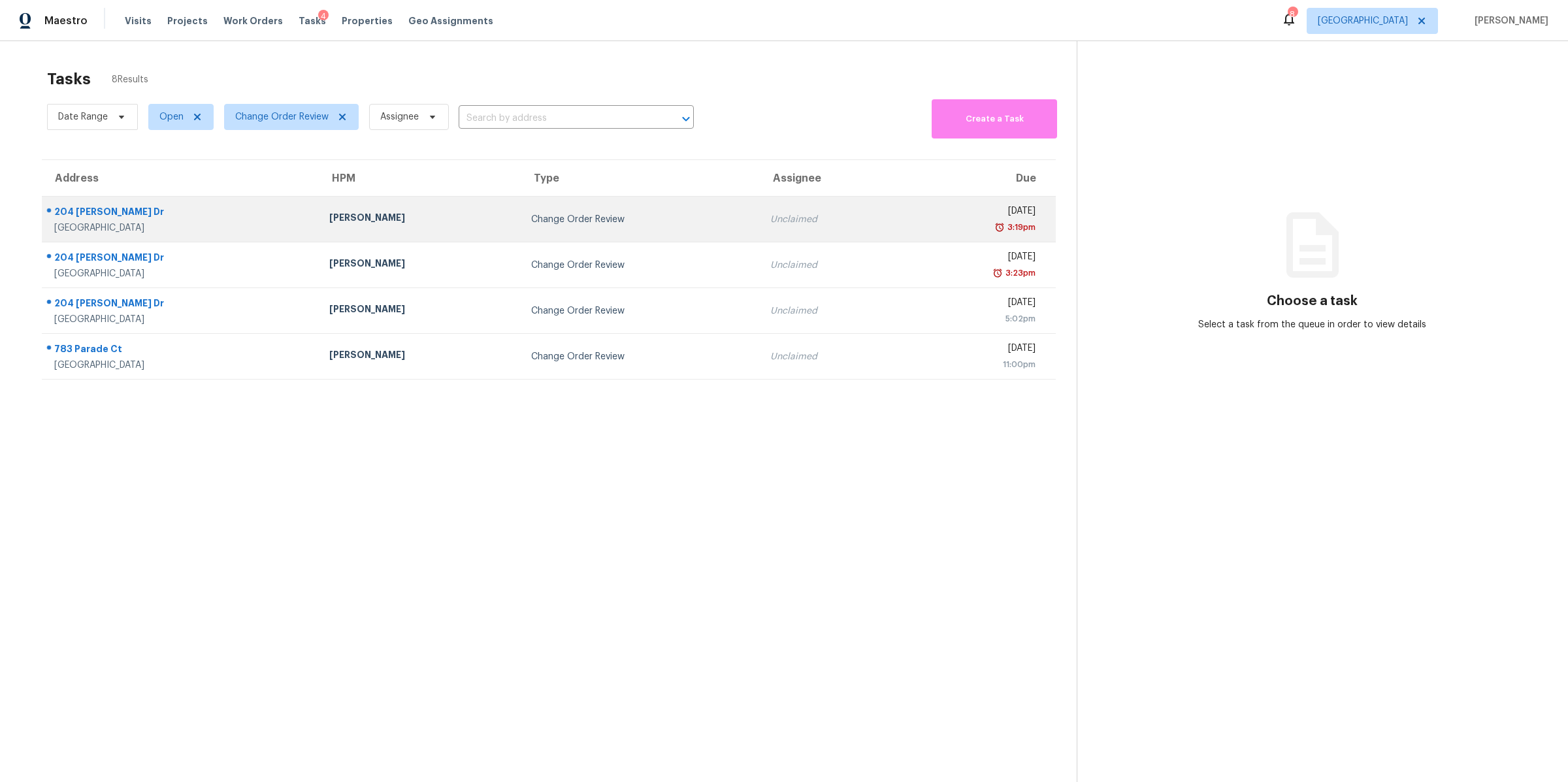
click at [108, 217] on div "204 [PERSON_NAME] Dr" at bounding box center [181, 213] width 255 height 16
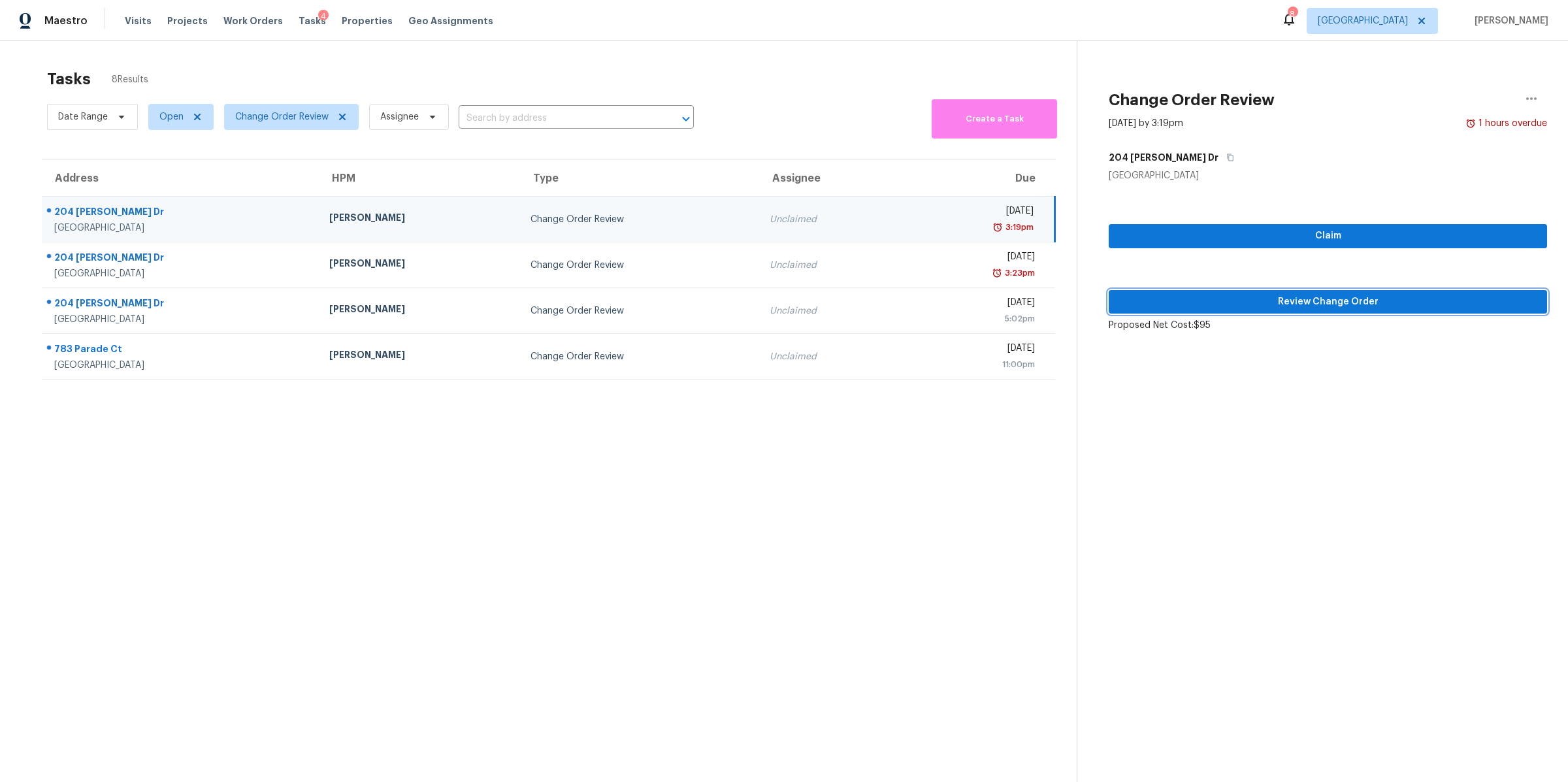
click at [1235, 303] on span "Review Change Order" at bounding box center [1328, 302] width 417 height 16
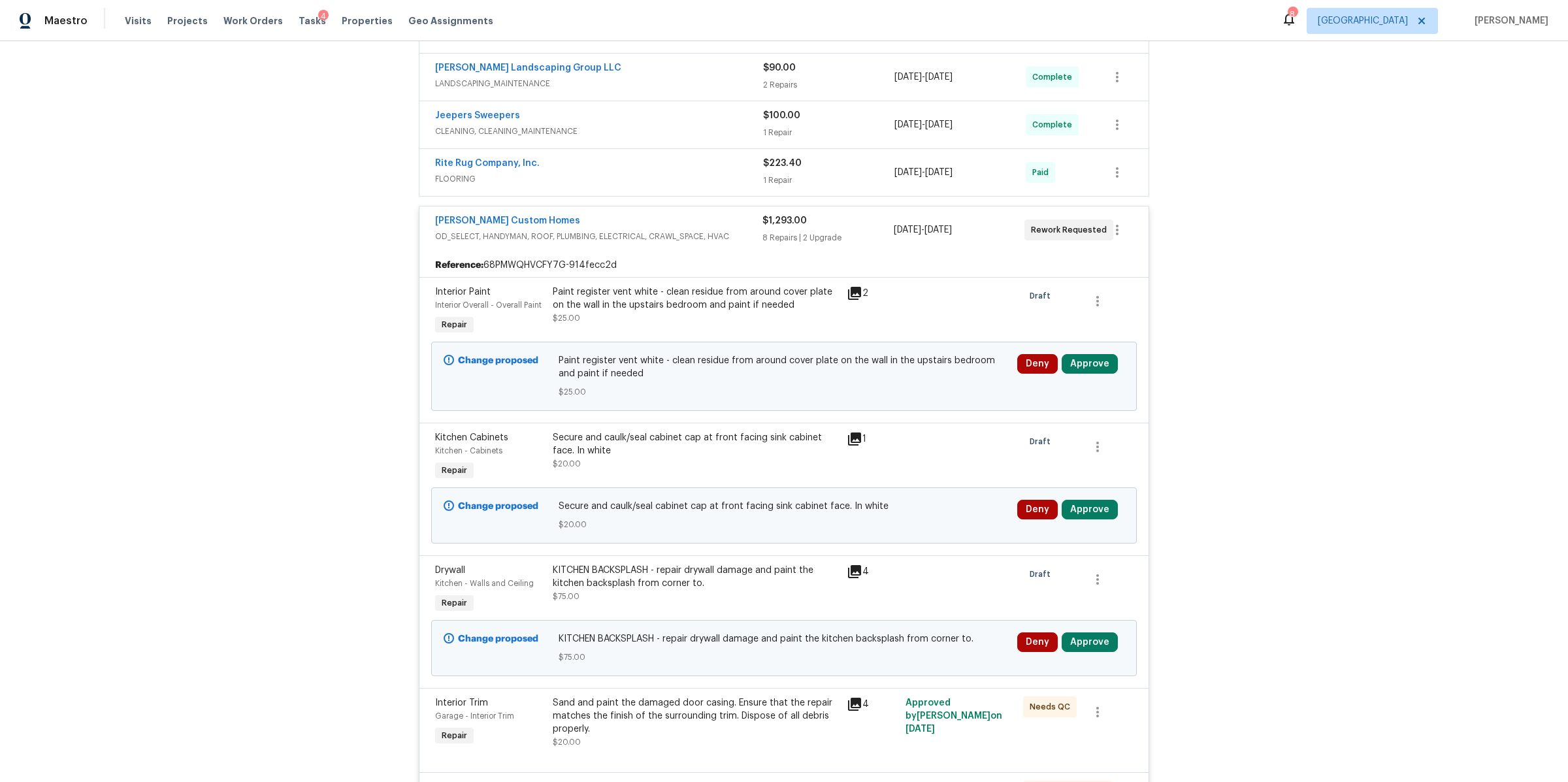
scroll to position [490, 0]
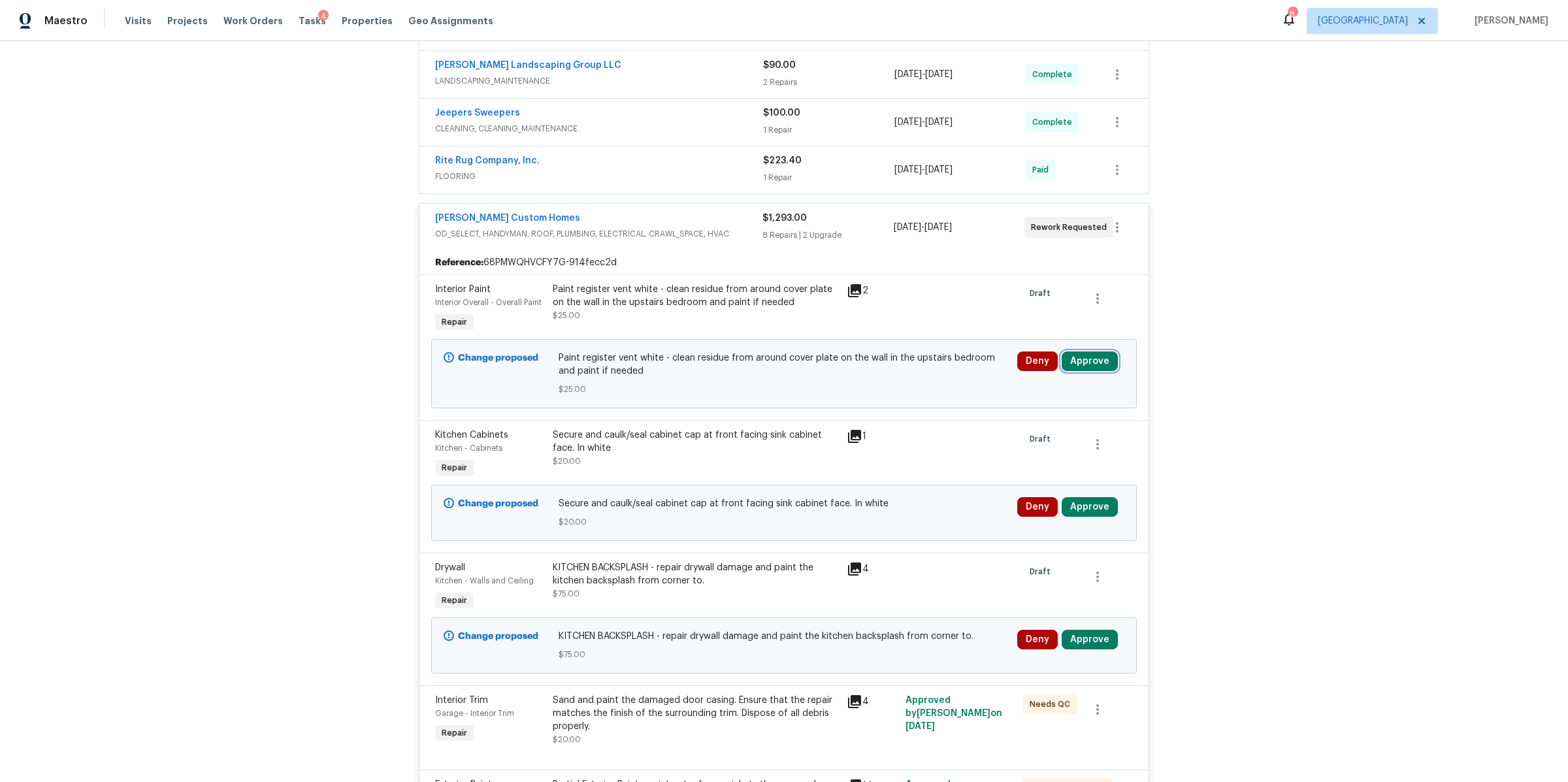
click at [1096, 367] on button "Approve" at bounding box center [1089, 361] width 56 height 20
click at [909, 377] on span "Approve" at bounding box center [896, 377] width 37 height 9
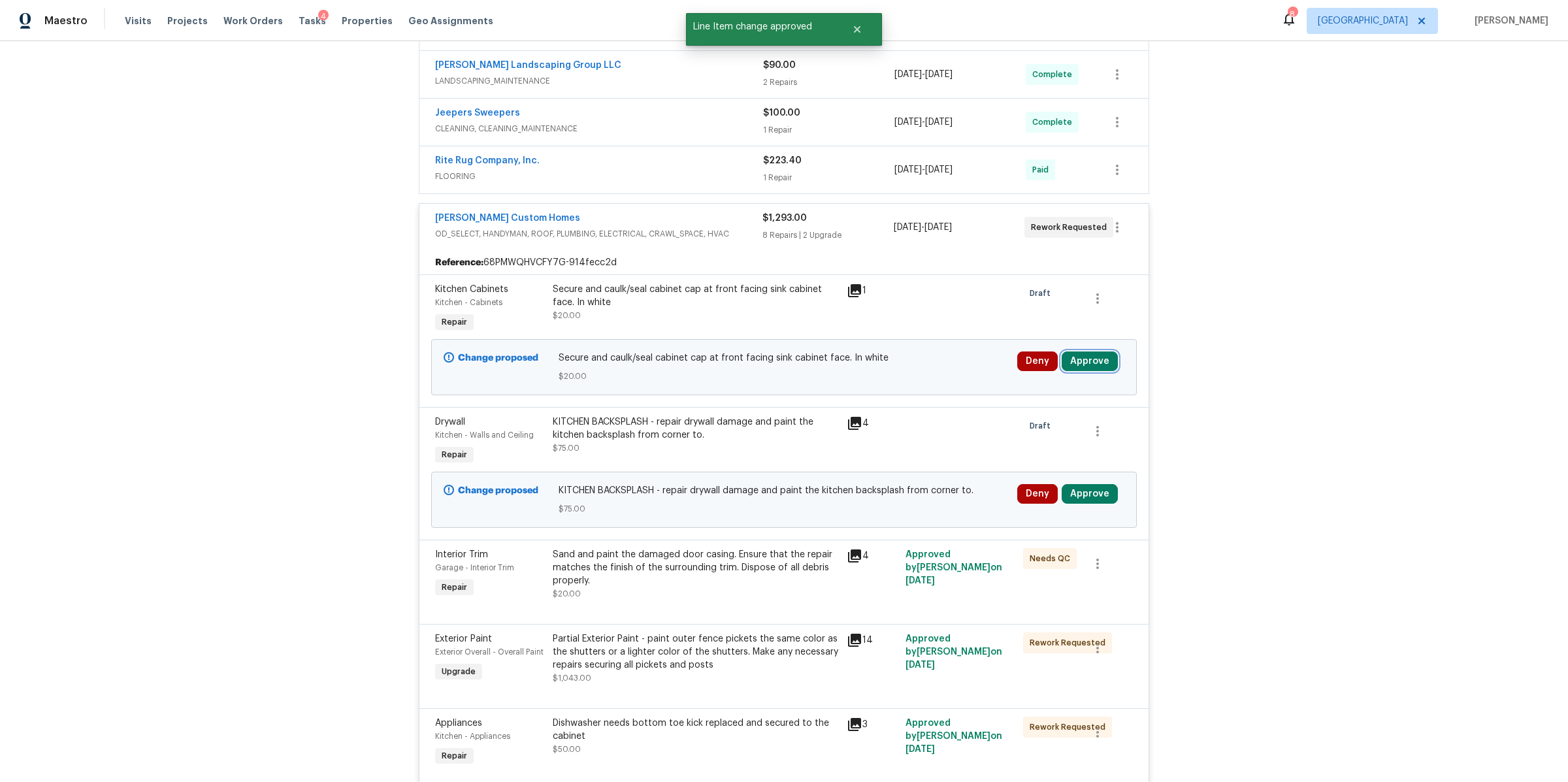
click at [1085, 363] on button "Approve" at bounding box center [1089, 361] width 56 height 20
click at [878, 377] on span "Approve" at bounding box center [896, 377] width 37 height 9
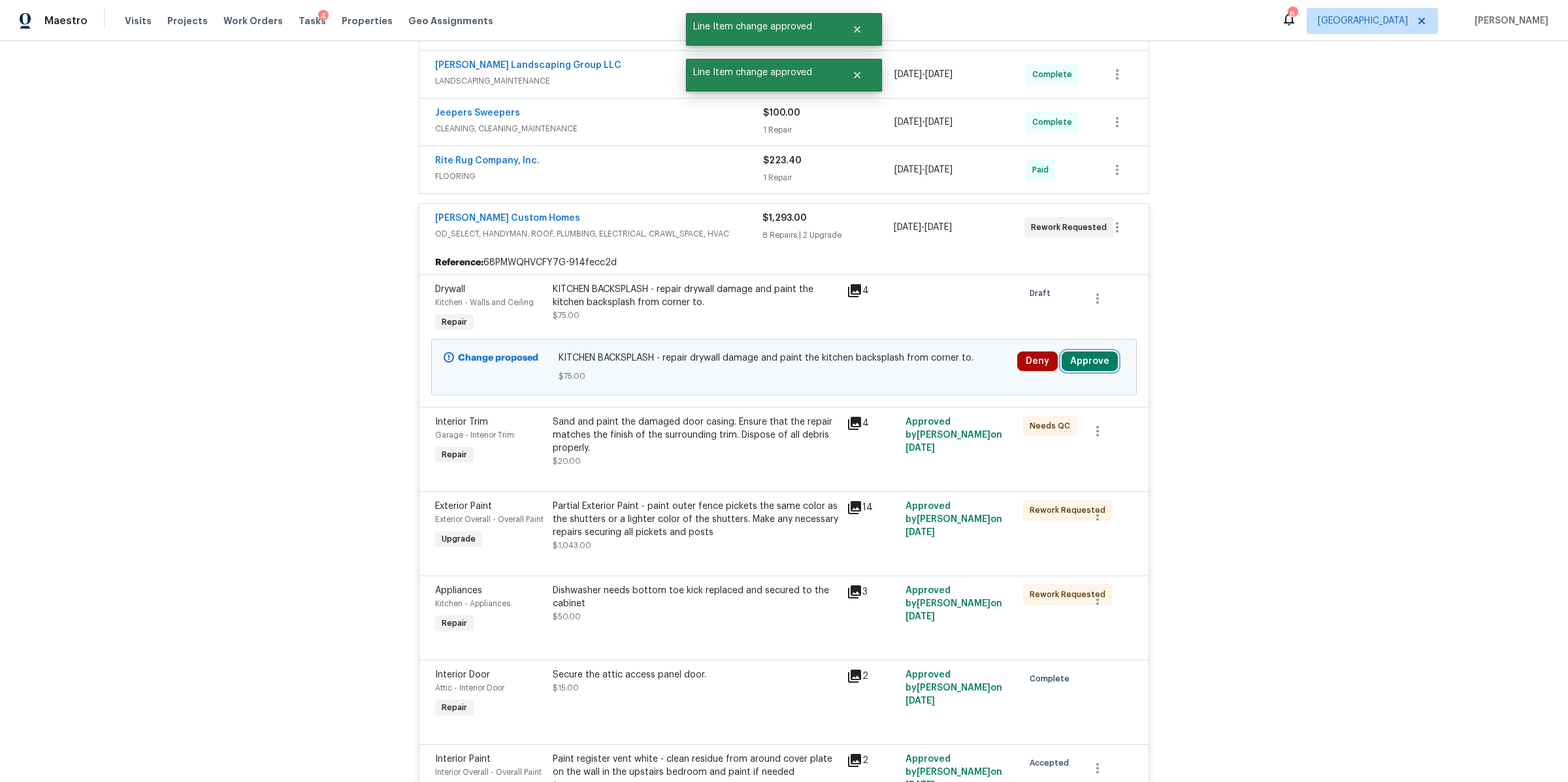
click at [1084, 364] on button "Approve" at bounding box center [1089, 361] width 56 height 20
click at [881, 383] on button "Approve" at bounding box center [896, 377] width 79 height 27
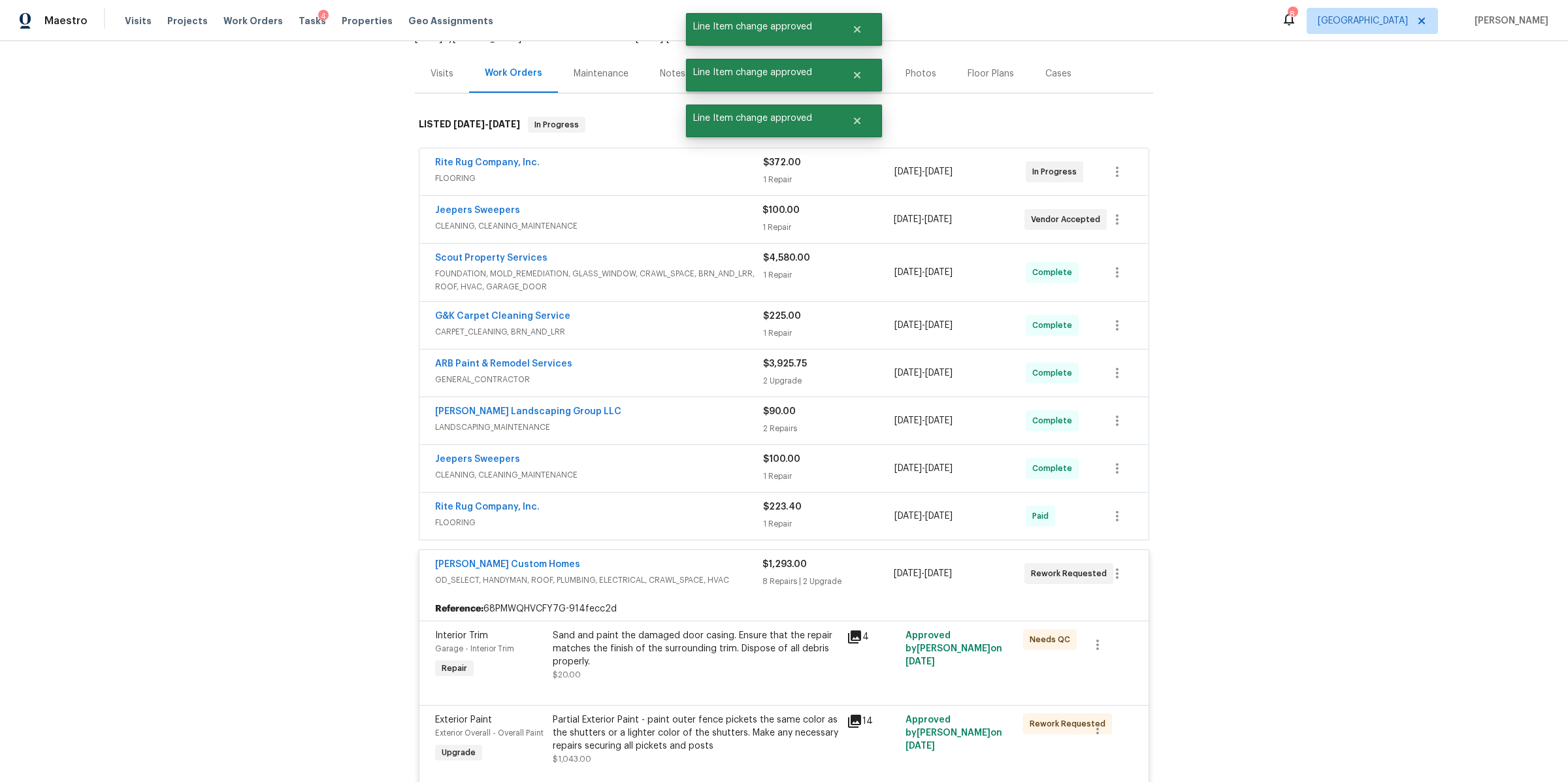
scroll to position [0, 0]
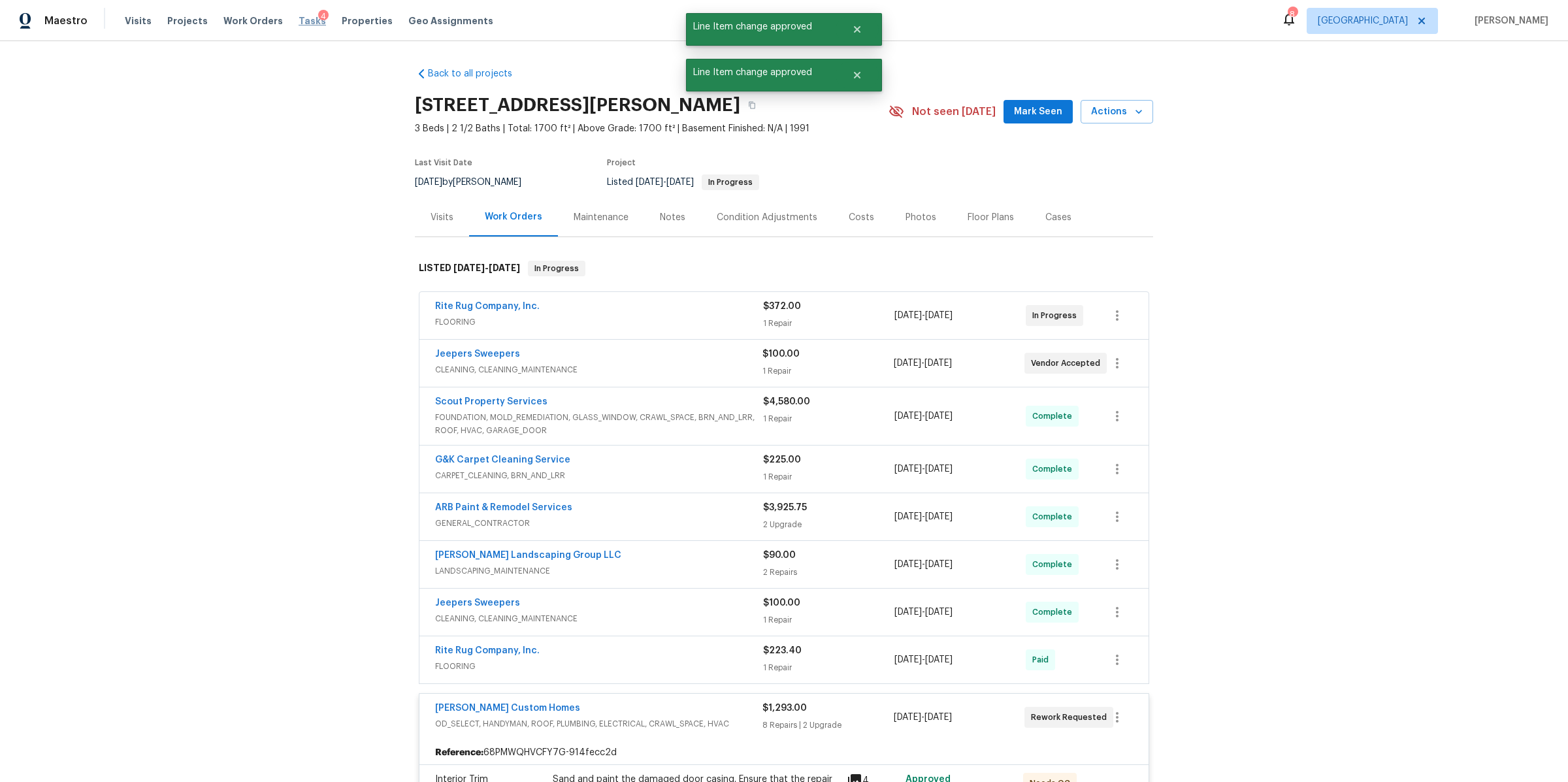
click at [298, 22] on span "Tasks" at bounding box center [311, 21] width 27 height 9
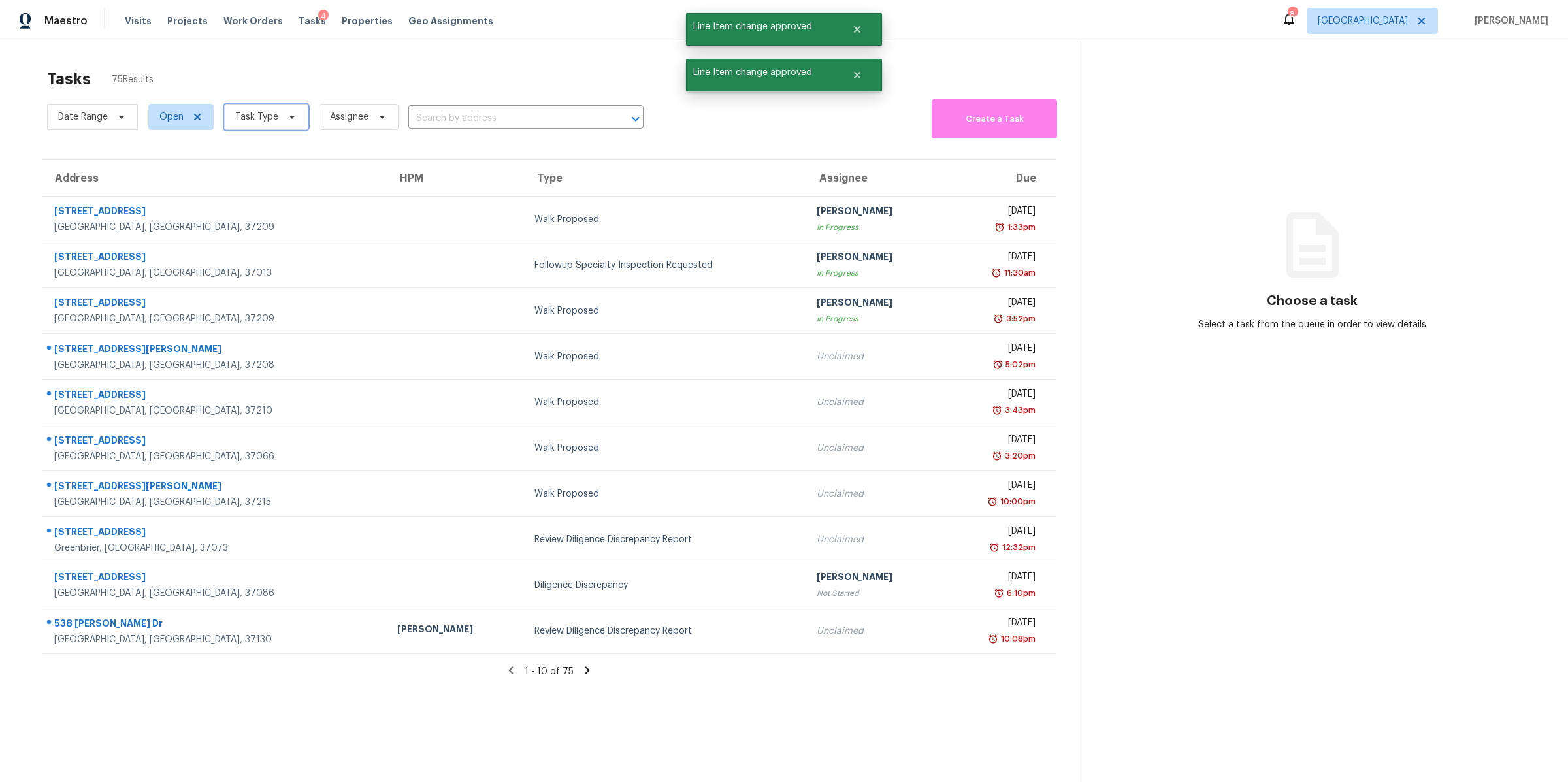
click at [287, 119] on icon at bounding box center [291, 116] width 10 height 10
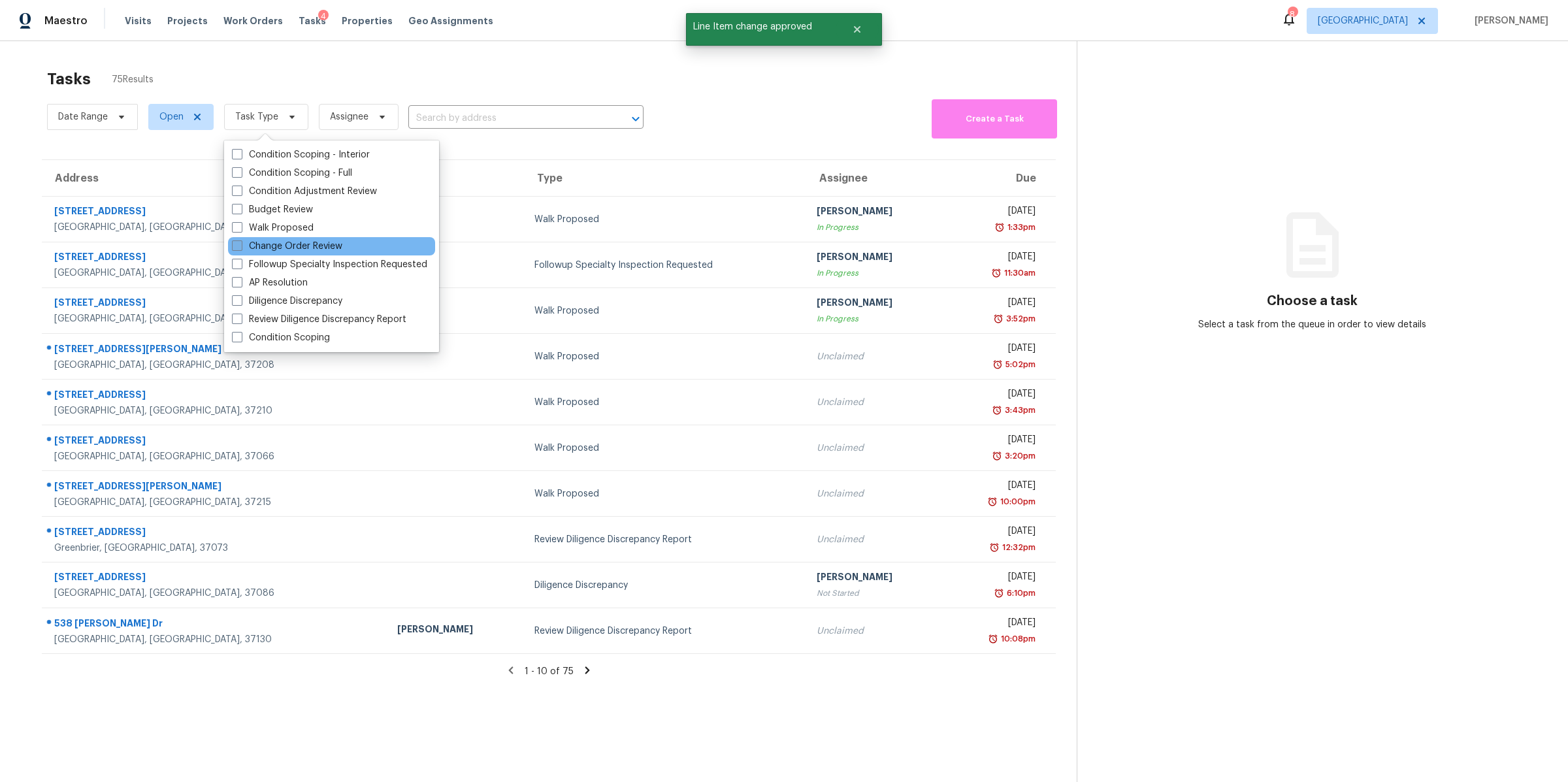
click at [285, 246] on label "Change Order Review" at bounding box center [287, 246] width 111 height 13
click at [240, 246] on input "Change Order Review" at bounding box center [236, 243] width 9 height 9
checkbox input "true"
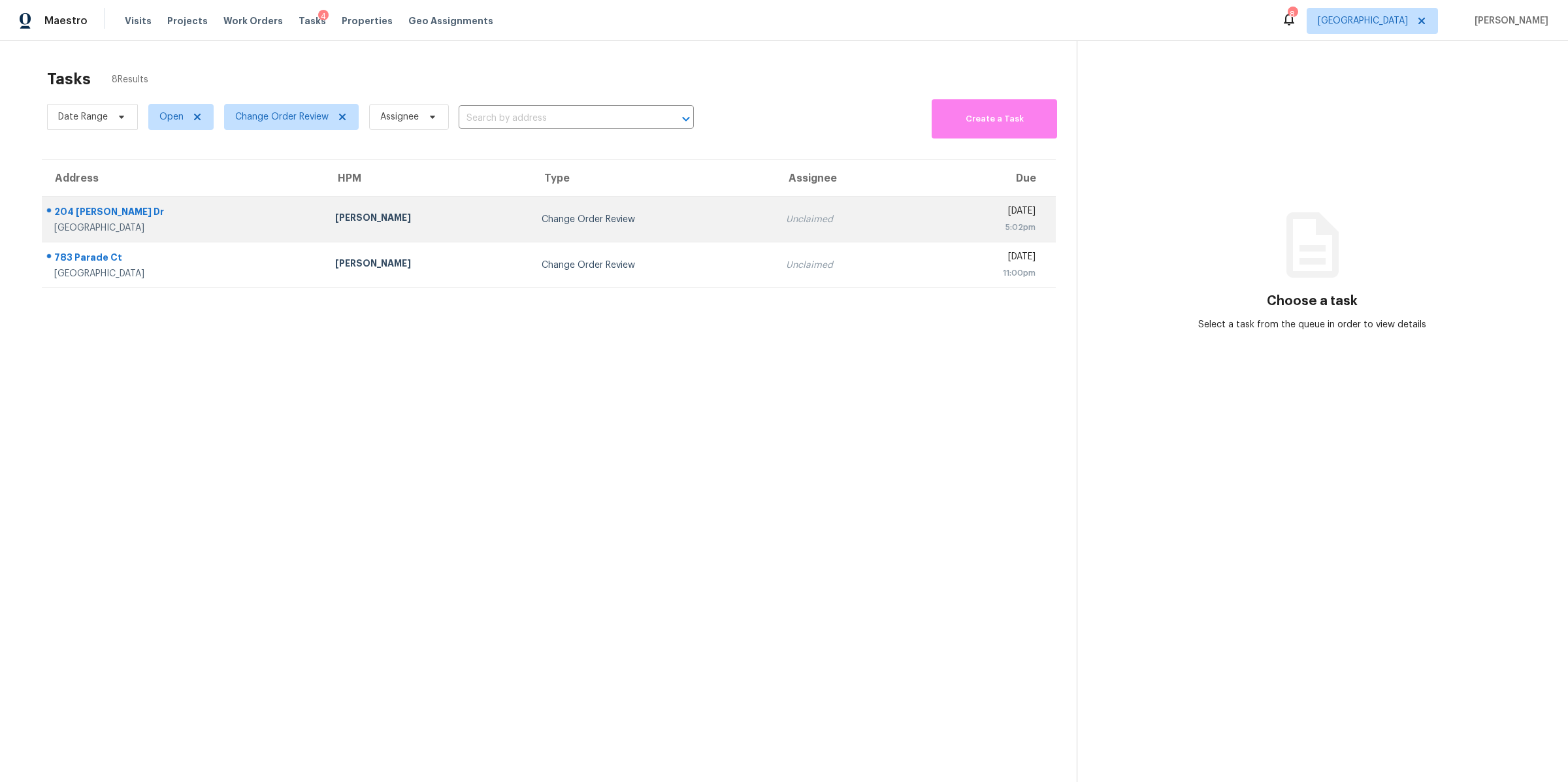
click at [102, 221] on div "204 [PERSON_NAME] Dr" at bounding box center [184, 213] width 260 height 16
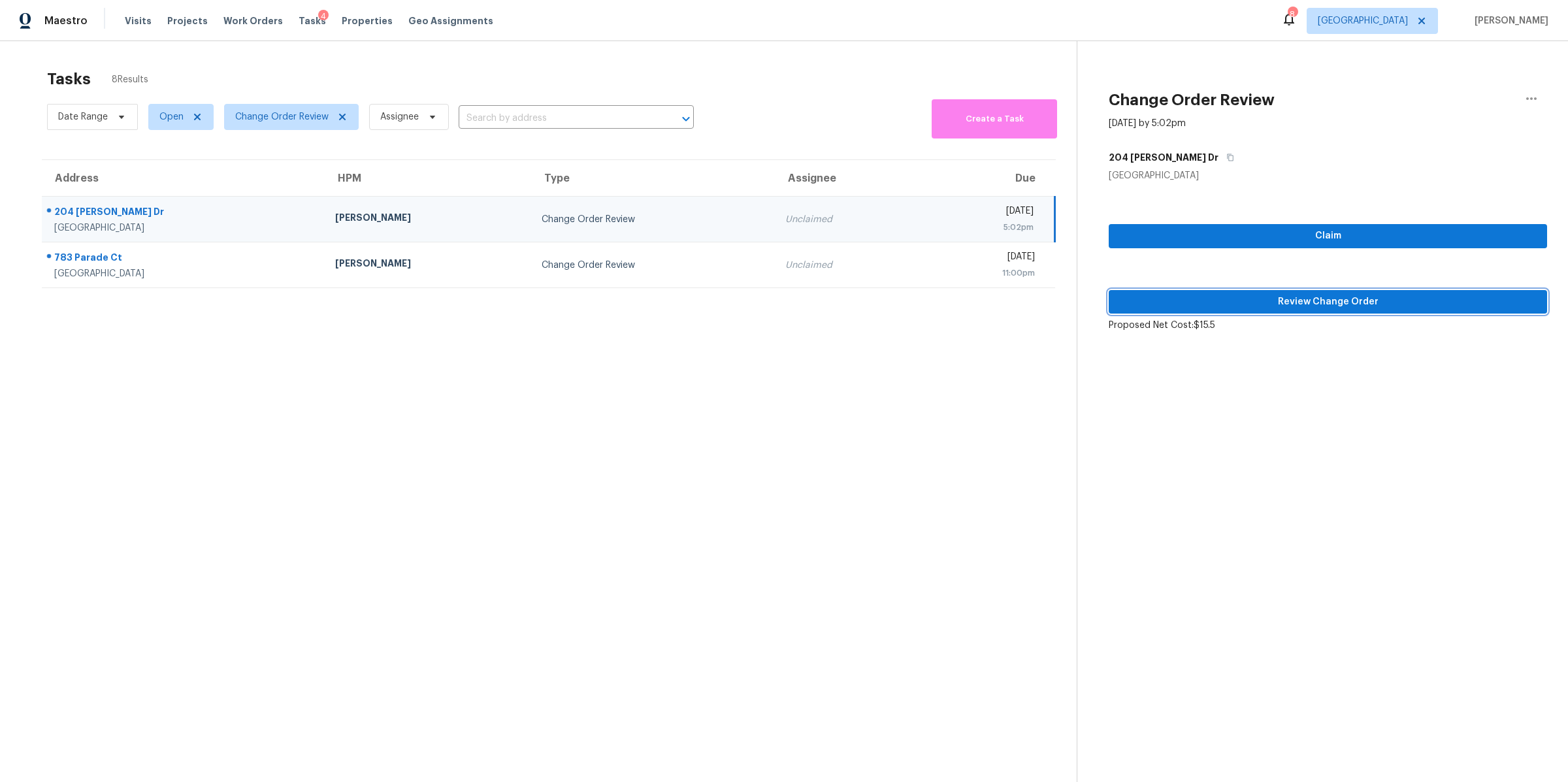
click at [1281, 298] on span "Review Change Order" at bounding box center [1328, 302] width 417 height 16
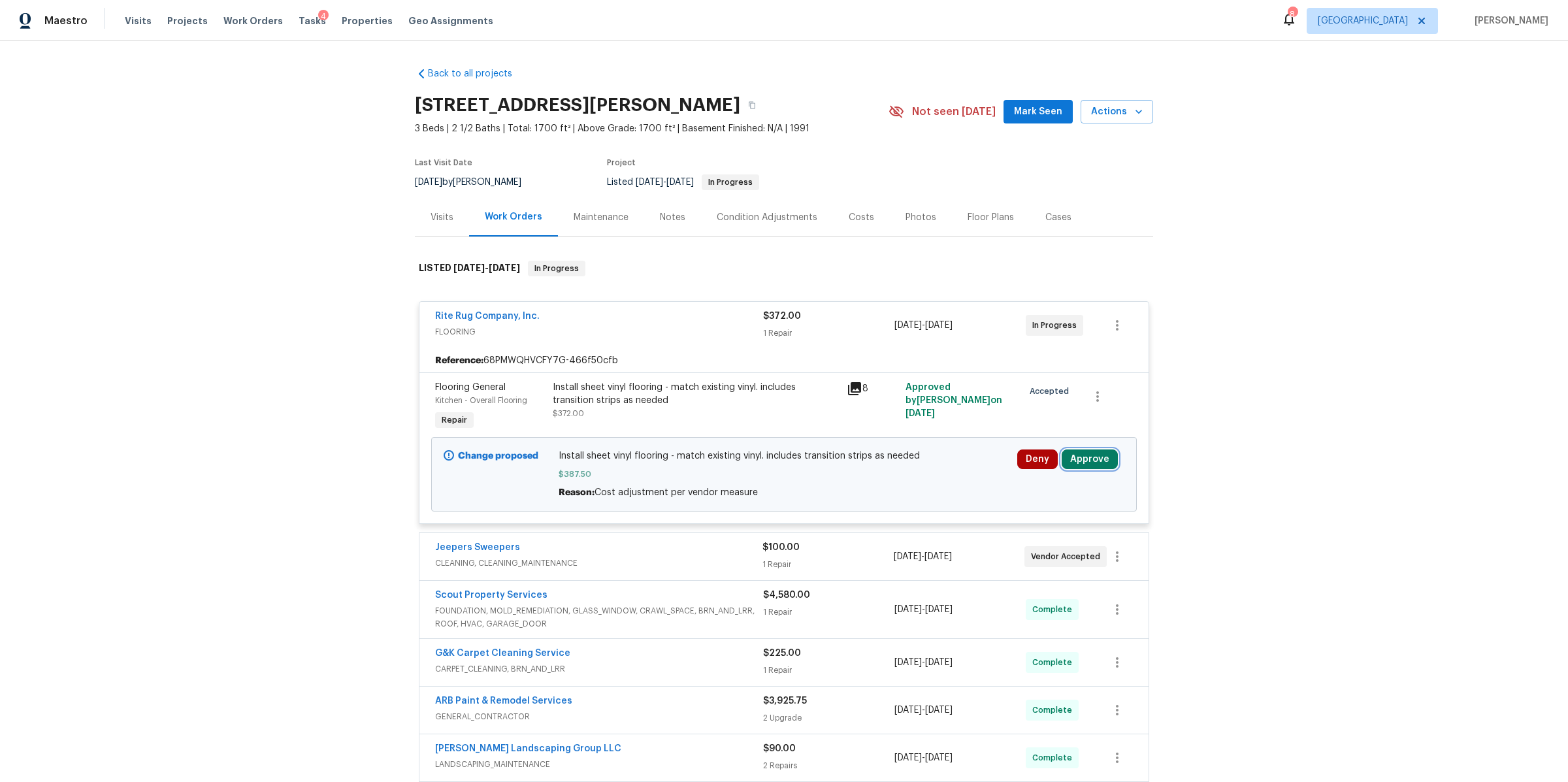
click at [1091, 463] on button "Approve" at bounding box center [1089, 459] width 56 height 20
click at [900, 482] on button "Approve" at bounding box center [896, 472] width 79 height 27
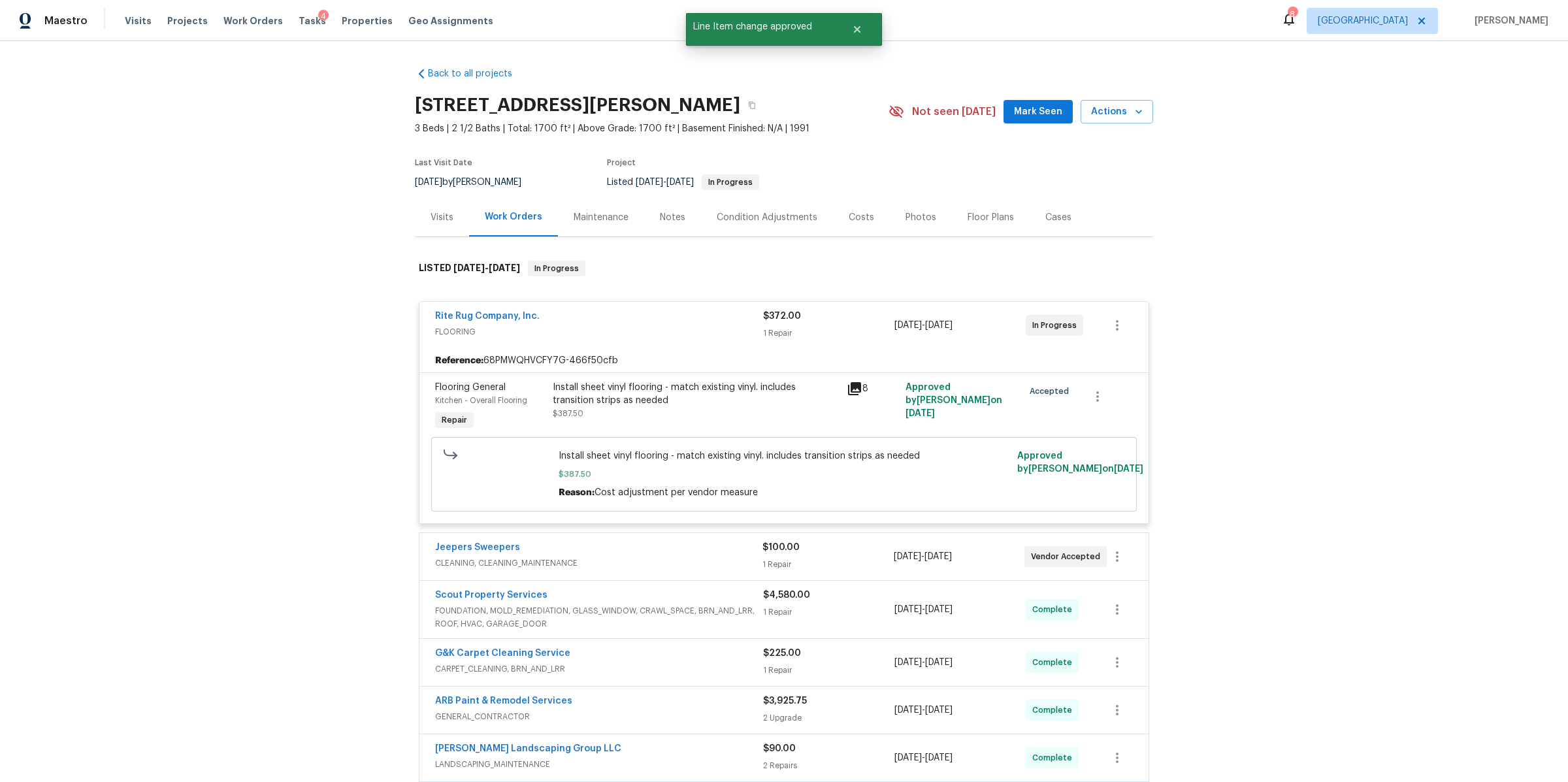
click at [299, 26] on div "Tasks 4" at bounding box center [311, 21] width 27 height 13
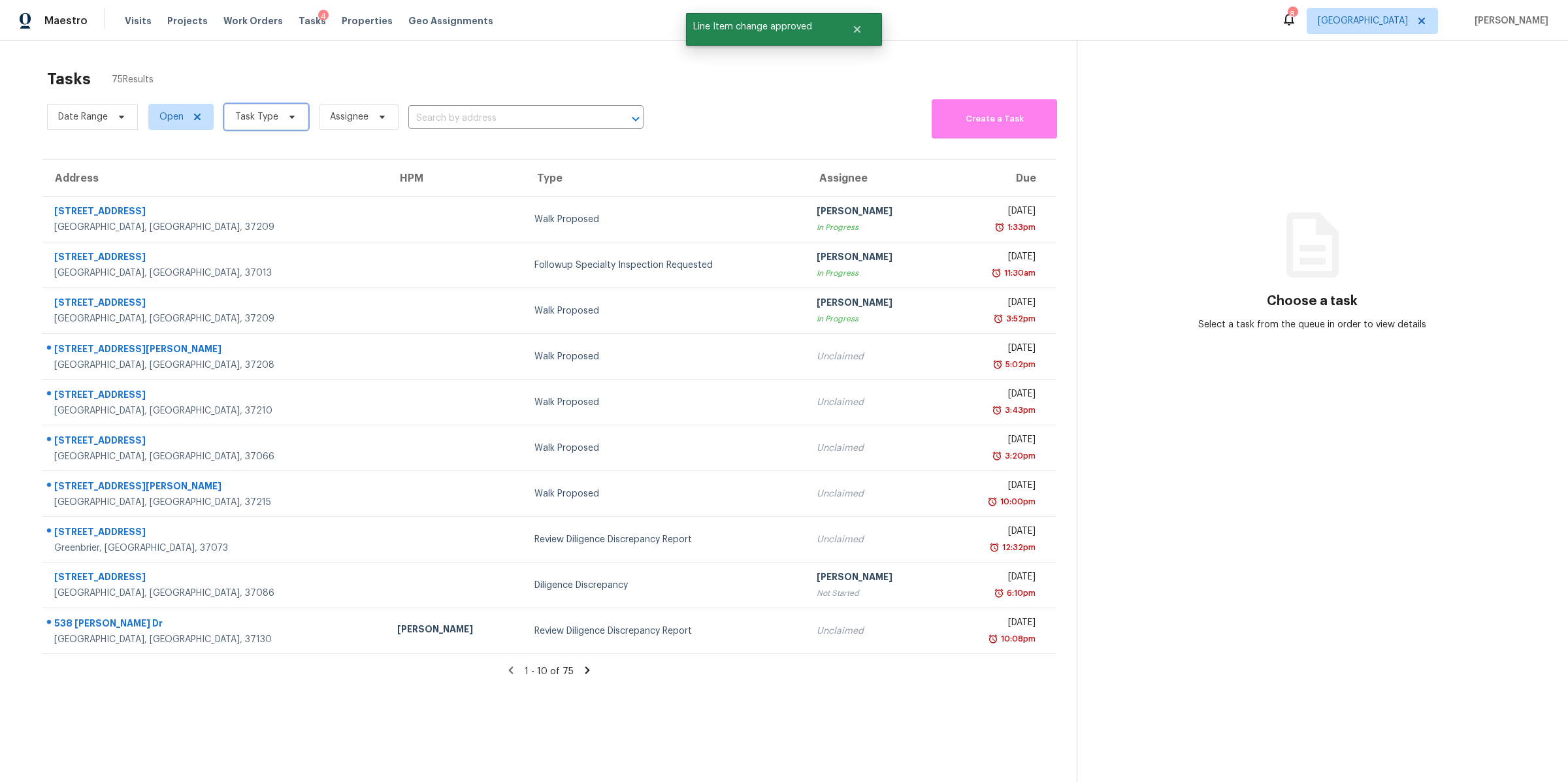
click at [262, 119] on span "Task Type" at bounding box center [257, 117] width 44 height 13
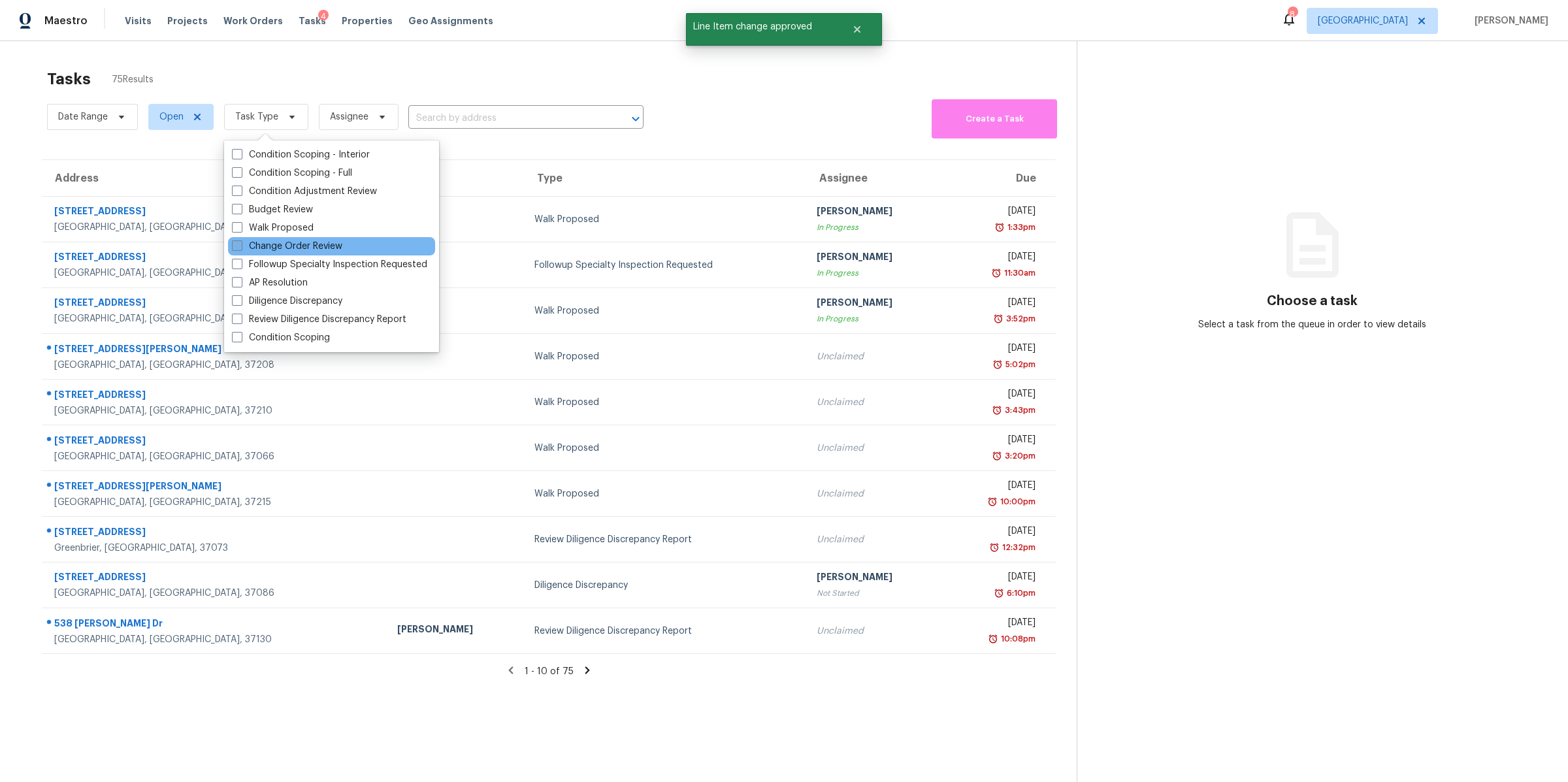
click at [271, 242] on label "Change Order Review" at bounding box center [287, 246] width 111 height 13
click at [240, 242] on input "Change Order Review" at bounding box center [236, 243] width 9 height 9
checkbox input "true"
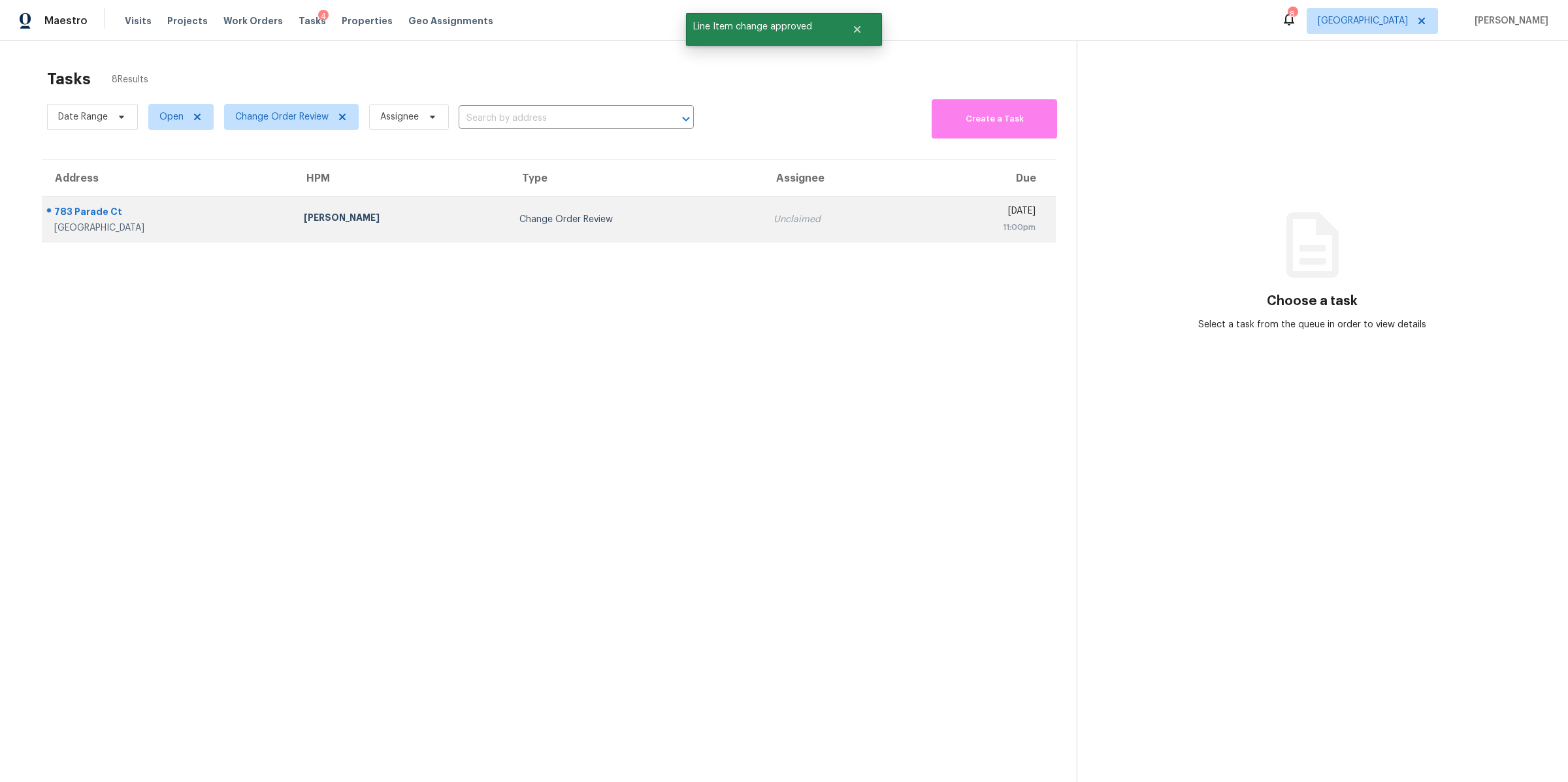
click at [111, 212] on div "783 Parade Ct" at bounding box center [168, 213] width 229 height 16
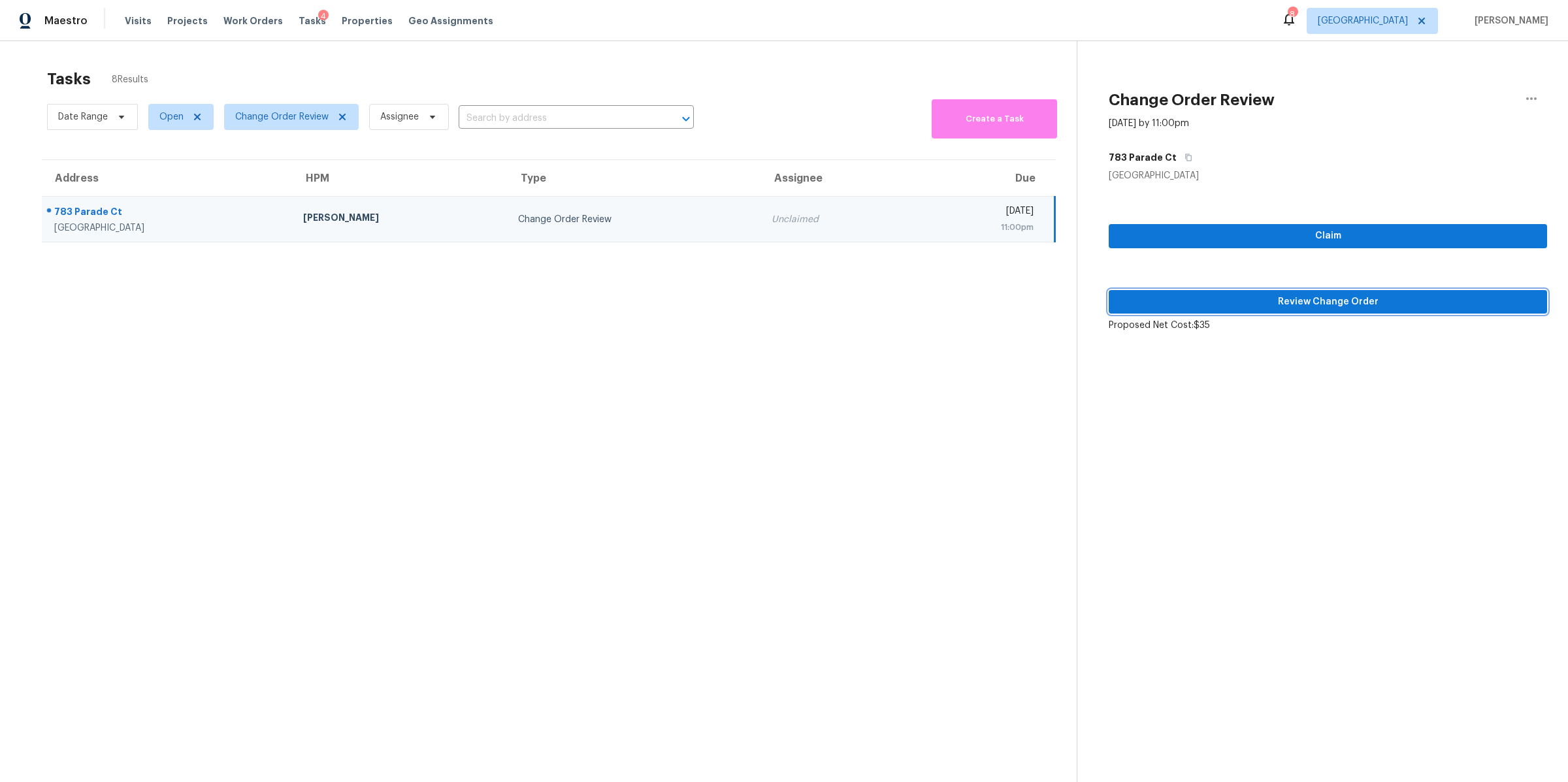
click at [1260, 304] on span "Review Change Order" at bounding box center [1328, 302] width 417 height 16
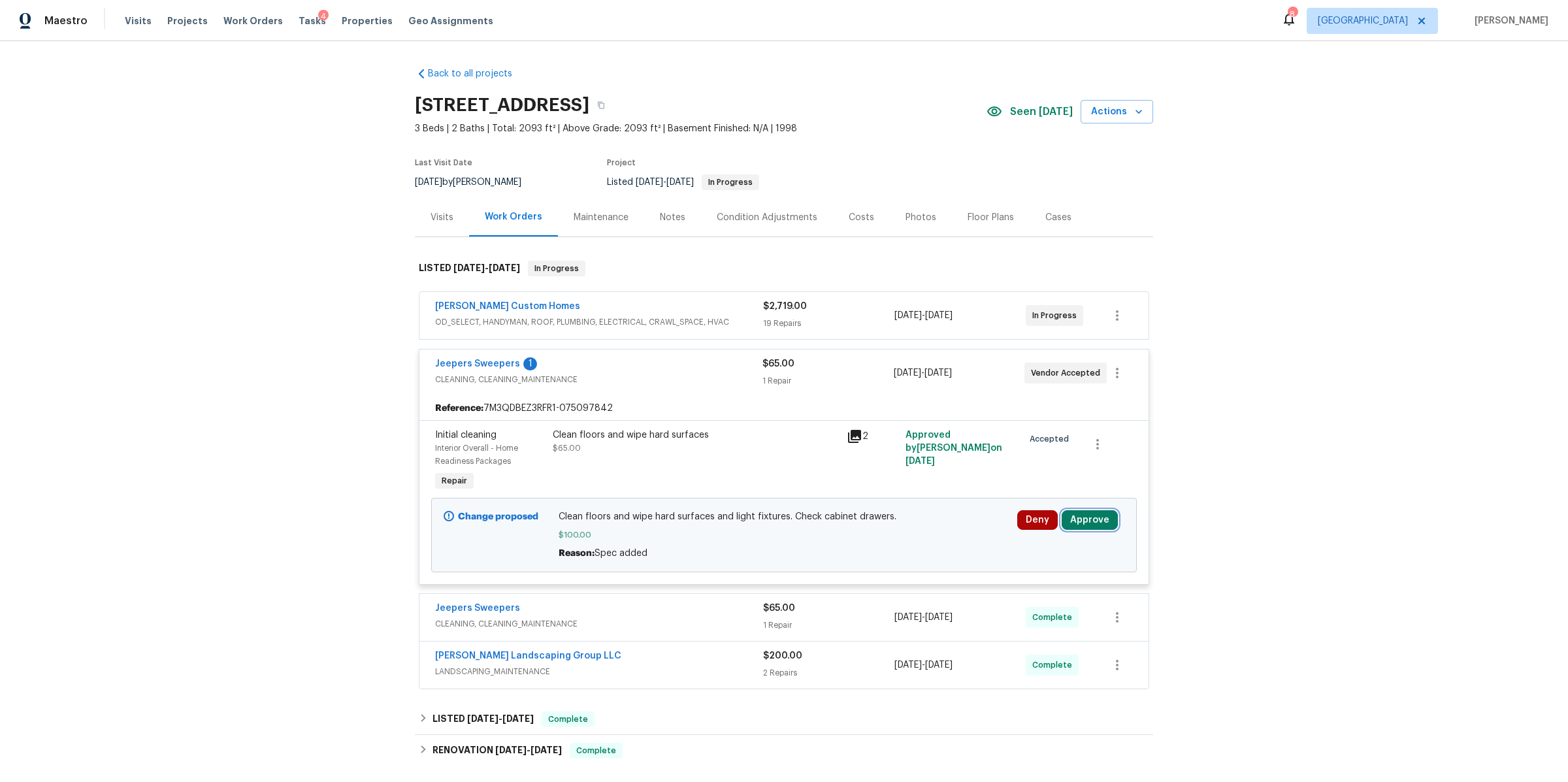
click at [1093, 524] on button "Approve" at bounding box center [1089, 520] width 56 height 20
click at [864, 531] on button "Approve" at bounding box center [896, 533] width 79 height 27
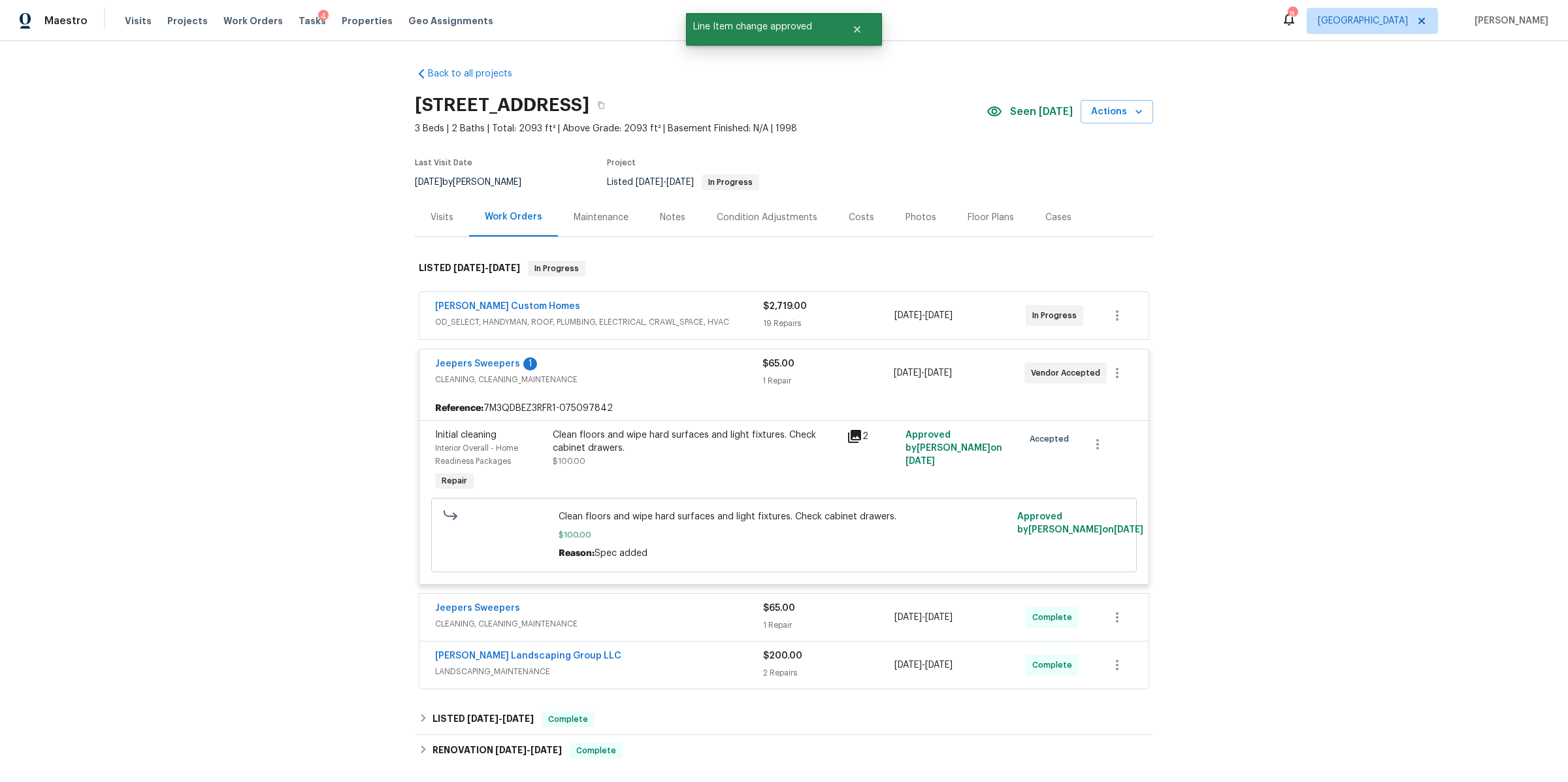
click at [298, 14] on div "Tasks 4" at bounding box center [311, 21] width 27 height 13
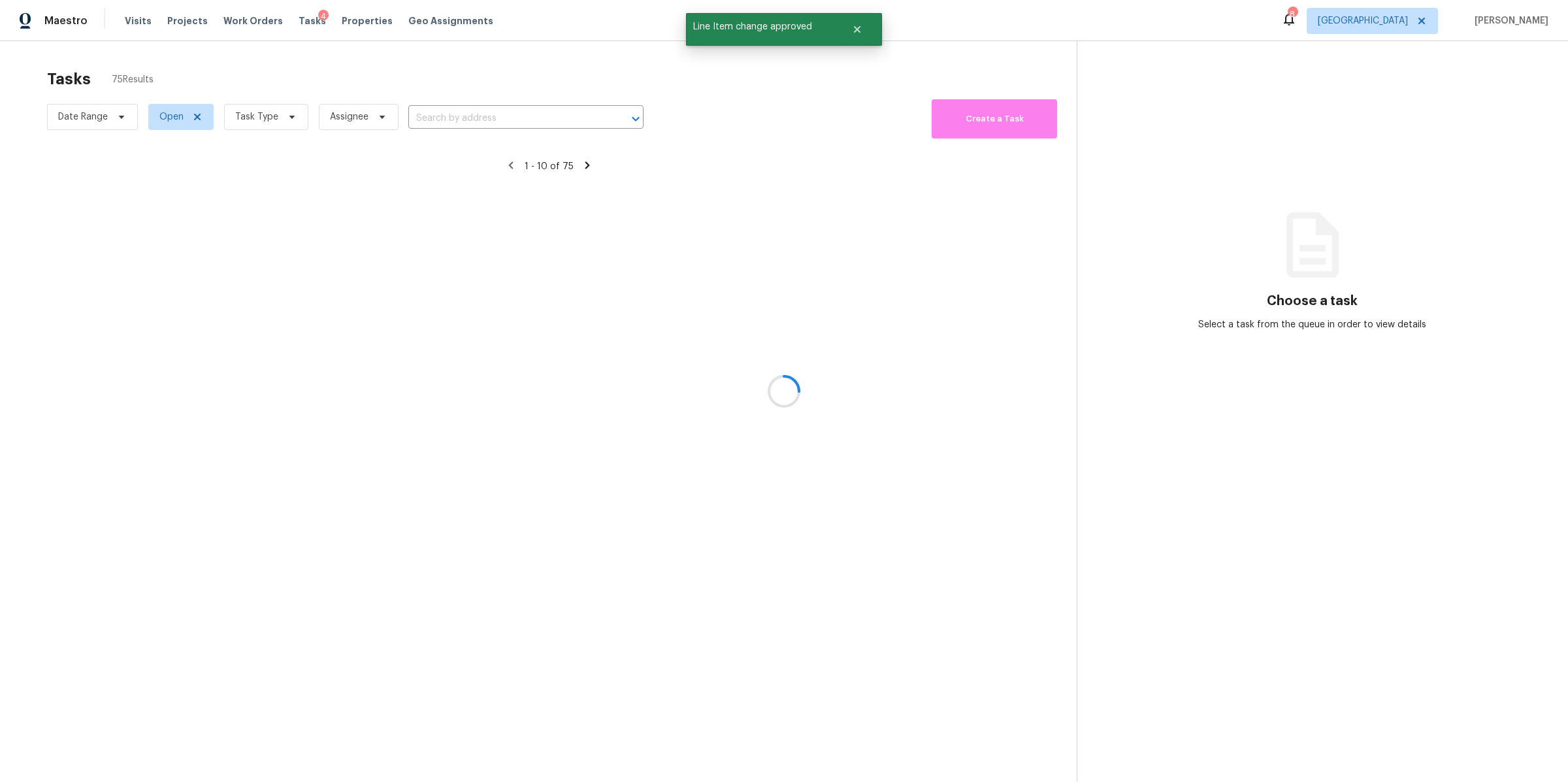
click at [282, 116] on div at bounding box center [784, 391] width 1568 height 782
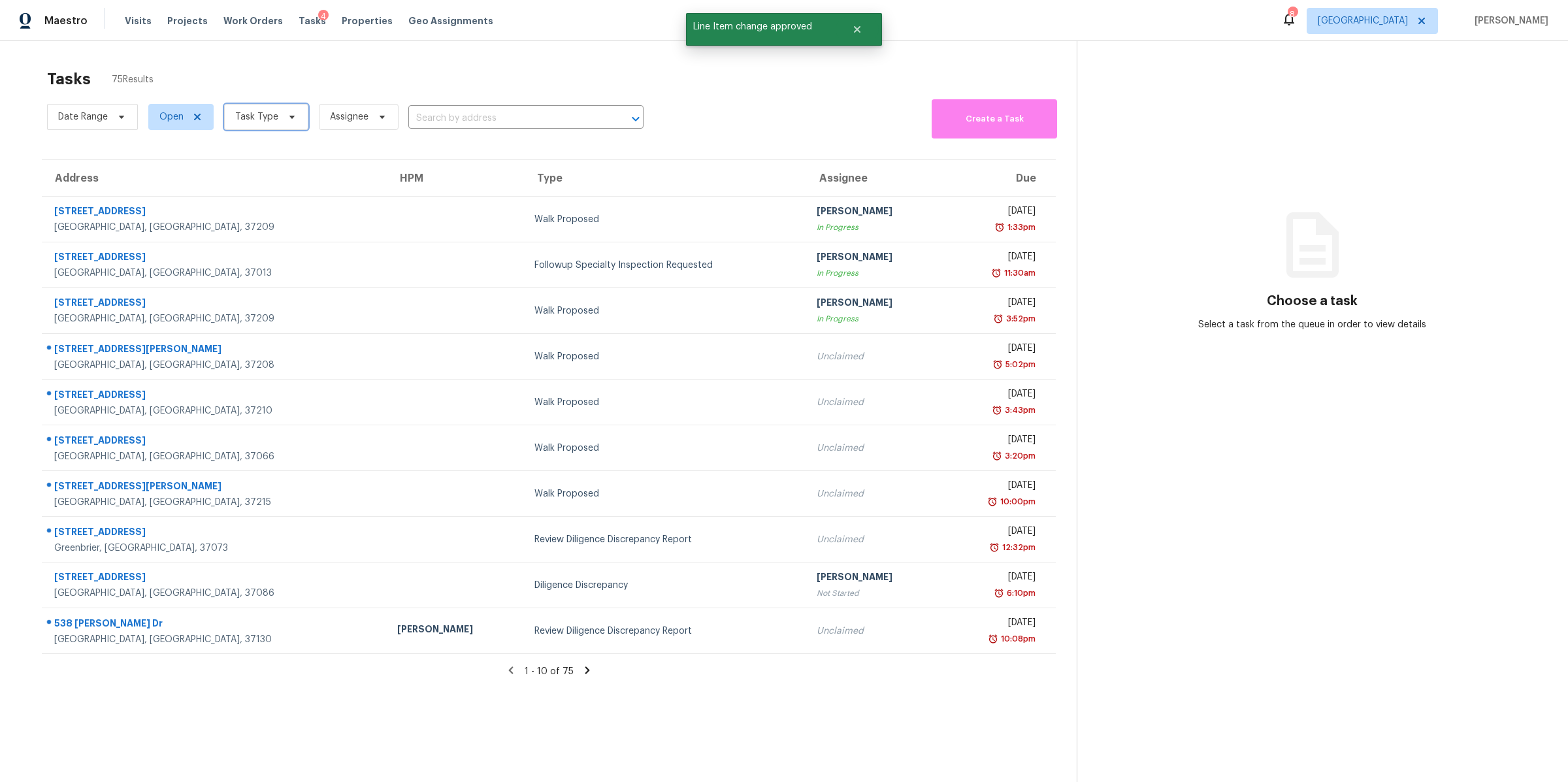
click at [283, 116] on span at bounding box center [290, 116] width 14 height 10
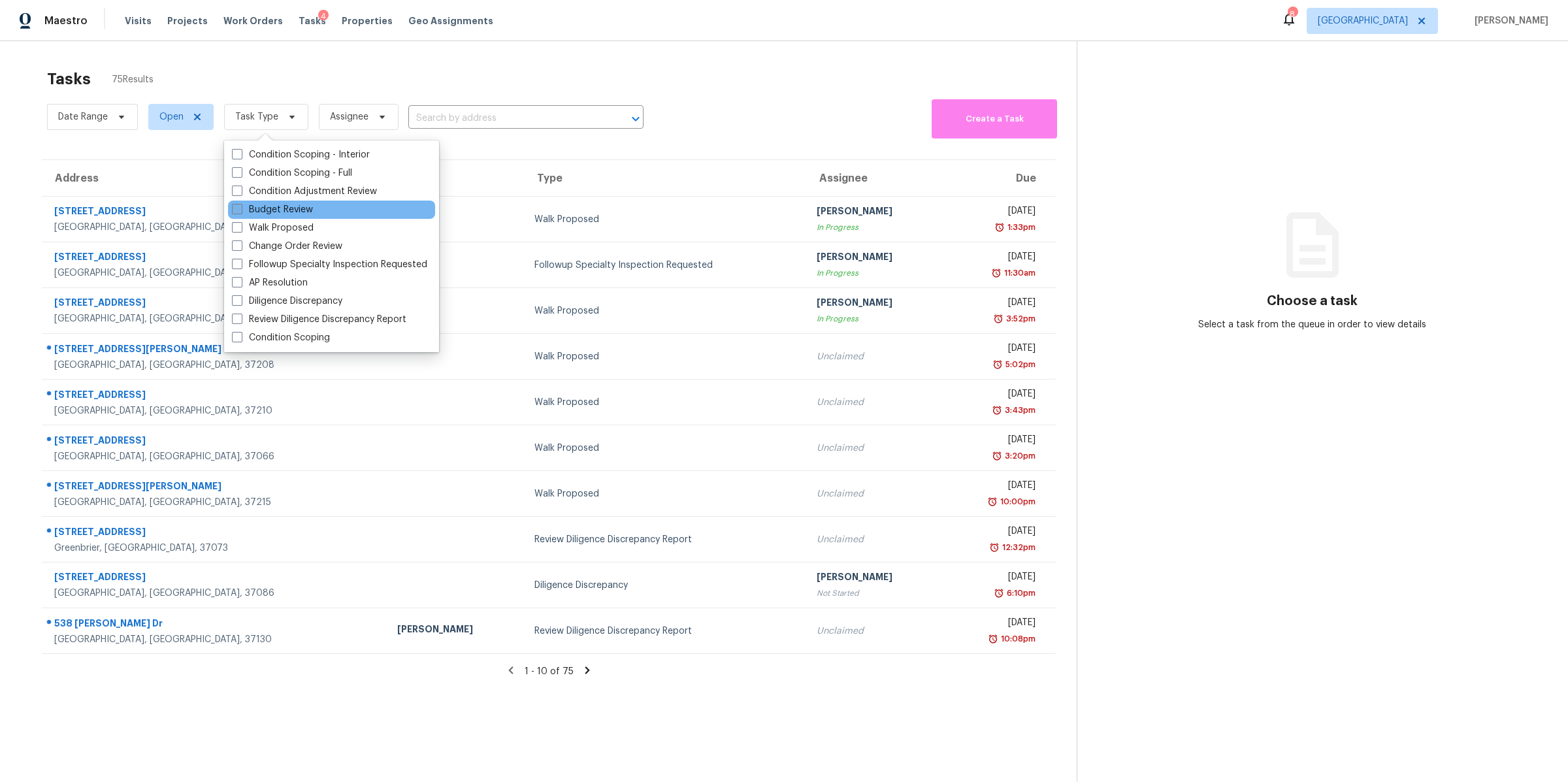
click at [284, 210] on label "Budget Review" at bounding box center [273, 210] width 81 height 13
click at [240, 210] on input "Budget Review" at bounding box center [236, 207] width 9 height 9
checkbox input "true"
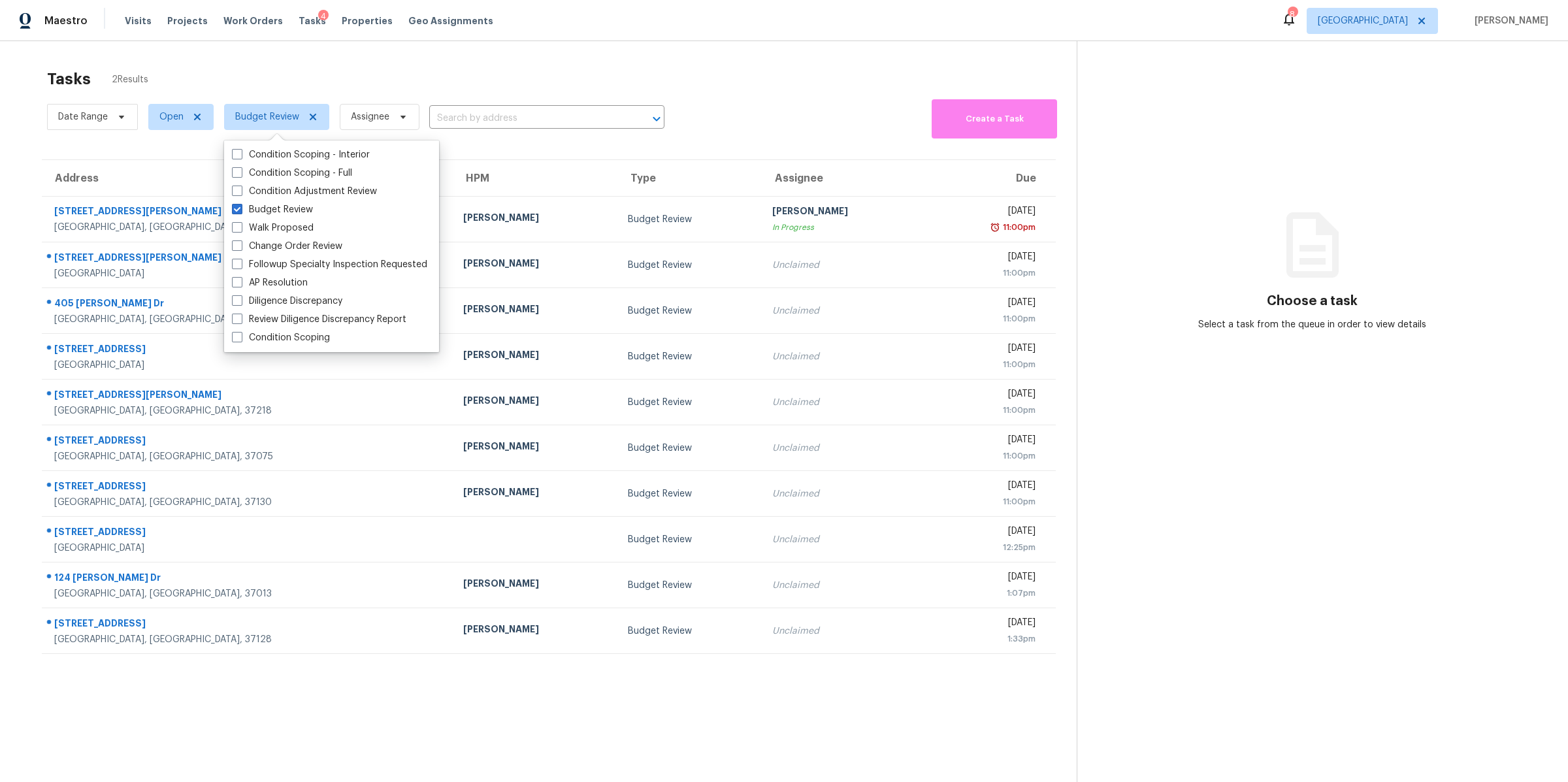
click at [14, 148] on div "Tasks 2 Results Date Range Open Budget Review Assignee ​ Create a Task Address …" at bounding box center [784, 432] width 1568 height 782
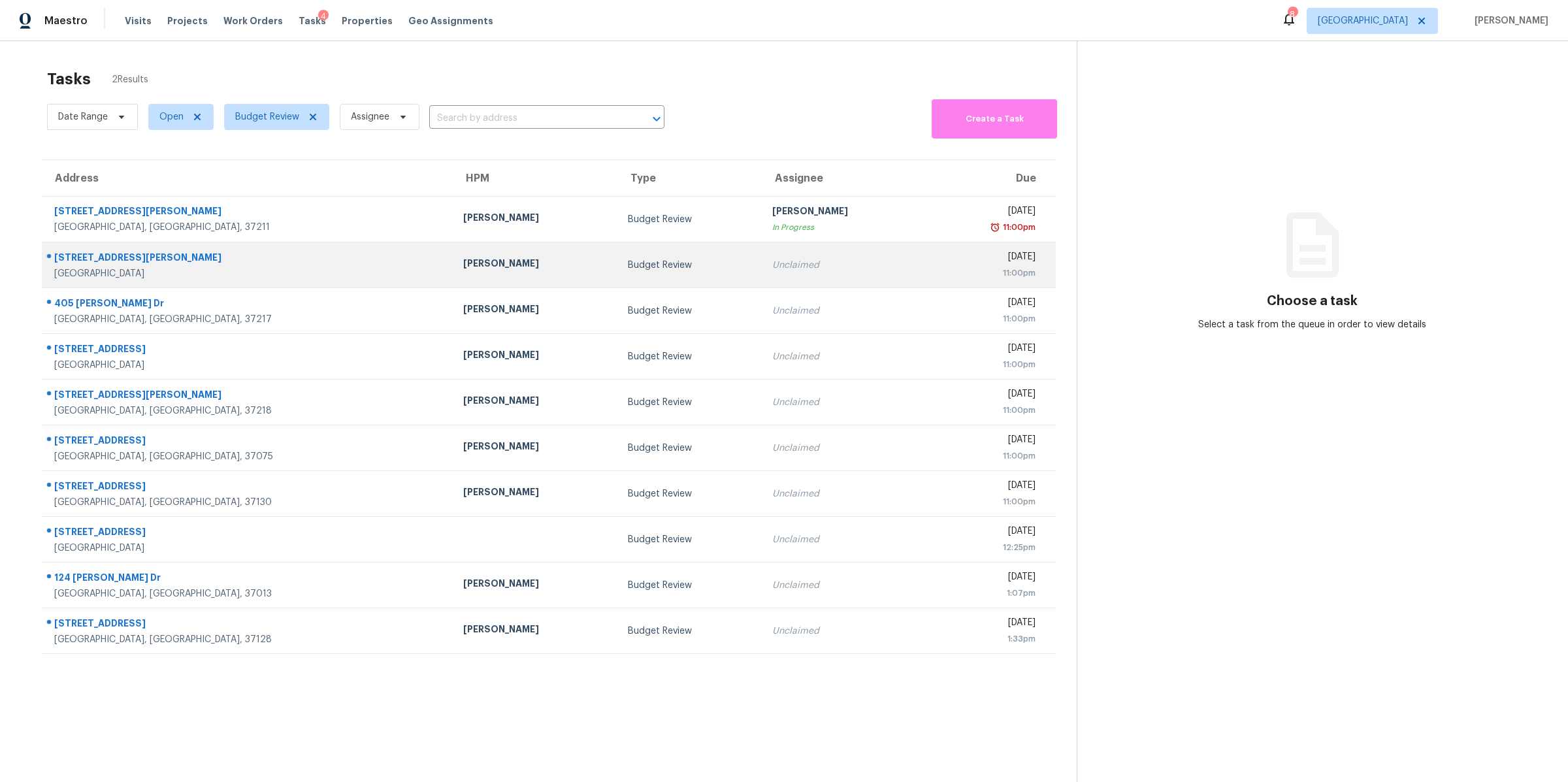
click at [90, 258] on div "[STREET_ADDRESS][PERSON_NAME]" at bounding box center [248, 258] width 388 height 16
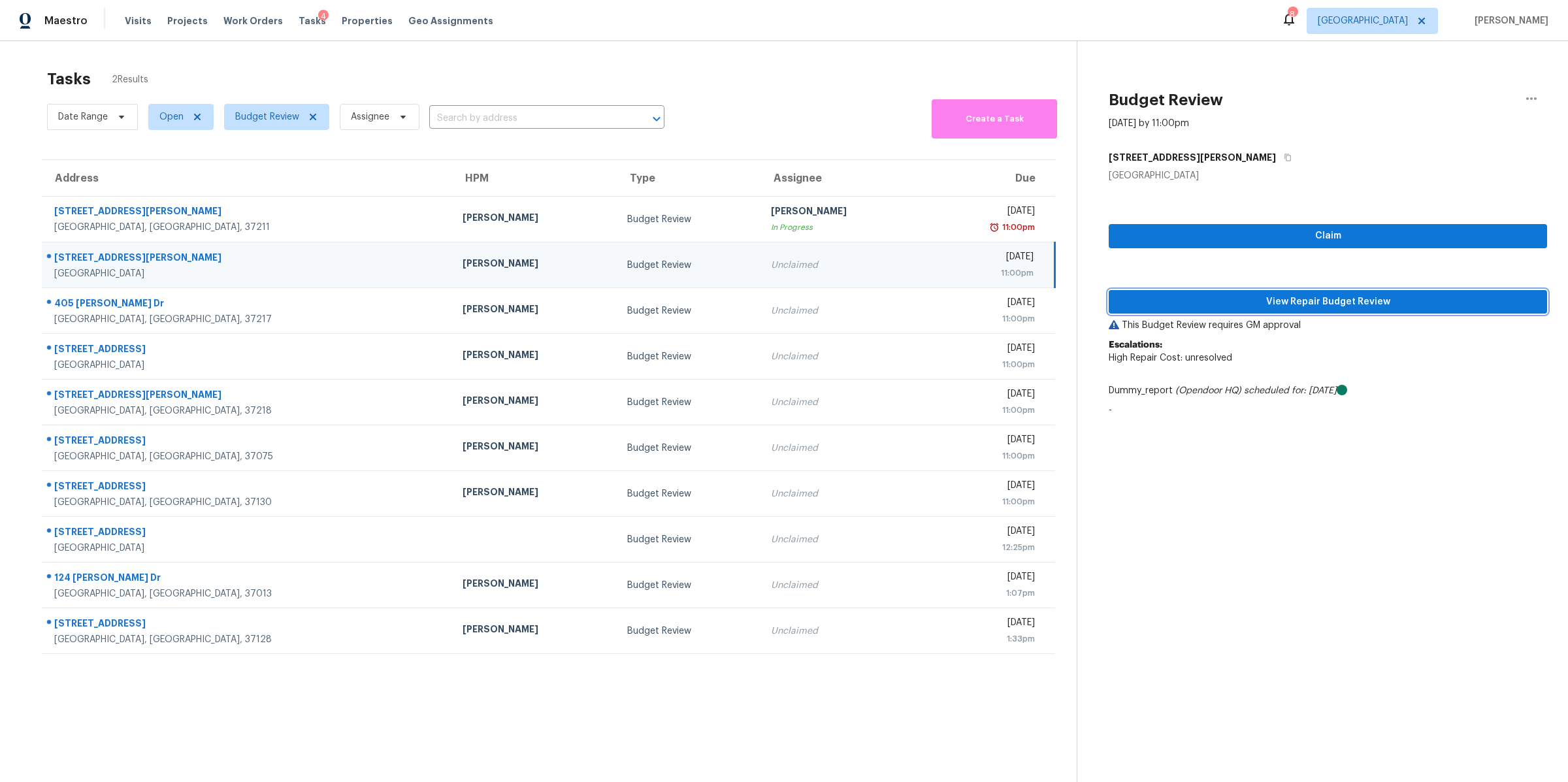
click at [1294, 304] on span "View Repair Budget Review" at bounding box center [1328, 302] width 417 height 16
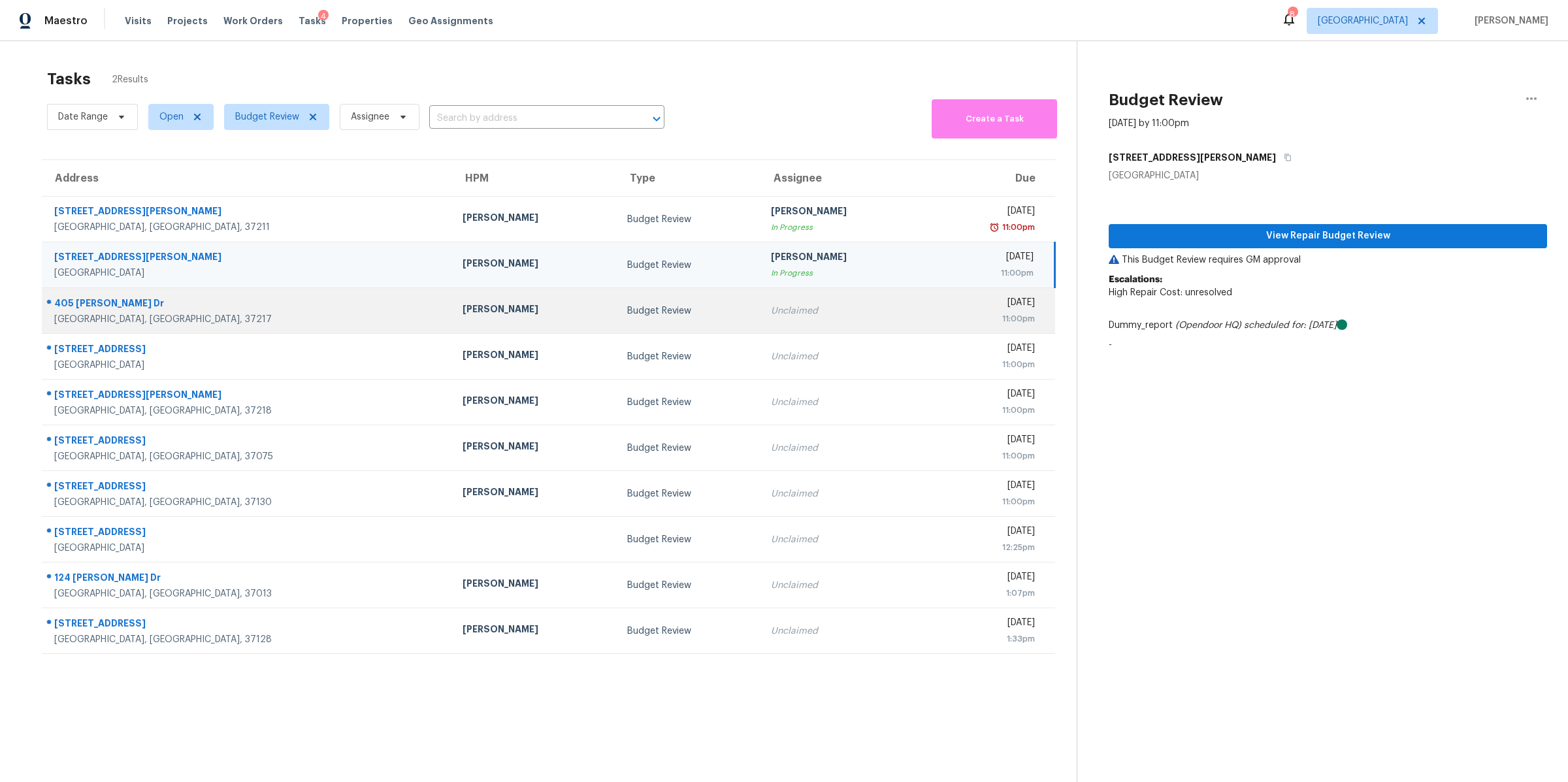
click at [106, 310] on div "405 [PERSON_NAME] Dr" at bounding box center [247, 304] width 387 height 16
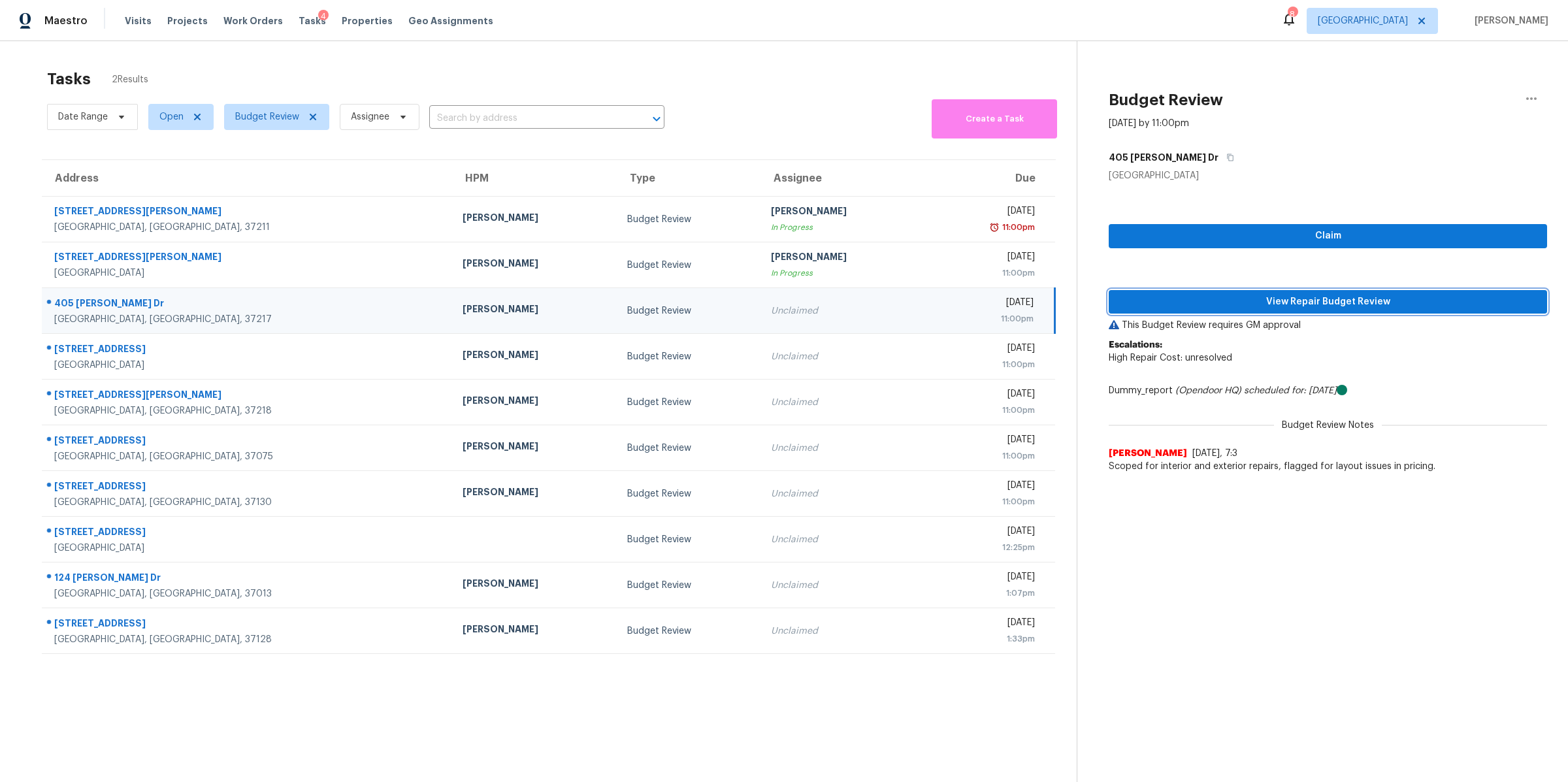
click at [1309, 304] on span "View Repair Budget Review" at bounding box center [1328, 302] width 417 height 16
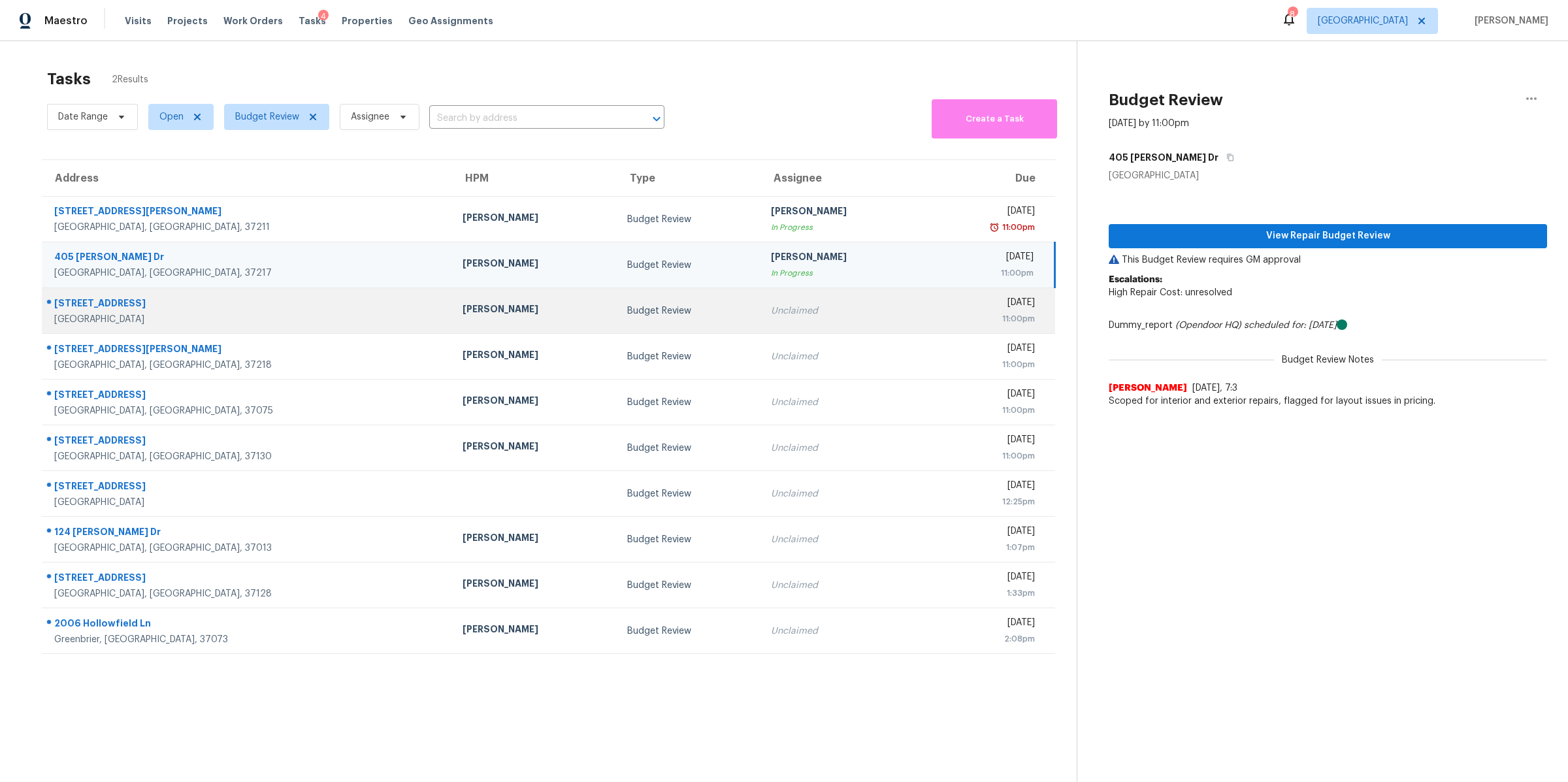
click at [98, 303] on div "[STREET_ADDRESS]" at bounding box center [247, 304] width 387 height 16
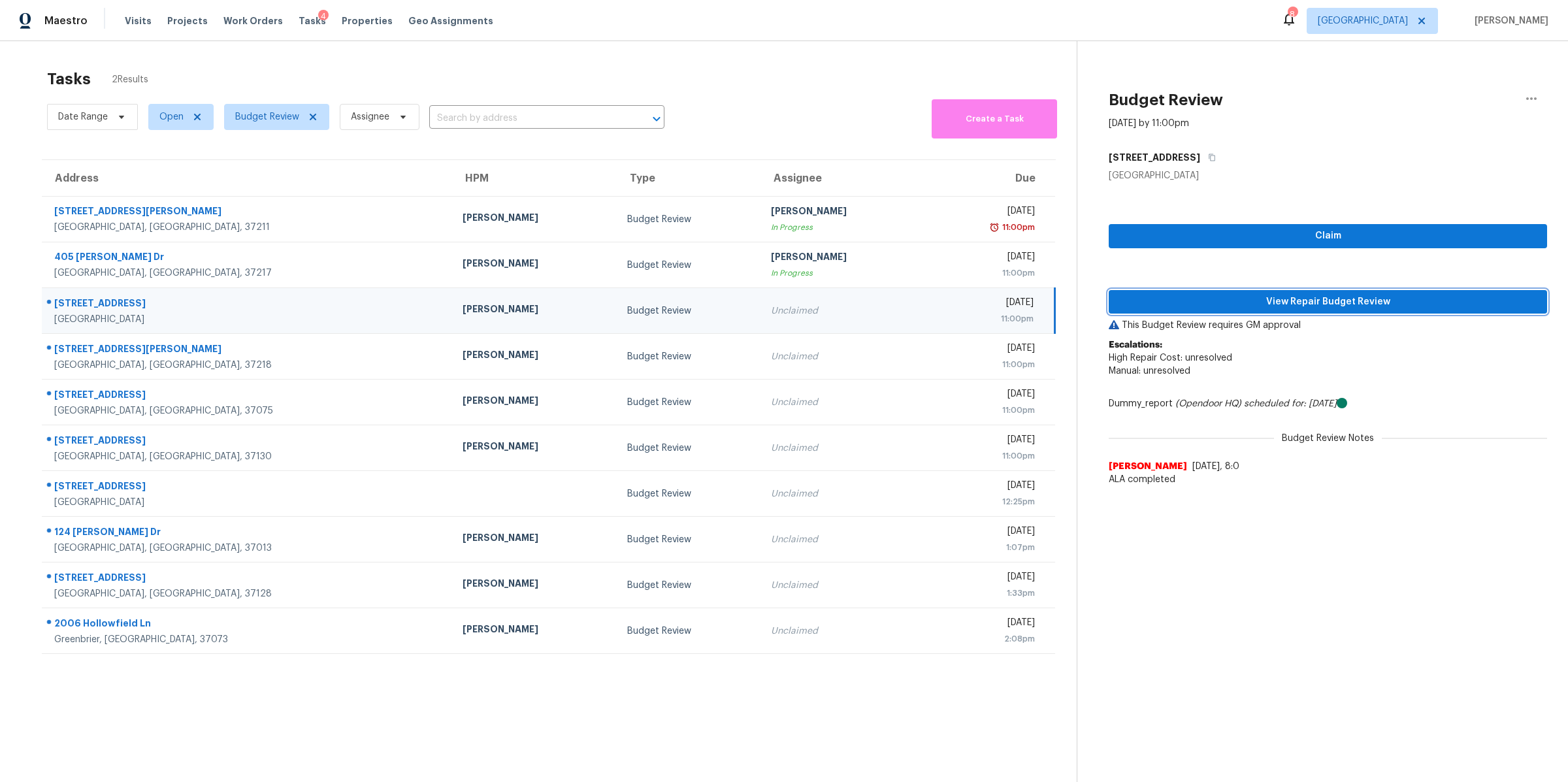
click at [1357, 291] on button "View Repair Budget Review" at bounding box center [1327, 303] width 438 height 25
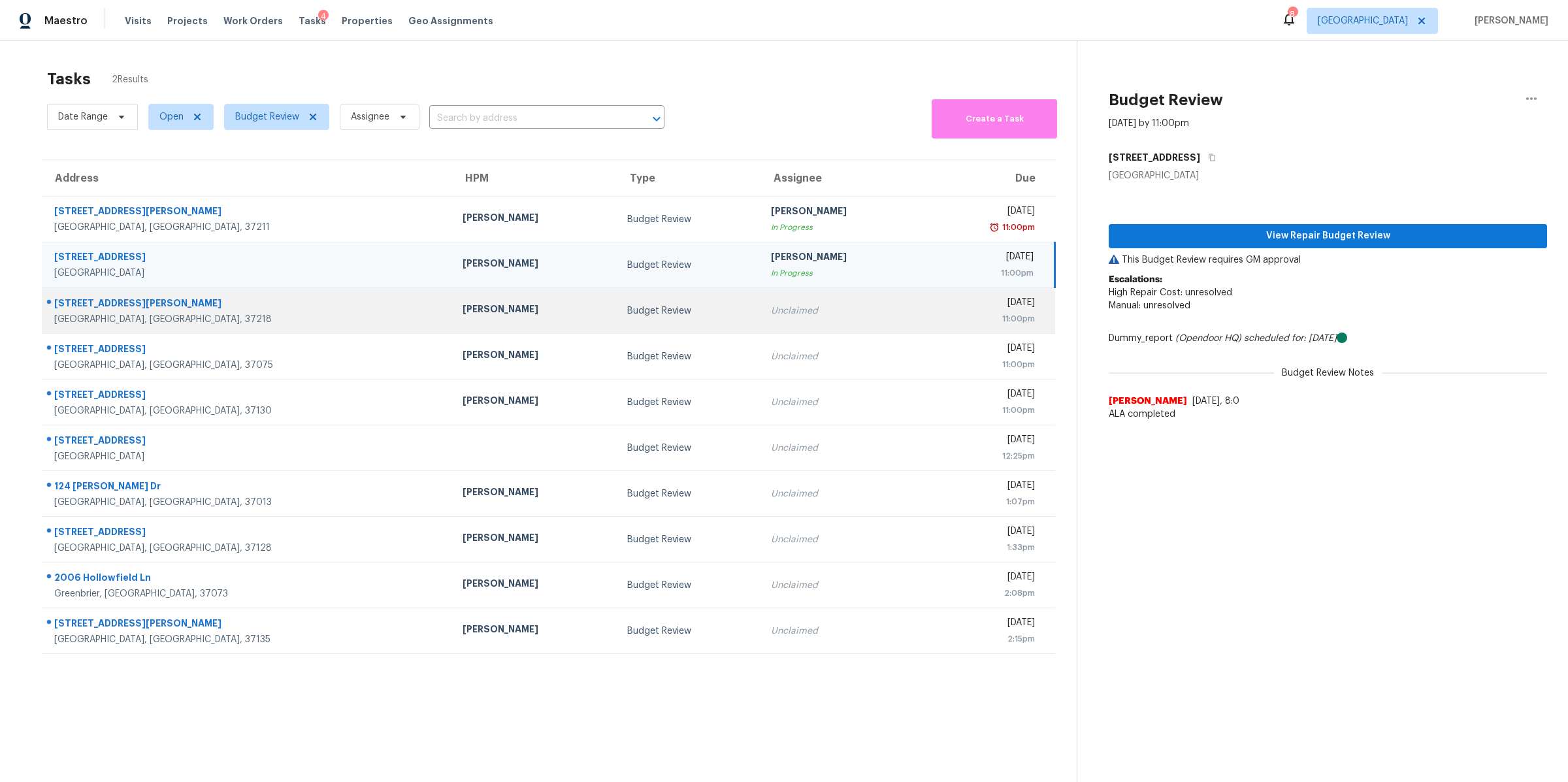
click at [87, 310] on div "[STREET_ADDRESS][PERSON_NAME]" at bounding box center [247, 304] width 387 height 16
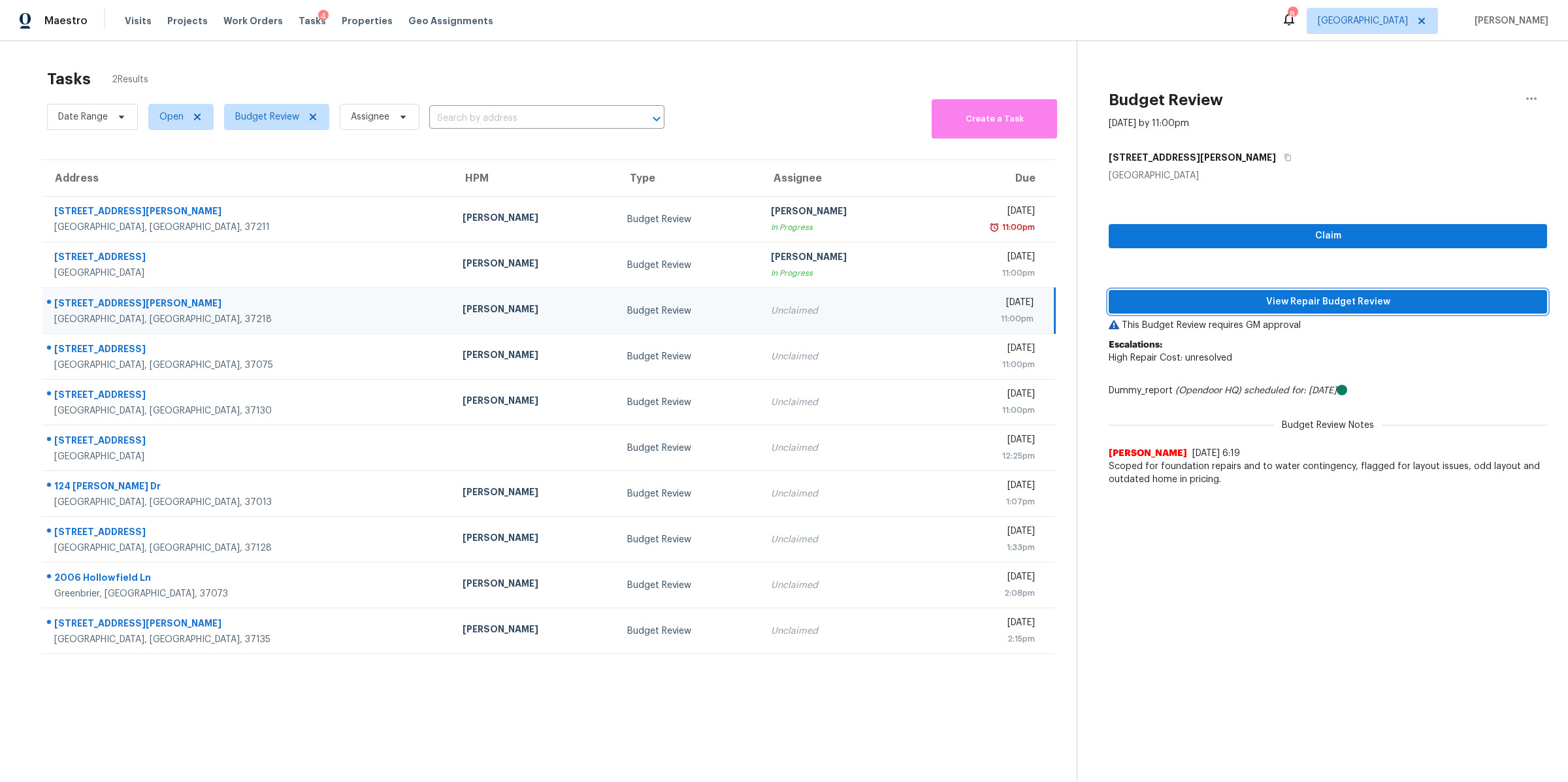
click at [1393, 302] on span "View Repair Budget Review" at bounding box center [1328, 302] width 417 height 16
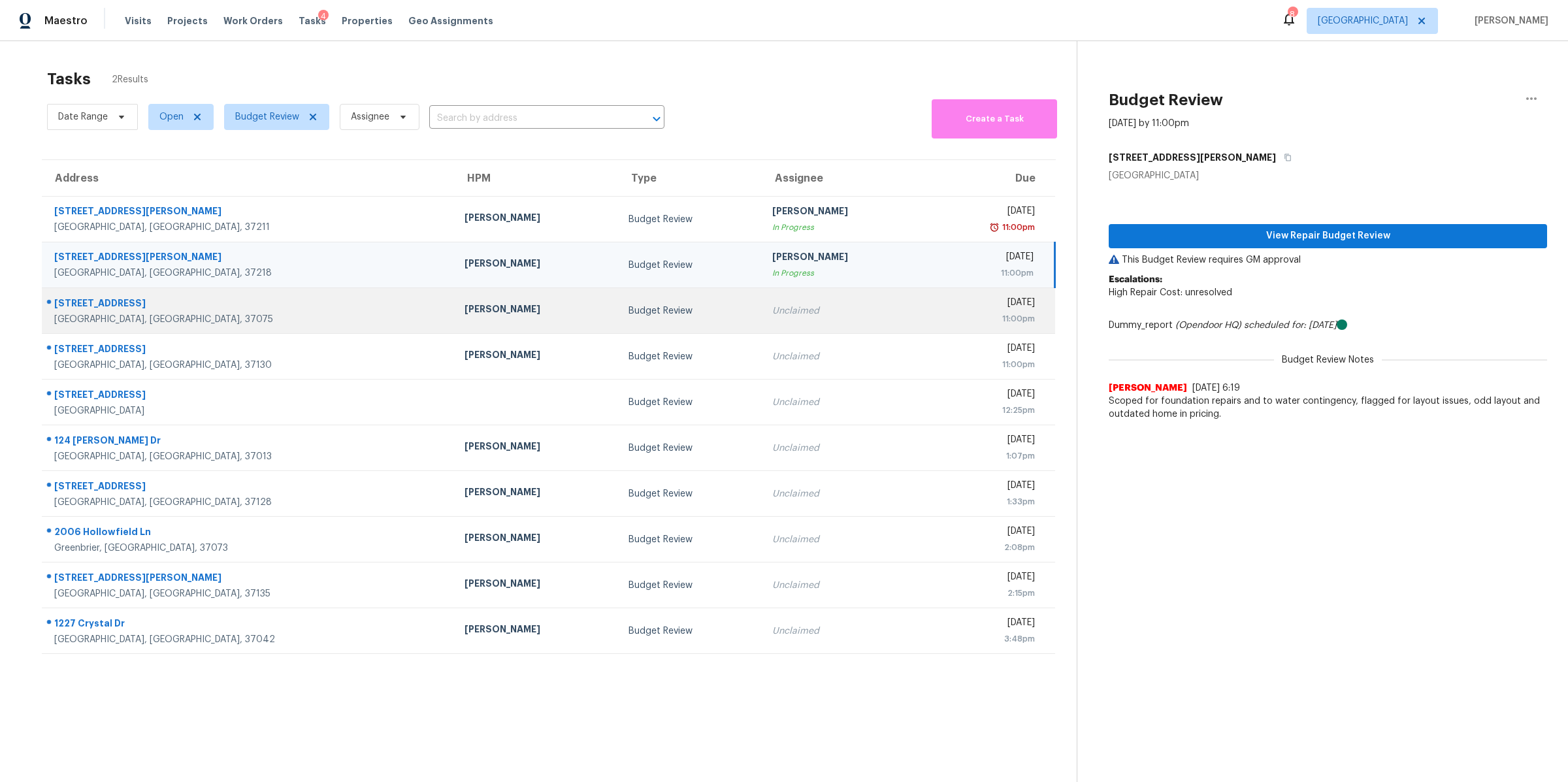
click at [117, 306] on div "[STREET_ADDRESS]" at bounding box center [248, 304] width 389 height 16
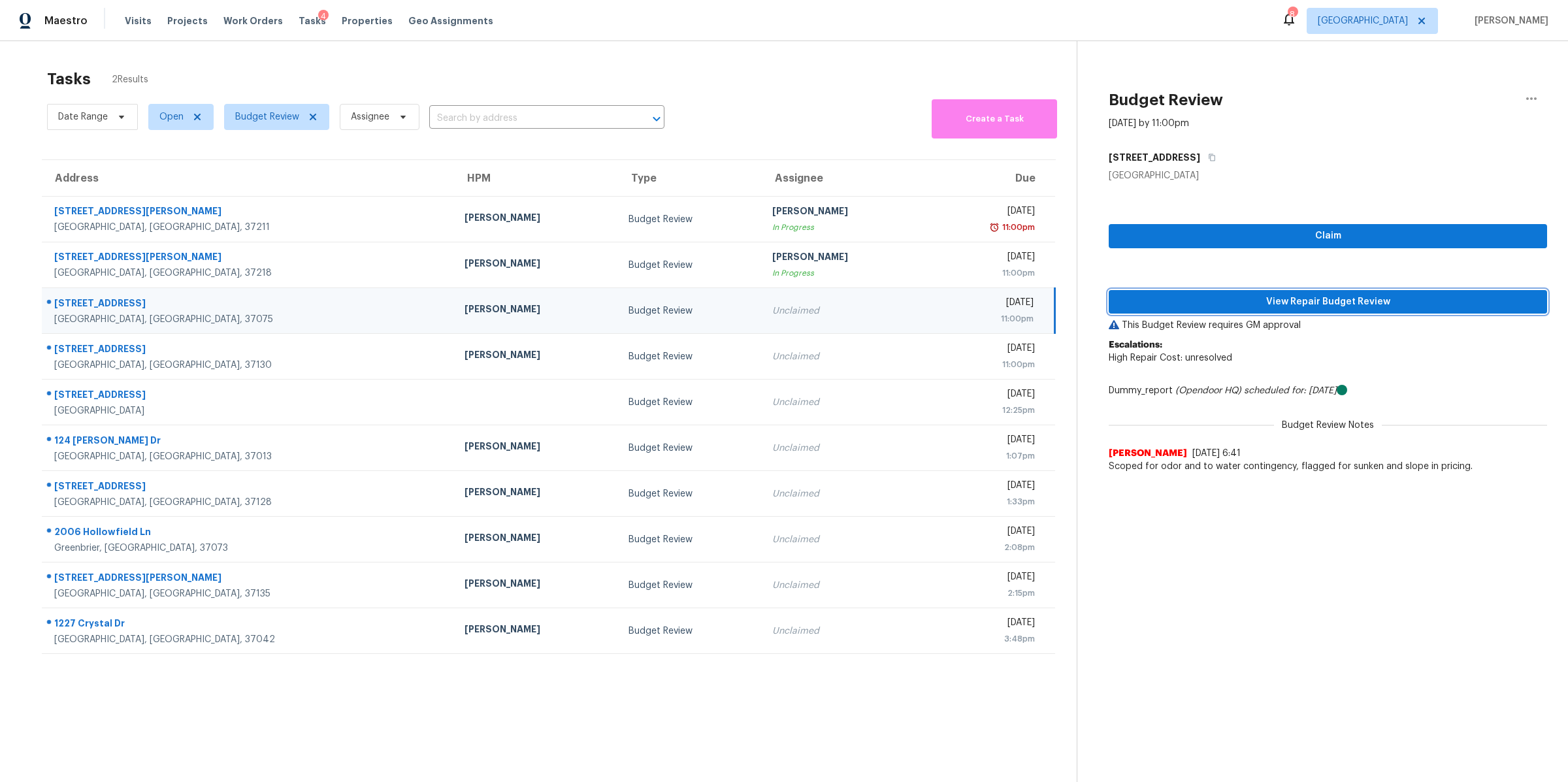
click at [1329, 301] on span "View Repair Budget Review" at bounding box center [1328, 302] width 417 height 16
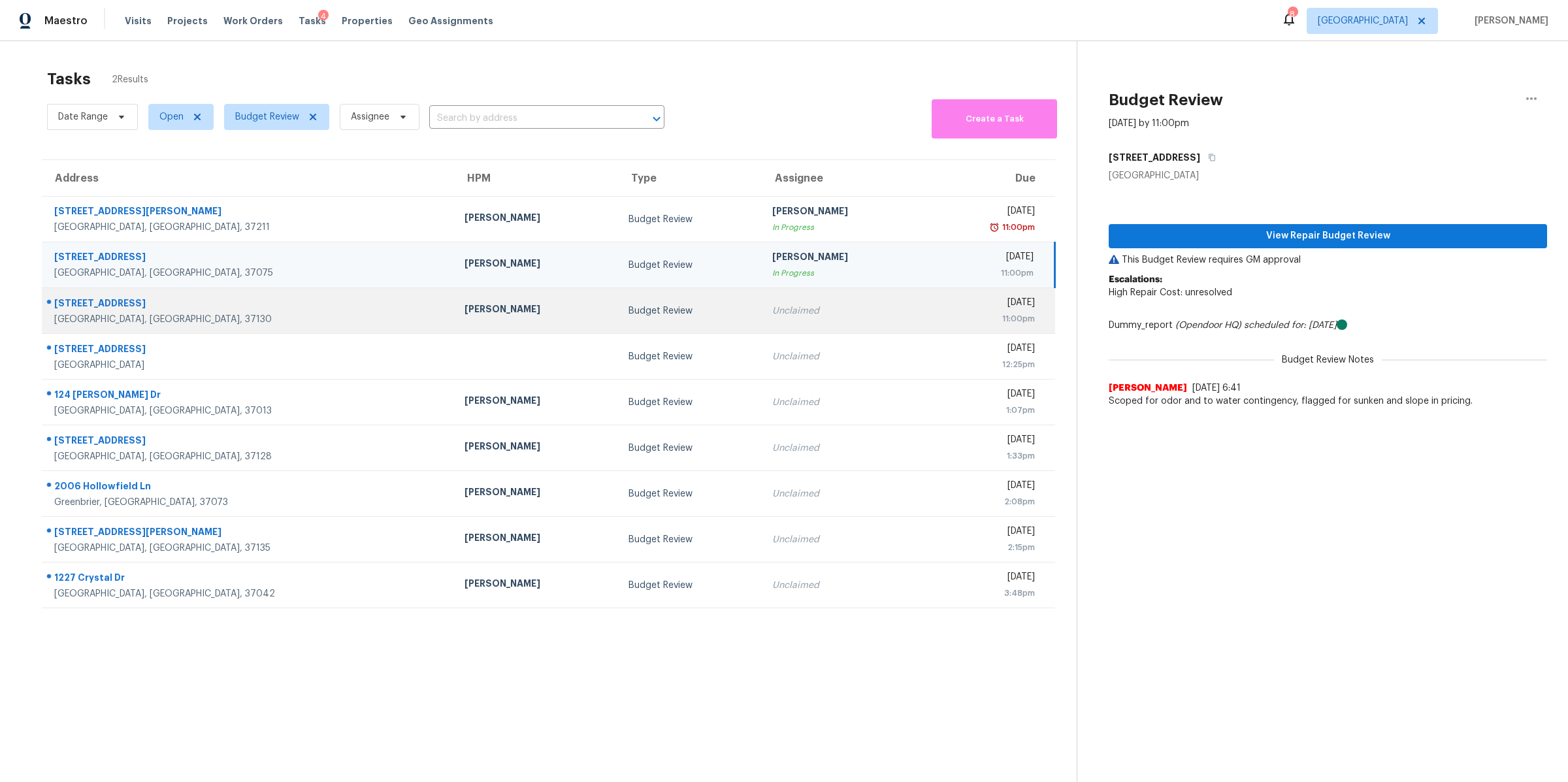
click at [104, 308] on div "[STREET_ADDRESS]" at bounding box center [248, 304] width 389 height 16
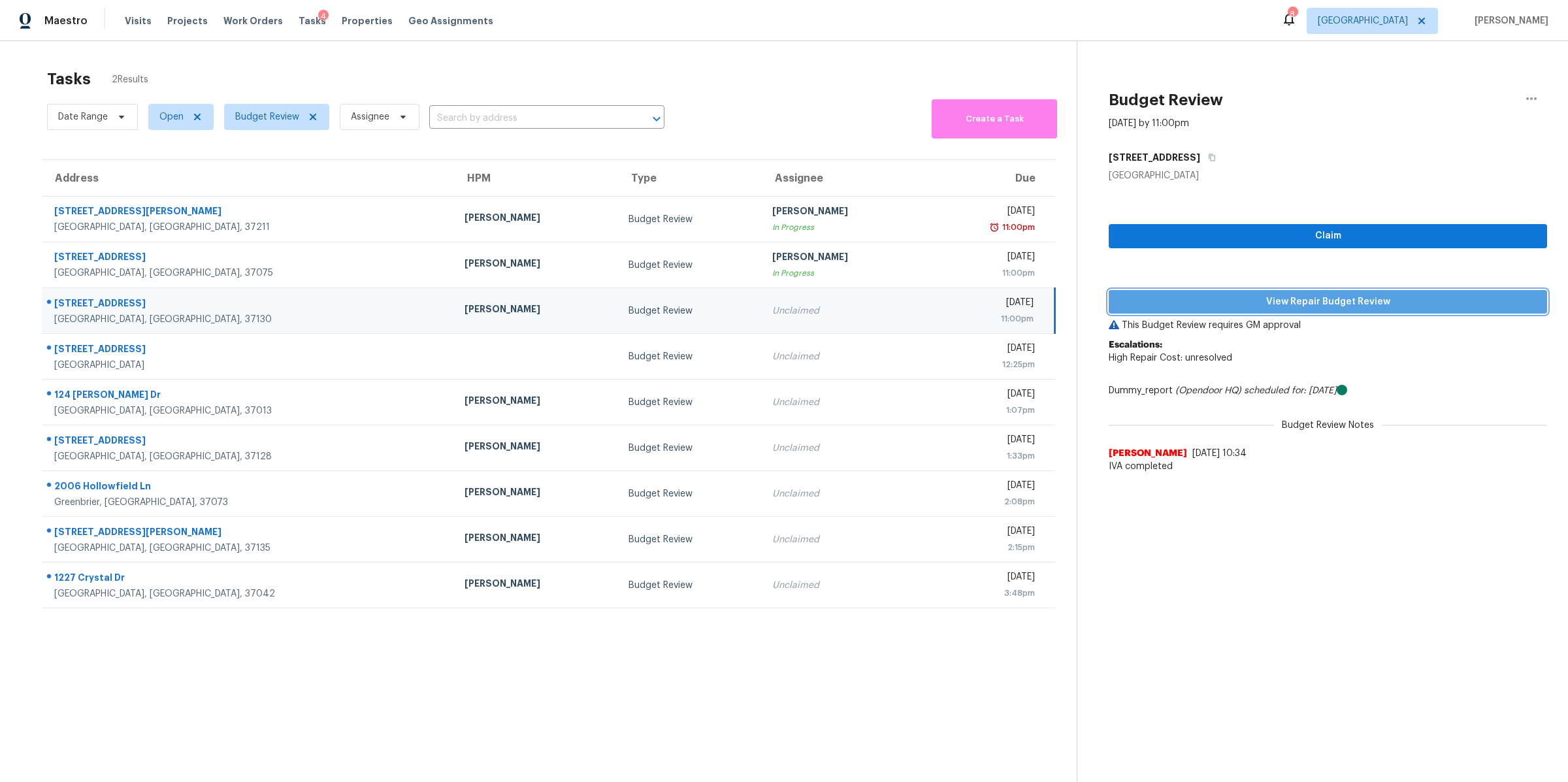
click at [1275, 299] on span "View Repair Budget Review" at bounding box center [1328, 302] width 417 height 16
